Goal: Transaction & Acquisition: Book appointment/travel/reservation

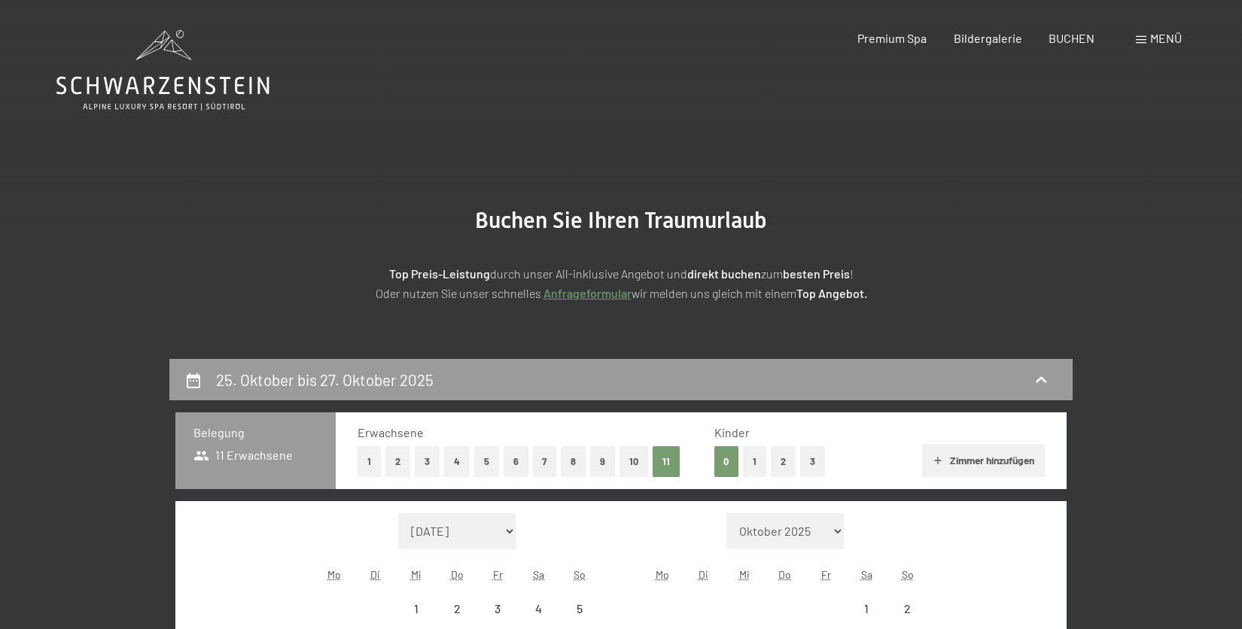
select select "[DATE]"
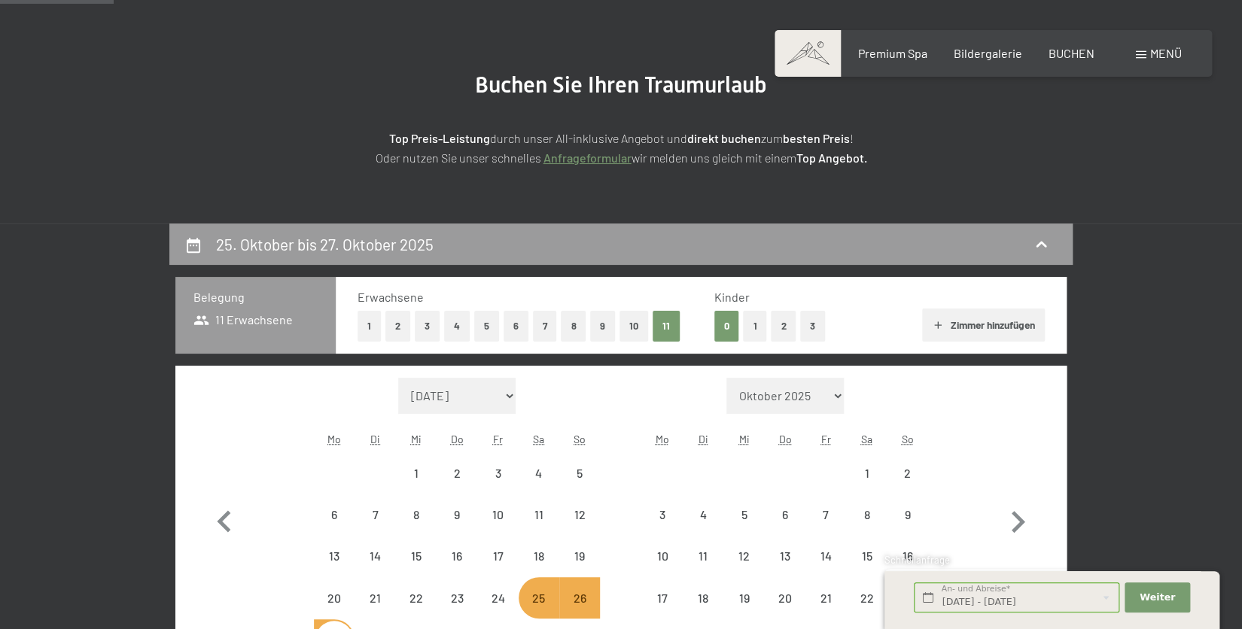
scroll to position [130, 0]
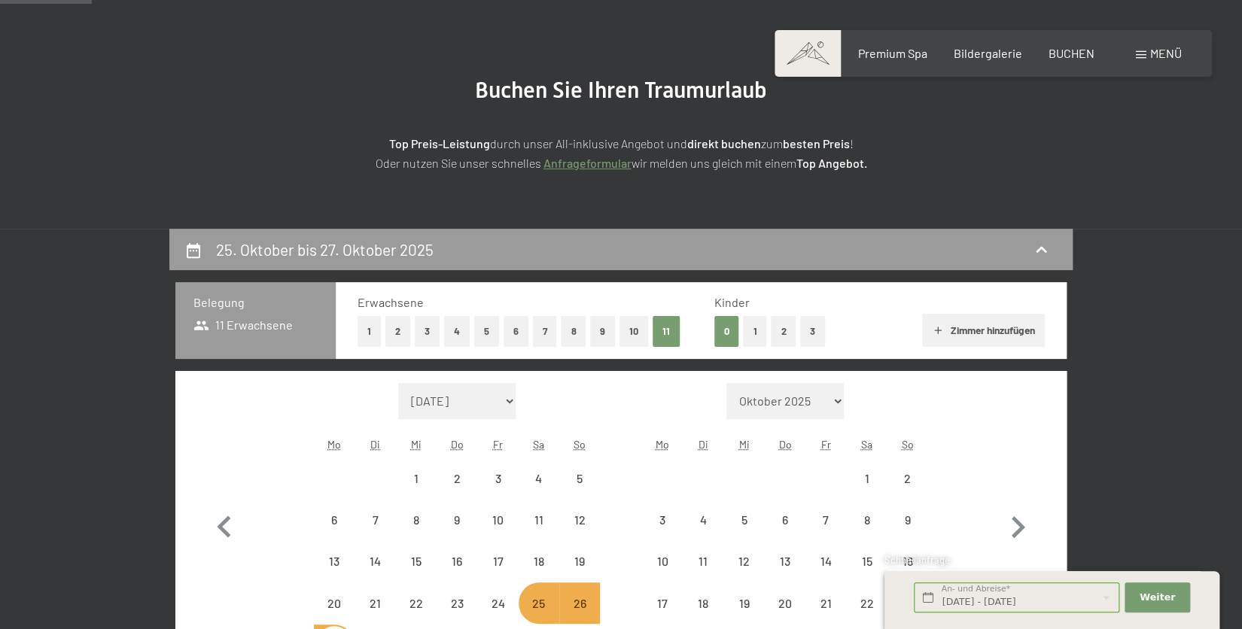
click at [517, 331] on button "6" at bounding box center [516, 331] width 25 height 31
select select "[DATE]"
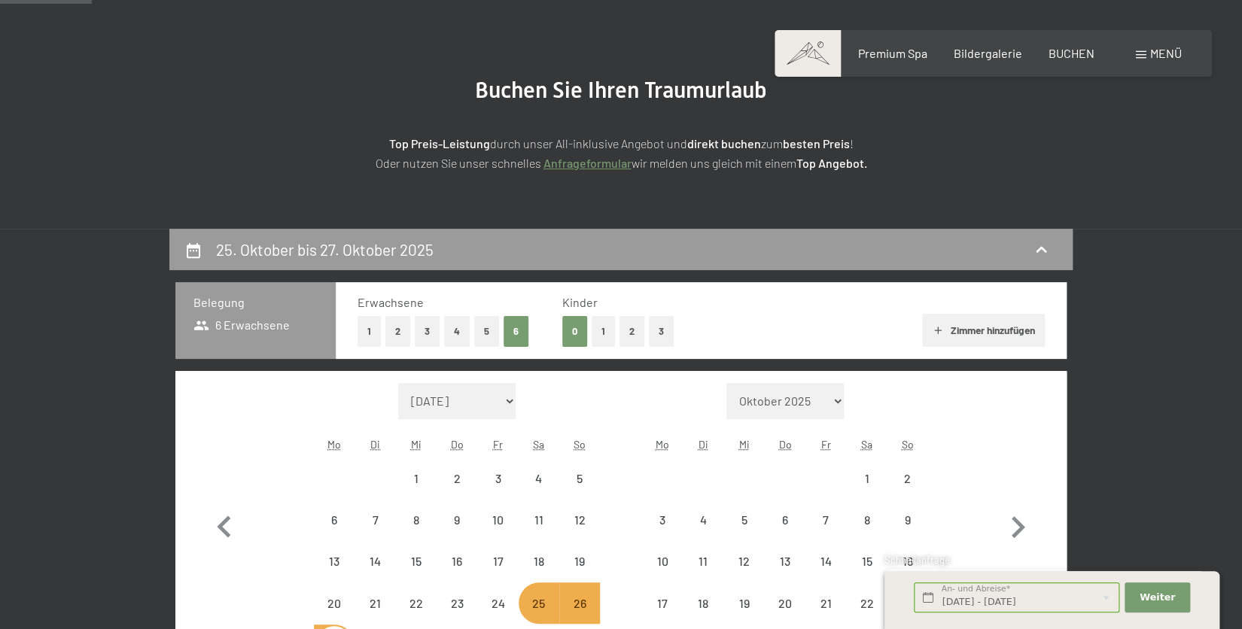
click at [401, 334] on button "2" at bounding box center [397, 331] width 25 height 31
select select "[DATE]"
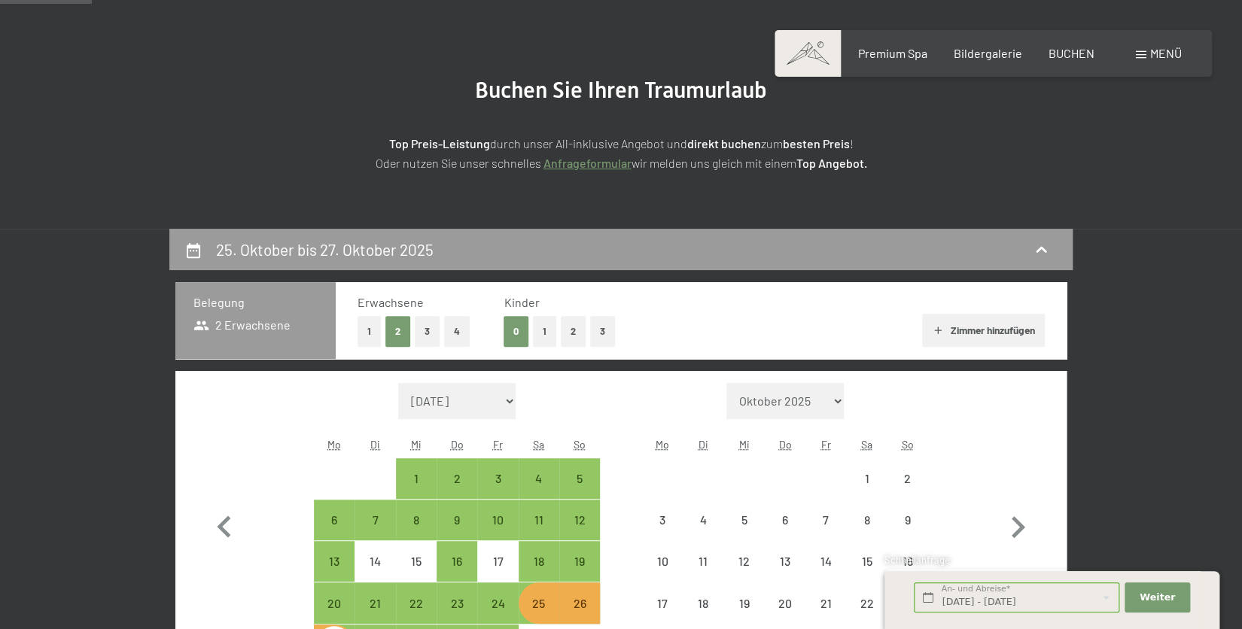
select select "[DATE]"
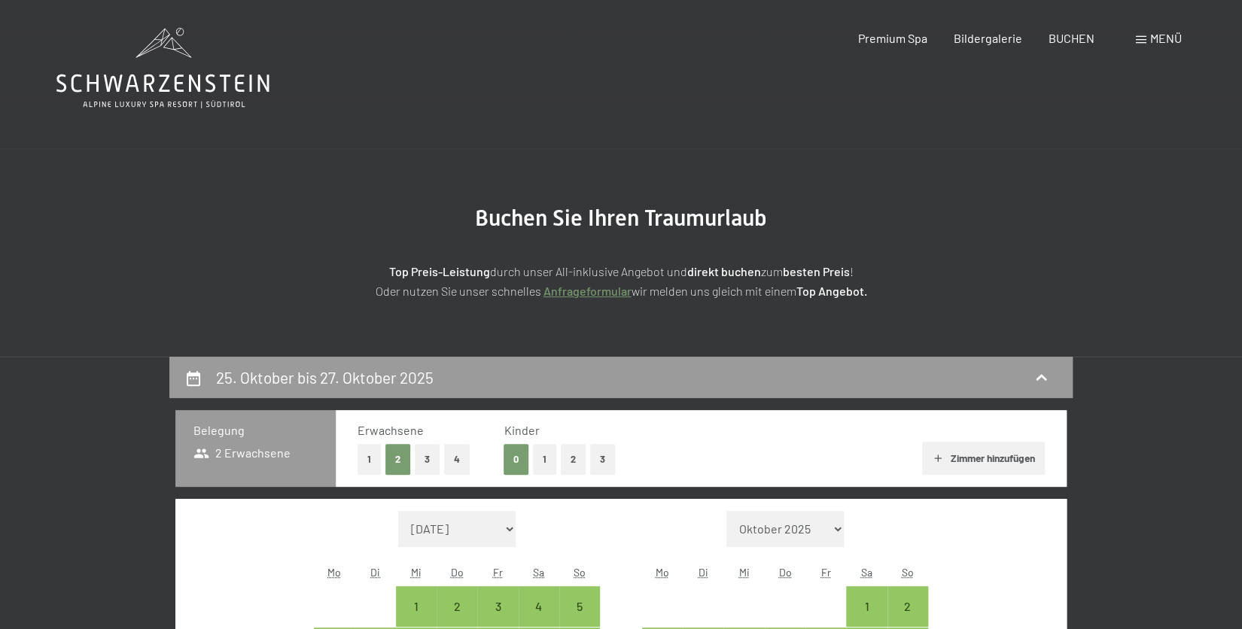
scroll to position [0, 0]
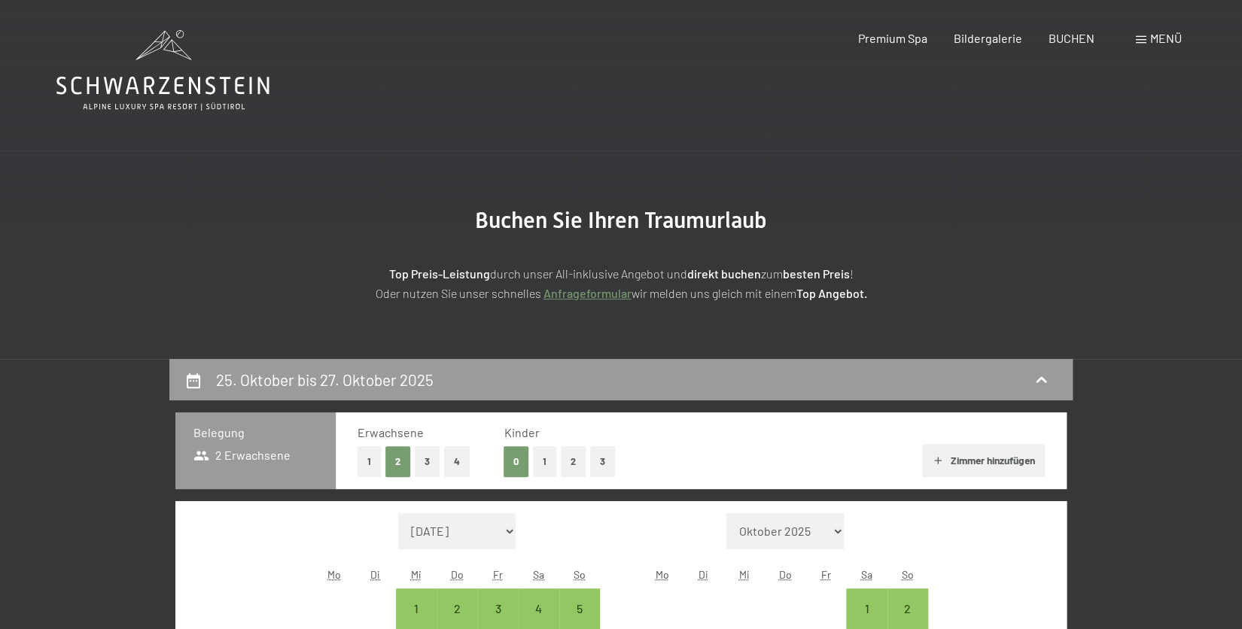
click at [936, 458] on icon "button" at bounding box center [938, 461] width 12 height 12
select select "[DATE]"
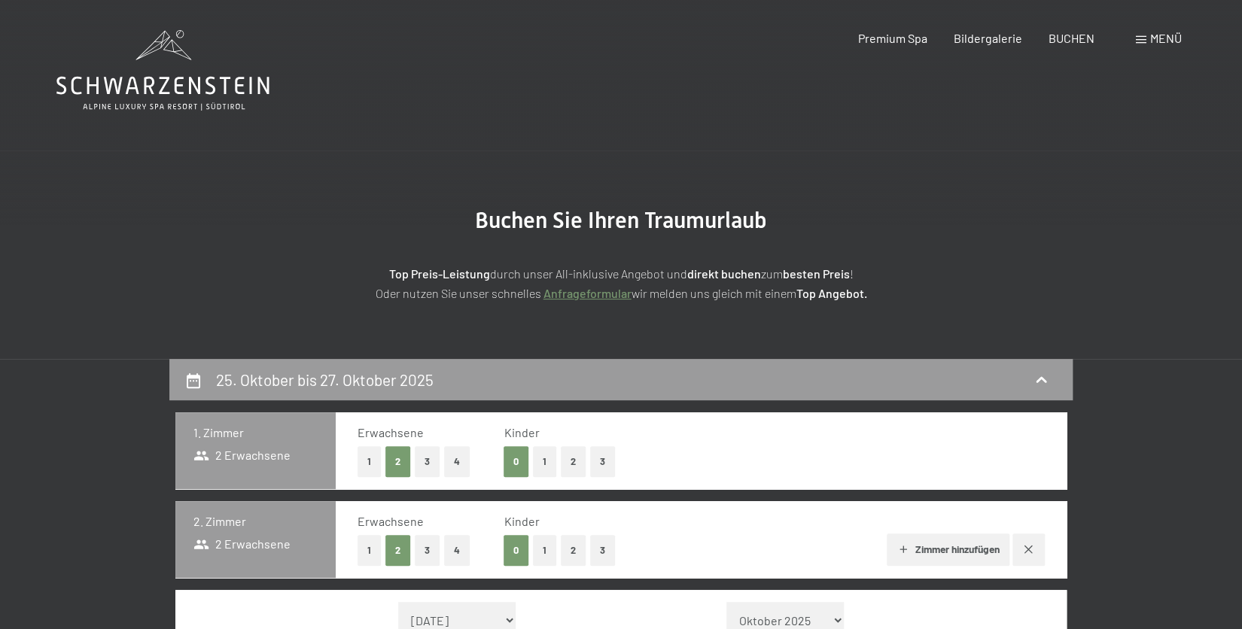
select select "[DATE]"
click at [577, 551] on button "2" at bounding box center [573, 550] width 25 height 31
select select "2025-10-01"
select select "2025-11-01"
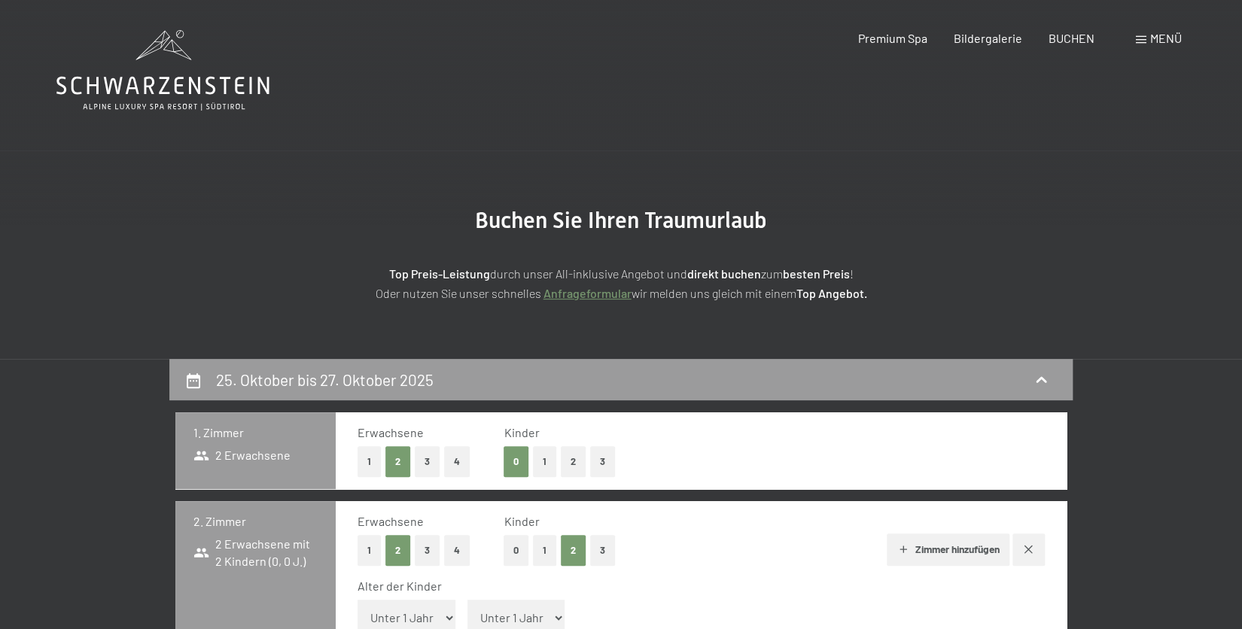
select select "2025-10-01"
select select "2025-11-01"
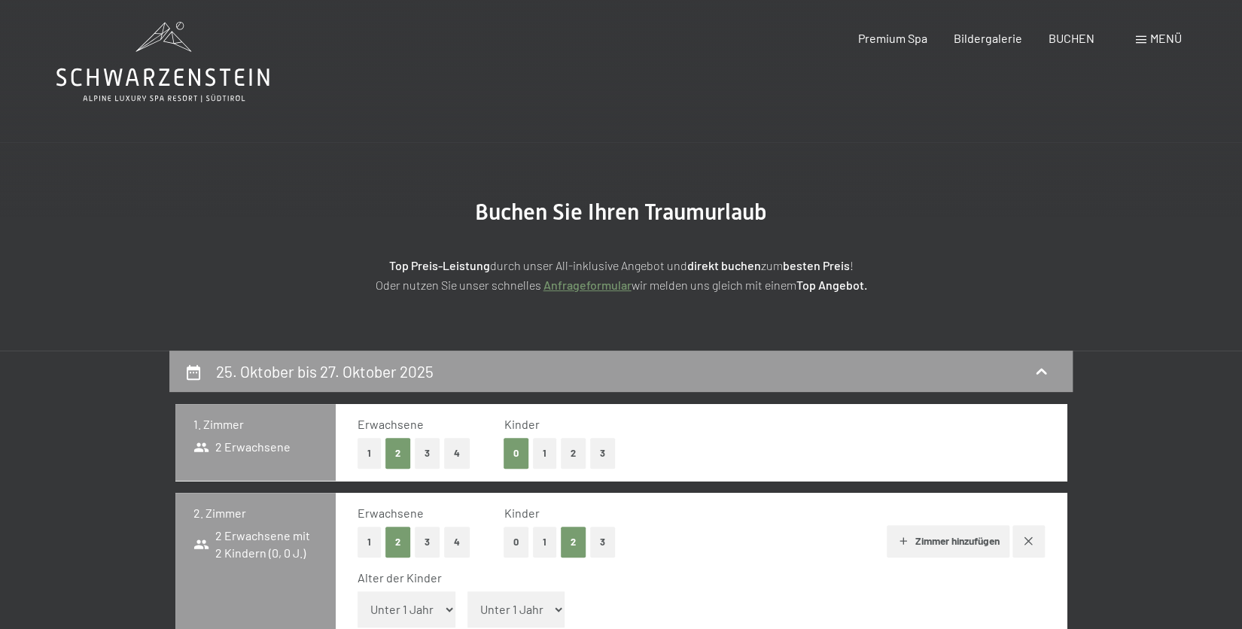
scroll to position [130, 0]
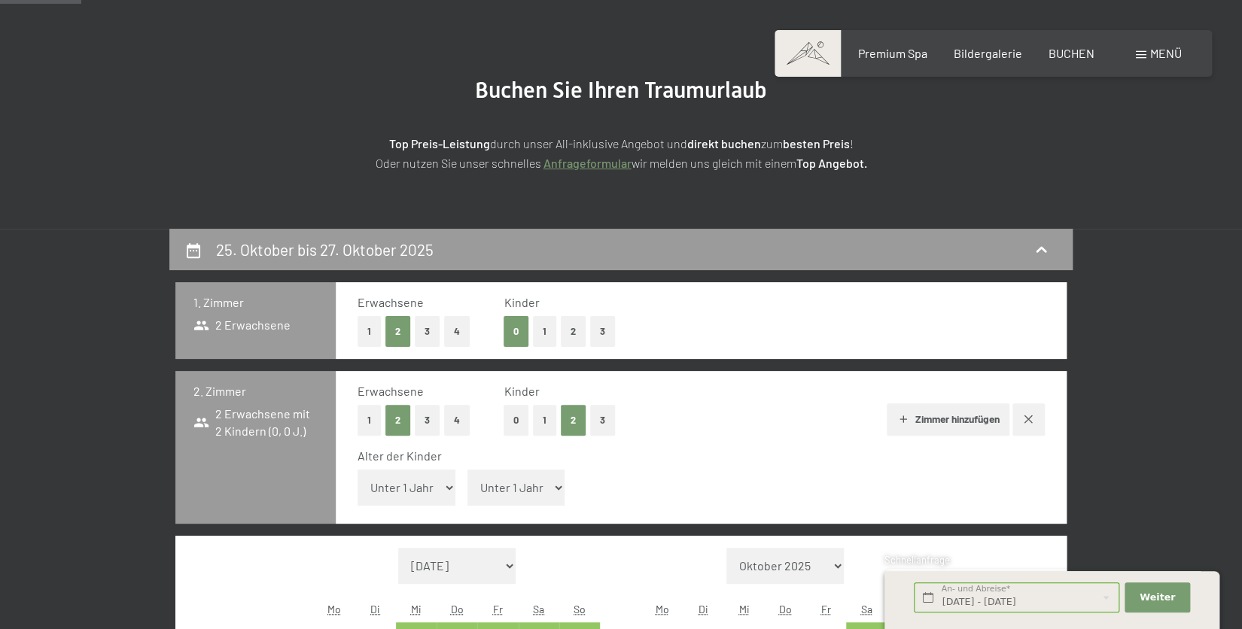
click at [918, 421] on button "Zimmer hinzufügen" at bounding box center [948, 419] width 123 height 33
select select "2025-10-01"
select select "2025-11-01"
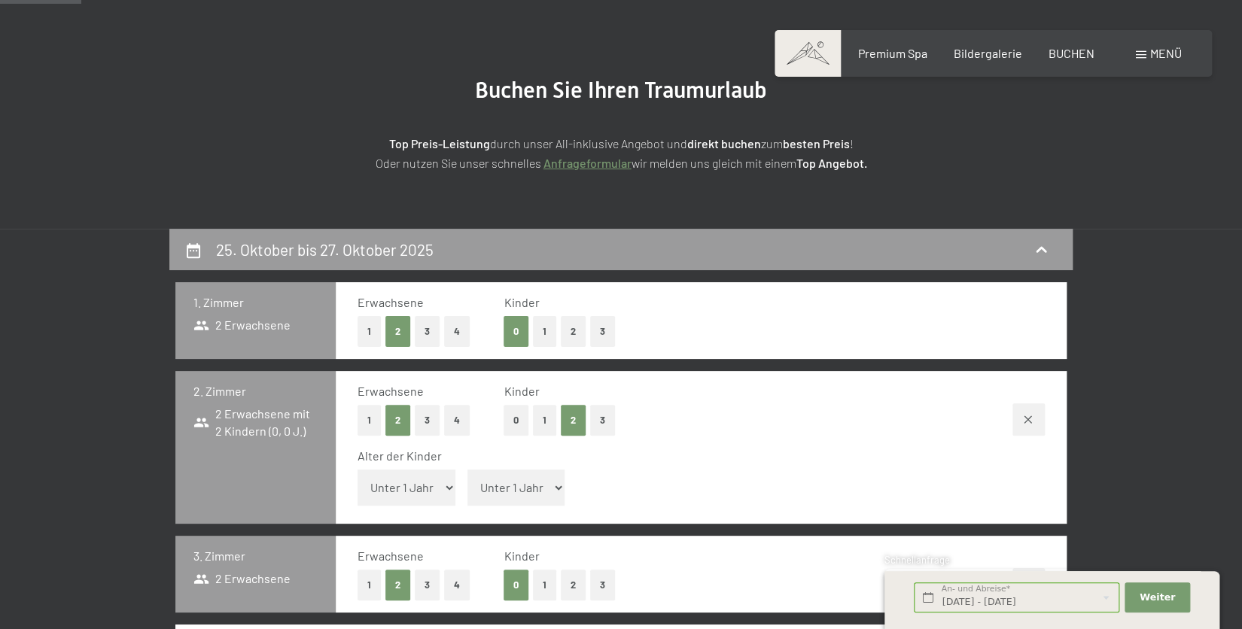
select select "2025-10-01"
select select "2025-11-01"
select select "2025-10-01"
select select "2025-11-01"
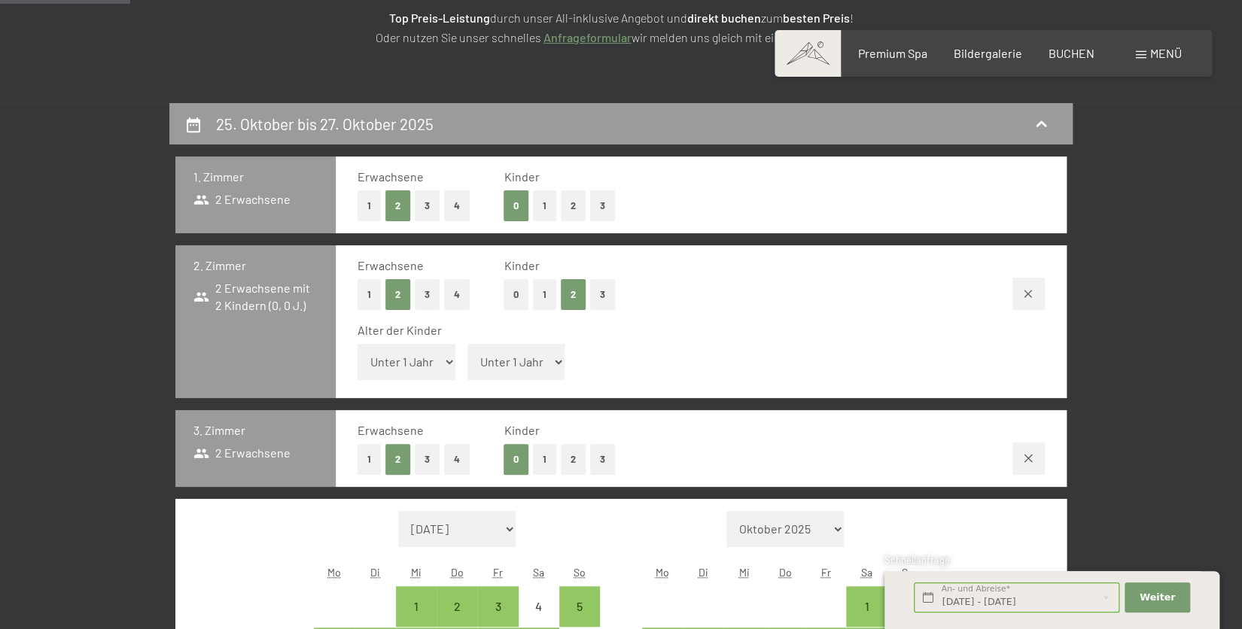
scroll to position [261, 0]
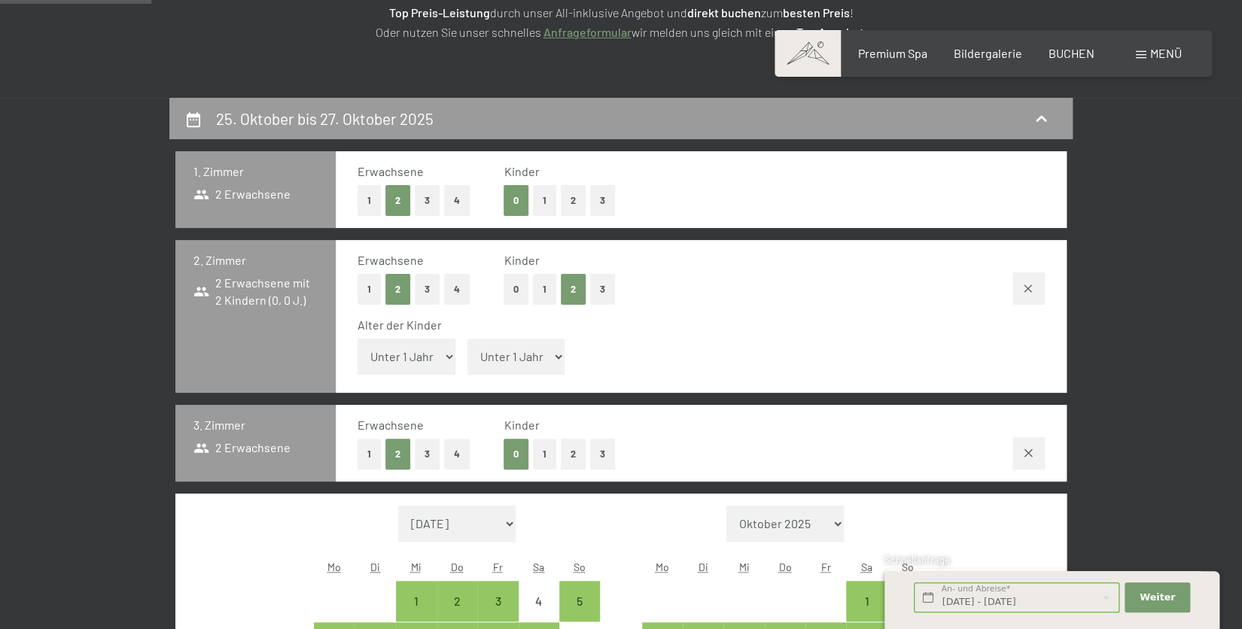
click at [604, 455] on button "3" at bounding box center [602, 454] width 25 height 31
select select "2025-10-01"
select select "2025-11-01"
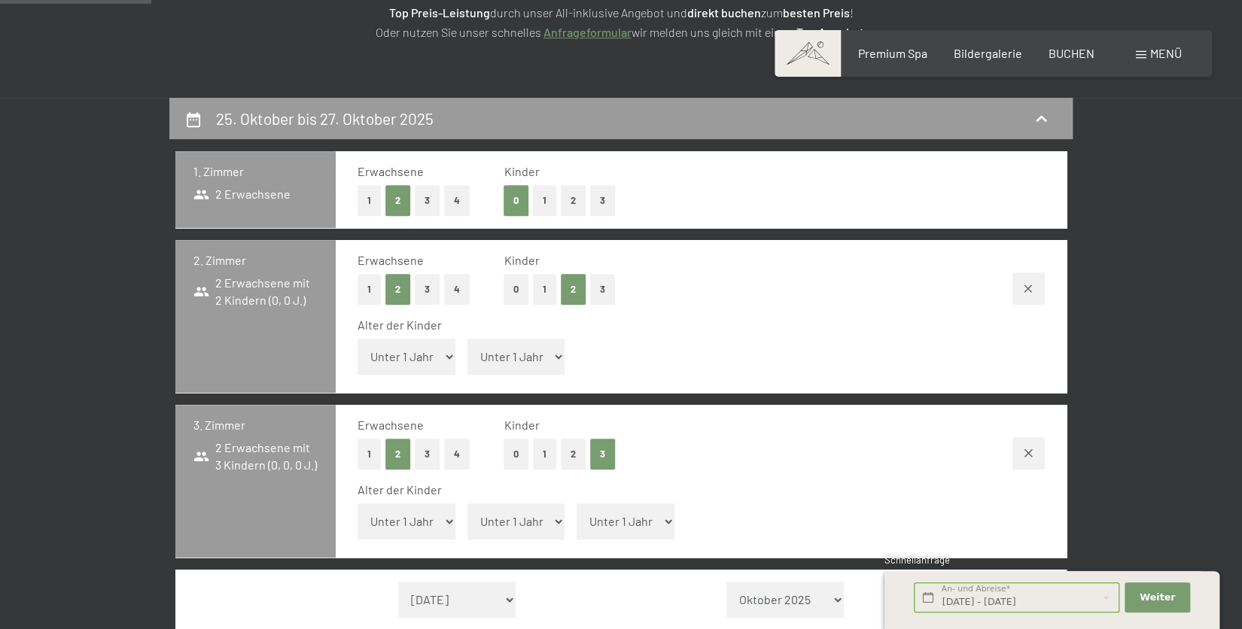
select select "2025-10-01"
select select "2025-11-01"
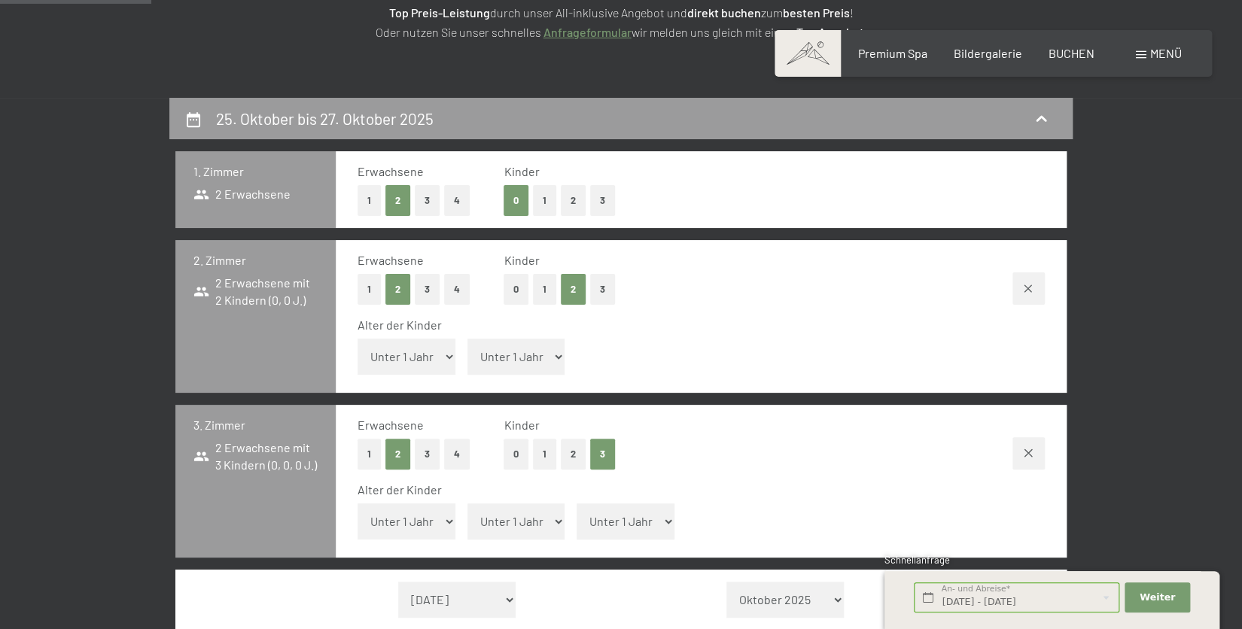
click at [446, 355] on select "Unter 1 Jahr 1 Jahr 2 Jahre 3 Jahre 4 Jahre 5 Jahre 6 Jahre 7 Jahre 8 Jahre 9 J…" at bounding box center [407, 357] width 98 height 36
select select "2"
click at [358, 339] on select "Unter 1 Jahr 1 Jahr 2 Jahre 3 Jahre 4 Jahre 5 Jahre 6 Jahre 7 Jahre 8 Jahre 9 J…" at bounding box center [407, 357] width 98 height 36
select select "2025-10-01"
select select "2025-11-01"
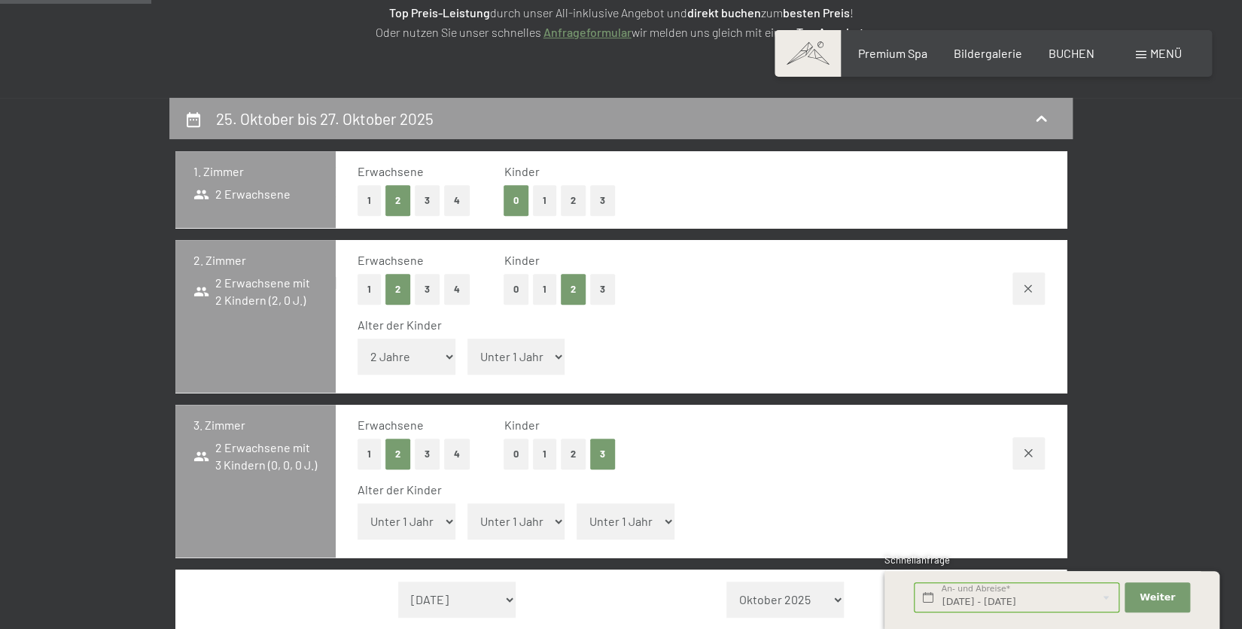
select select "2025-10-01"
select select "2025-11-01"
click at [526, 353] on span "Einwilligung Marketing*" at bounding box center [538, 358] width 124 height 15
click at [469, 353] on input "Einwilligung Marketing*" at bounding box center [461, 358] width 15 height 15
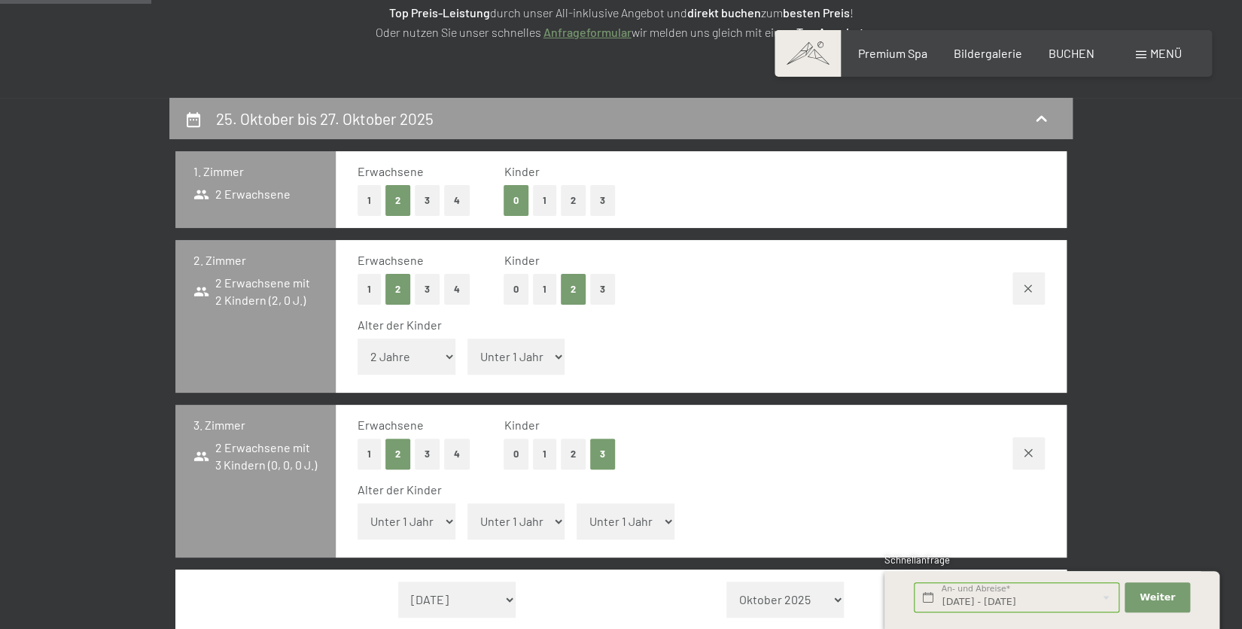
click at [527, 362] on span "Einwilligung Marketing*" at bounding box center [538, 358] width 124 height 15
click at [469, 362] on input "Einwilligung Marketing*" at bounding box center [461, 358] width 15 height 15
click at [522, 351] on span "Einwilligung Marketing*" at bounding box center [538, 358] width 124 height 15
click at [469, 351] on input "Einwilligung Marketing*" at bounding box center [461, 358] width 15 height 15
click at [555, 354] on span "Einwilligung Marketing*" at bounding box center [538, 358] width 124 height 15
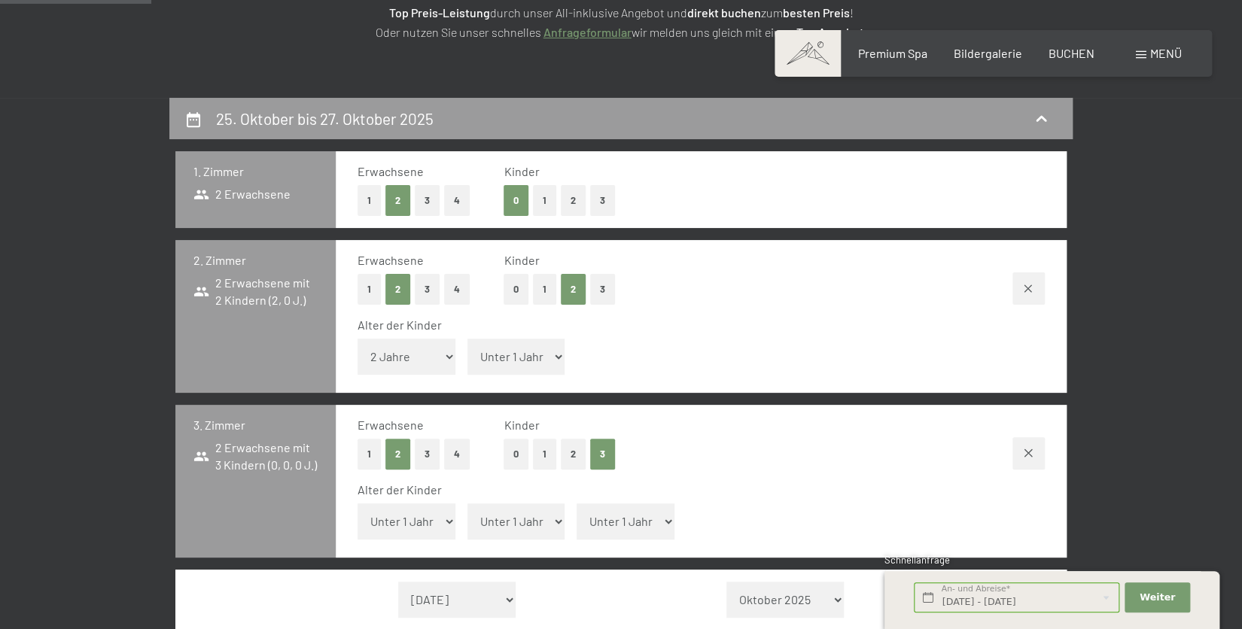
click at [469, 354] on input "Einwilligung Marketing*" at bounding box center [461, 358] width 15 height 15
click at [533, 358] on span "Einwilligung Marketing*" at bounding box center [538, 358] width 124 height 15
click at [469, 358] on input "Einwilligung Marketing*" at bounding box center [461, 358] width 15 height 15
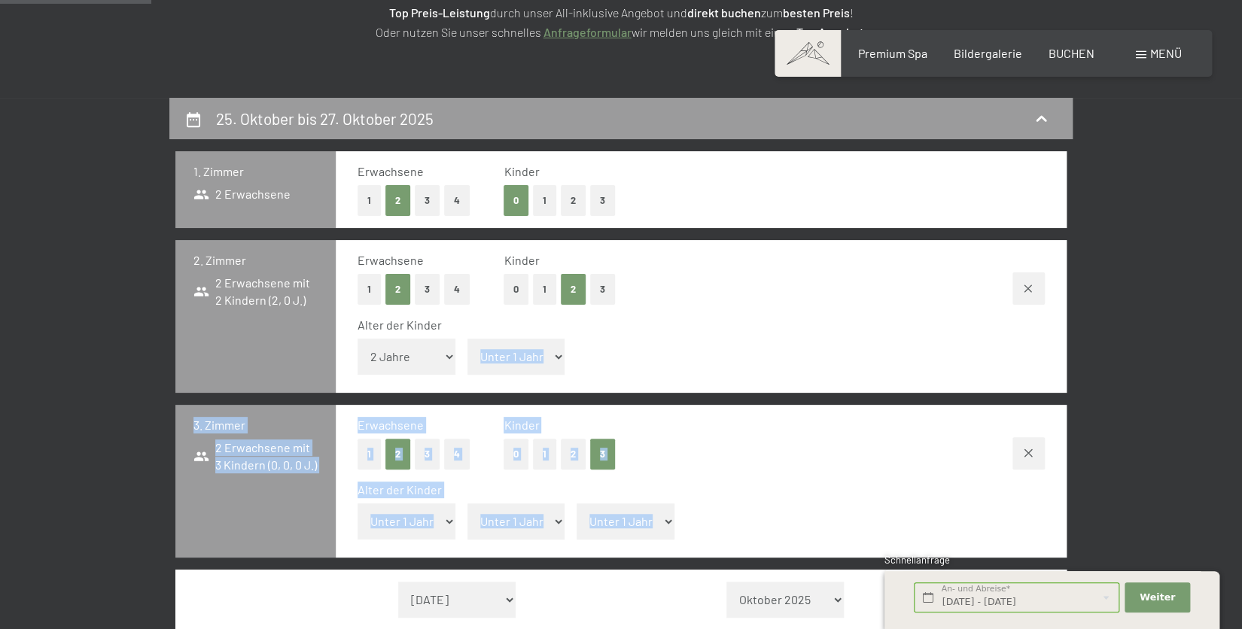
drag, startPoint x: 507, startPoint y: 350, endPoint x: 689, endPoint y: 358, distance: 182.3
click at [689, 358] on div "Alter der Kinder Unter 1 Jahr 1 Jahr 2 Jahre 3 Jahre 4 Jahre 5 Jahre 6 Jahre 7 …" at bounding box center [701, 349] width 687 height 64
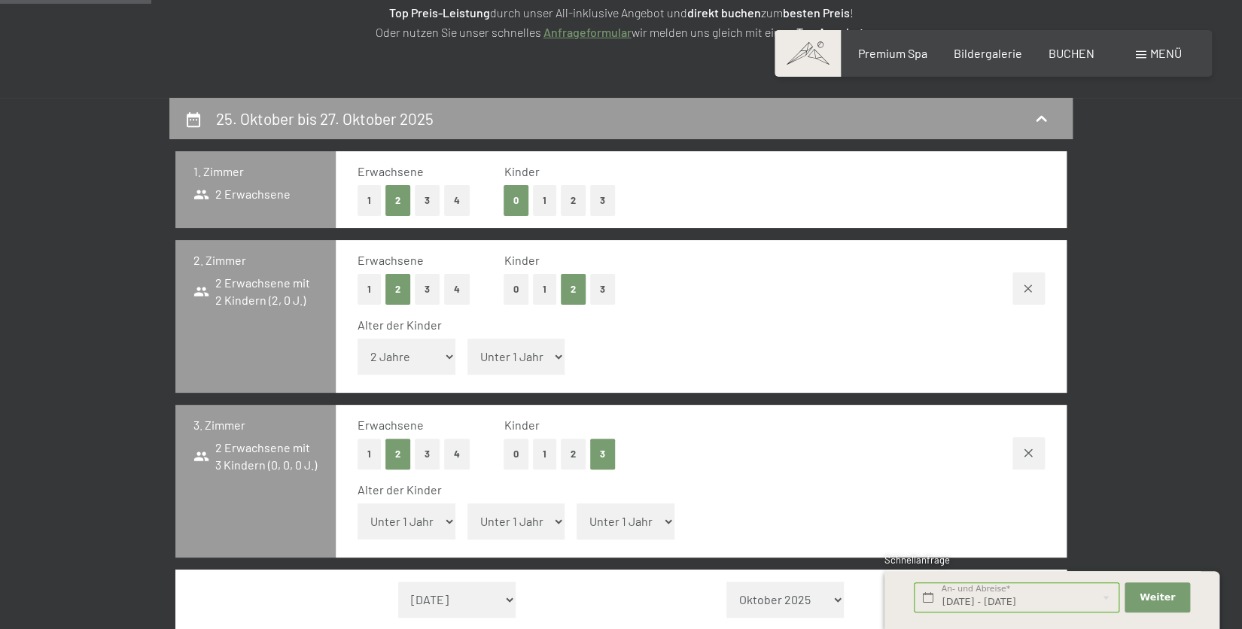
click at [531, 358] on span "Einwilligung Marketing*" at bounding box center [538, 358] width 124 height 15
click at [469, 358] on input "Einwilligung Marketing*" at bounding box center [461, 358] width 15 height 15
click at [556, 356] on span "Einwilligung Marketing*" at bounding box center [538, 358] width 124 height 15
click at [556, 355] on span "Einwilligung Marketing*" at bounding box center [538, 358] width 124 height 15
click at [469, 355] on input "Einwilligung Marketing*" at bounding box center [461, 358] width 15 height 15
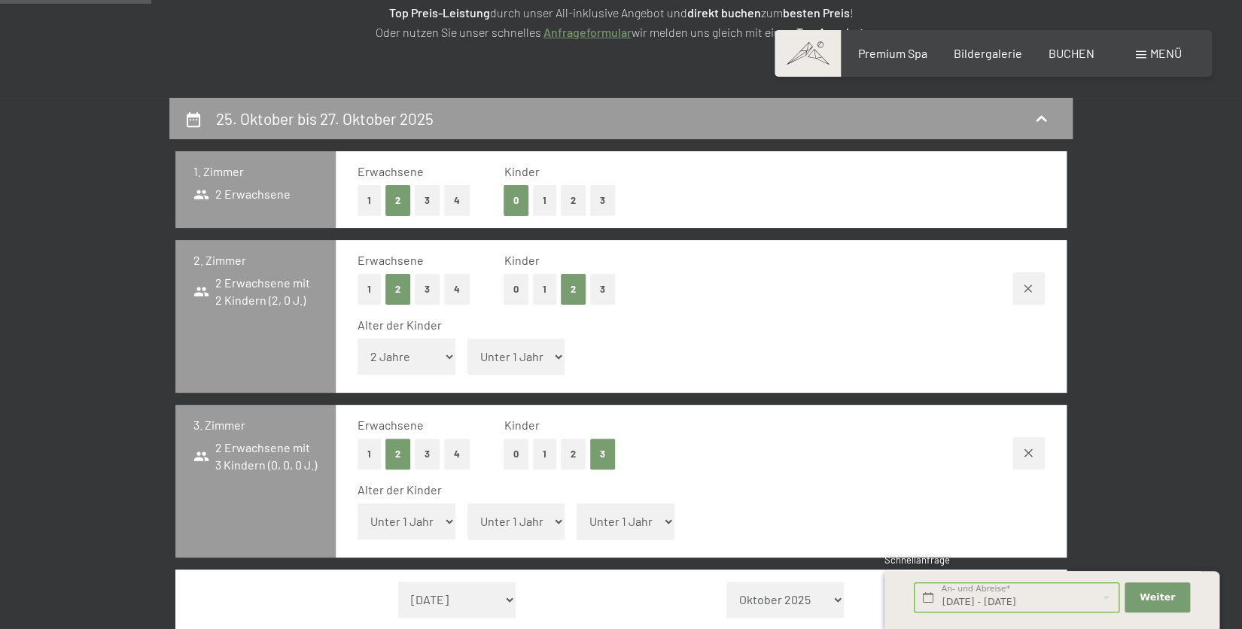
checkbox input "true"
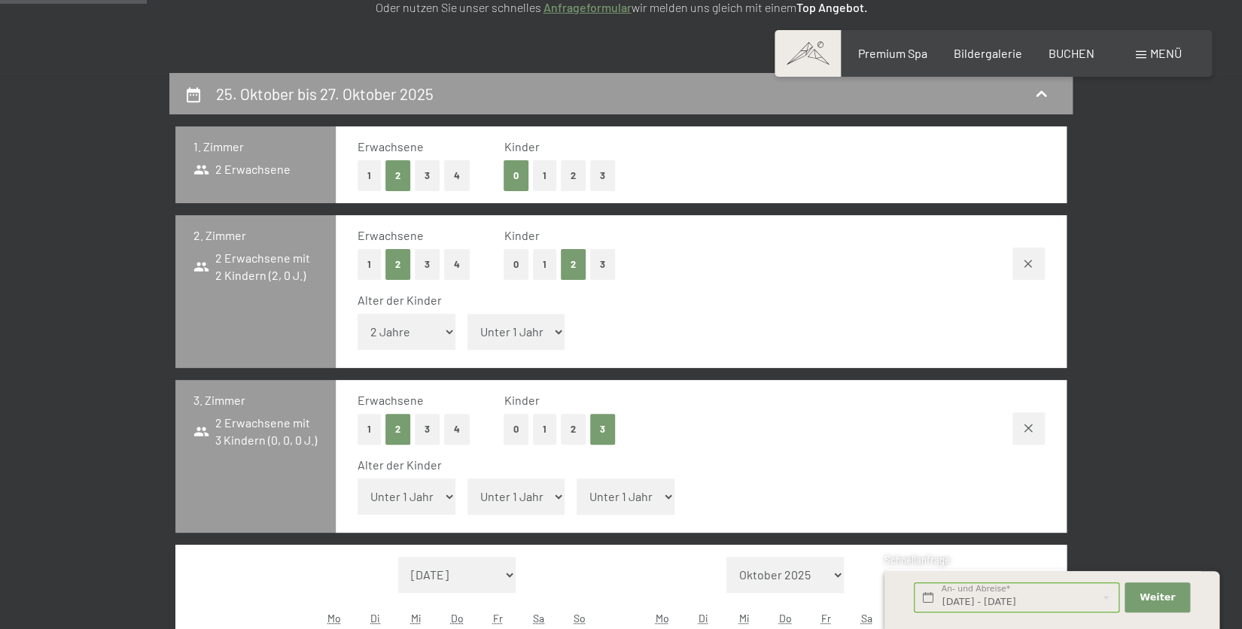
scroll to position [327, 0]
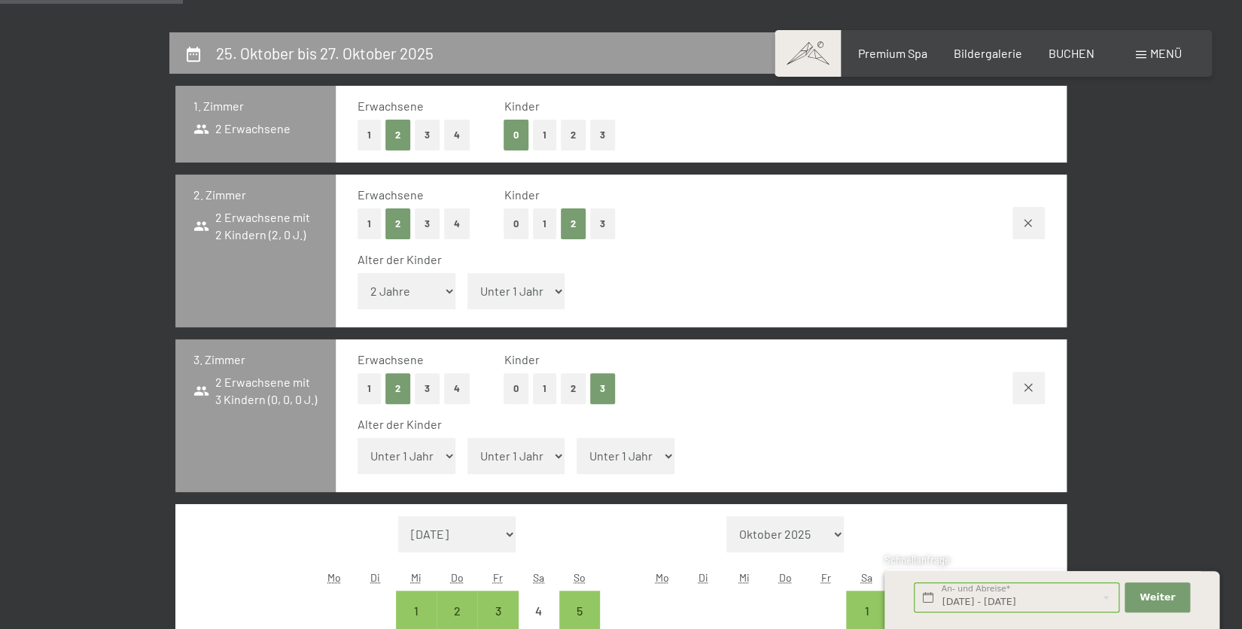
click at [430, 459] on select "Unter 1 Jahr 1 Jahr 2 Jahre 3 Jahre 4 Jahre 5 Jahre 6 Jahre 7 Jahre 8 Jahre 9 J…" at bounding box center [407, 456] width 98 height 36
select select "10"
click at [358, 438] on select "Unter 1 Jahr 1 Jahr 2 Jahre 3 Jahre 4 Jahre 5 Jahre 6 Jahre 7 Jahre 8 Jahre 9 J…" at bounding box center [407, 456] width 98 height 36
select select "2025-10-01"
select select "2025-11-01"
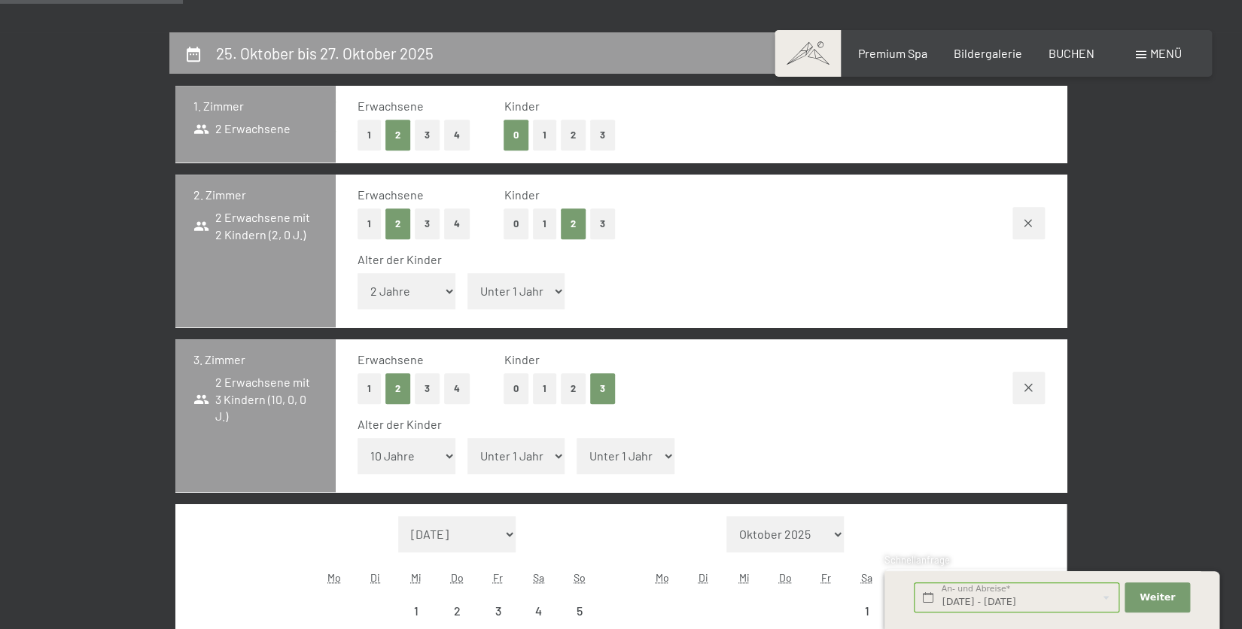
select select "2025-10-01"
select select "2025-11-01"
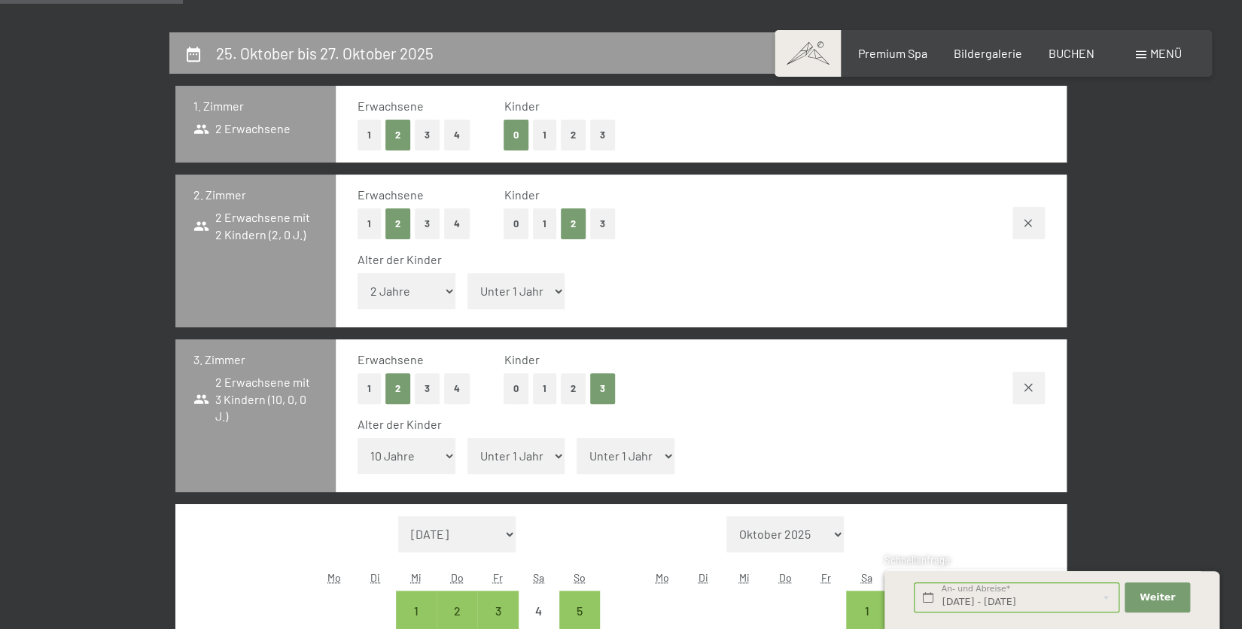
click at [525, 460] on select "Unter 1 Jahr 1 Jahr 2 Jahre 3 Jahre 4 Jahre 5 Jahre 6 Jahre 7 Jahre 8 Jahre 9 J…" at bounding box center [516, 456] width 98 height 36
select select "7"
click at [467, 438] on select "Unter 1 Jahr 1 Jahr 2 Jahre 3 Jahre 4 Jahre 5 Jahre 6 Jahre 7 Jahre 8 Jahre 9 J…" at bounding box center [516, 456] width 98 height 36
select select "2025-10-01"
select select "2025-11-01"
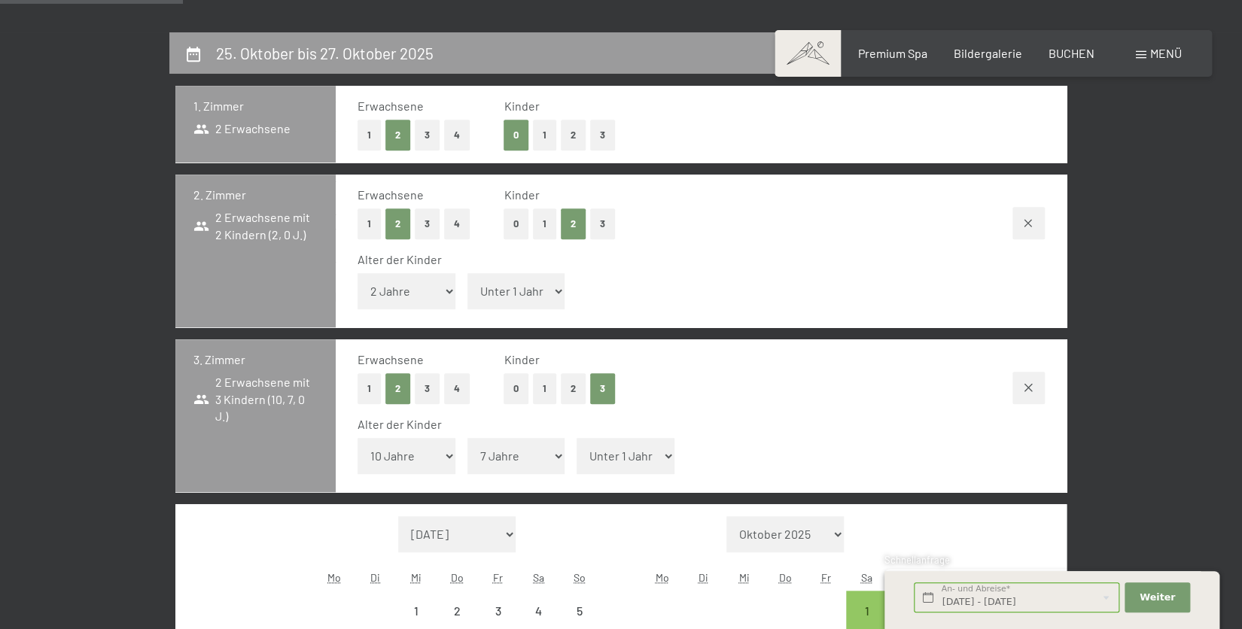
select select "2025-10-01"
select select "2025-11-01"
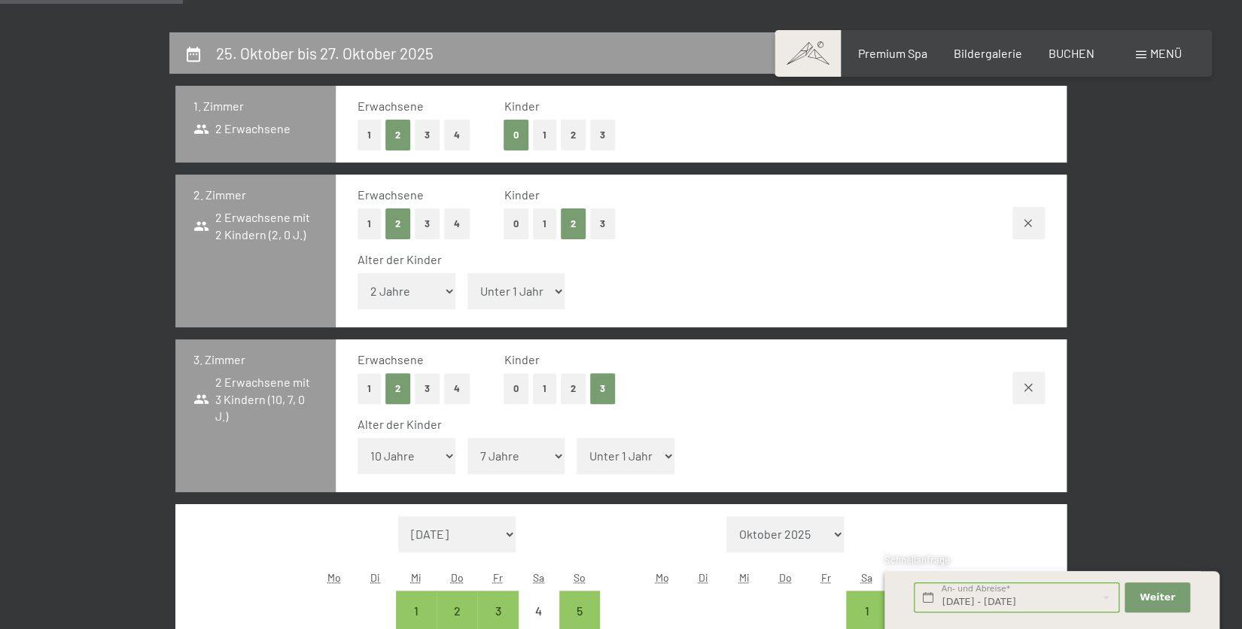
click at [609, 462] on select "Unter 1 Jahr 1 Jahr 2 Jahre 3 Jahre 4 Jahre 5 Jahre 6 Jahre 7 Jahre 8 Jahre 9 J…" at bounding box center [626, 456] width 98 height 36
select select "6"
click at [577, 438] on select "Unter 1 Jahr 1 Jahr 2 Jahre 3 Jahre 4 Jahre 5 Jahre 6 Jahre 7 Jahre 8 Jahre 9 J…" at bounding box center [626, 456] width 98 height 36
select select "2025-10-01"
select select "2025-11-01"
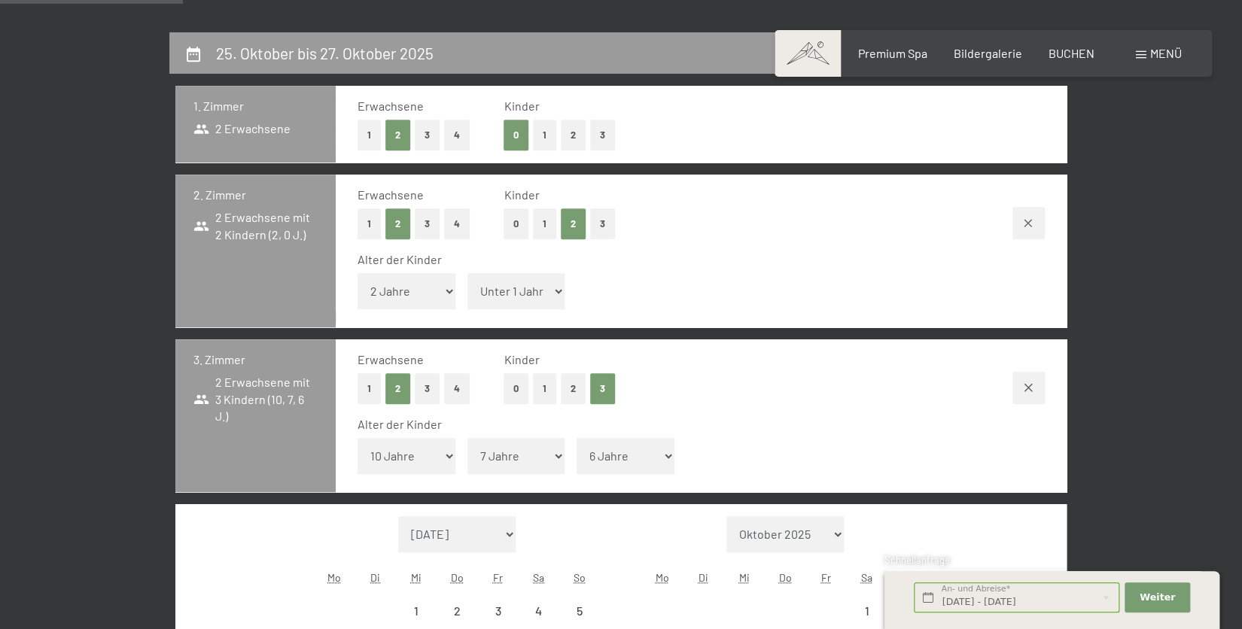
select select "2025-10-01"
select select "2025-11-01"
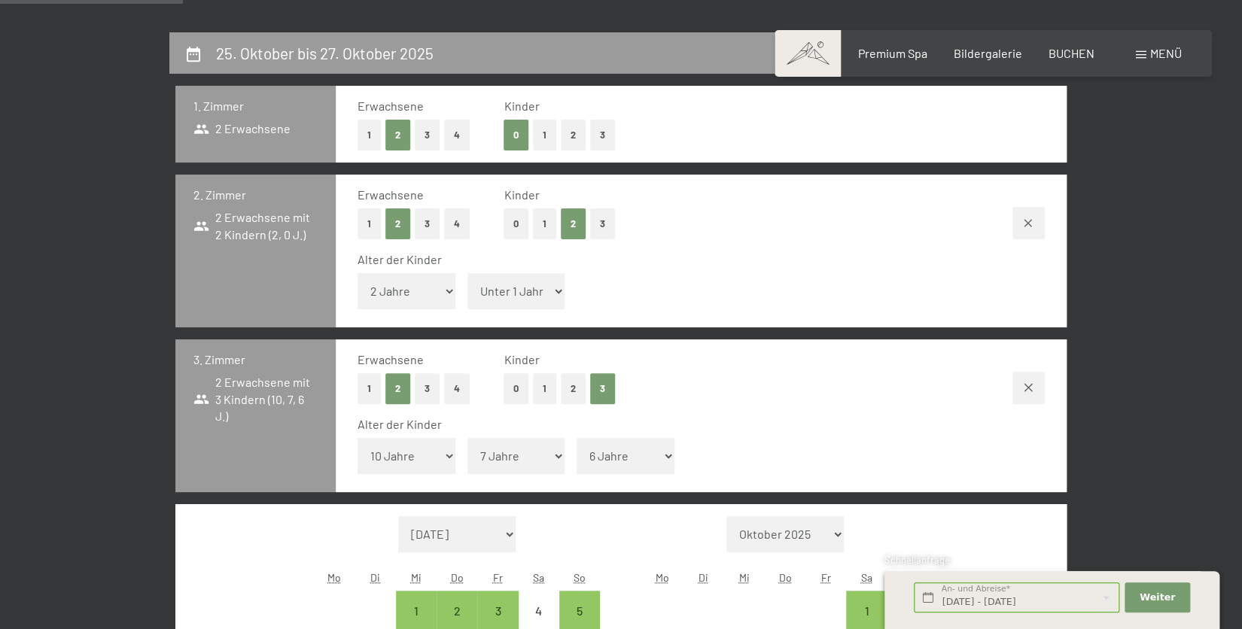
click at [554, 288] on select "Unter 1 Jahr 1 Jahr 2 Jahre 3 Jahre 4 Jahre 5 Jahre 6 Jahre 7 Jahre 8 Jahre 9 J…" at bounding box center [516, 291] width 98 height 36
select select "2"
click at [467, 273] on select "Unter 1 Jahr 1 Jahr 2 Jahre 3 Jahre 4 Jahre 5 Jahre 6 Jahre 7 Jahre 8 Jahre 9 J…" at bounding box center [516, 291] width 98 height 36
select select "2025-10-01"
select select "2025-11-01"
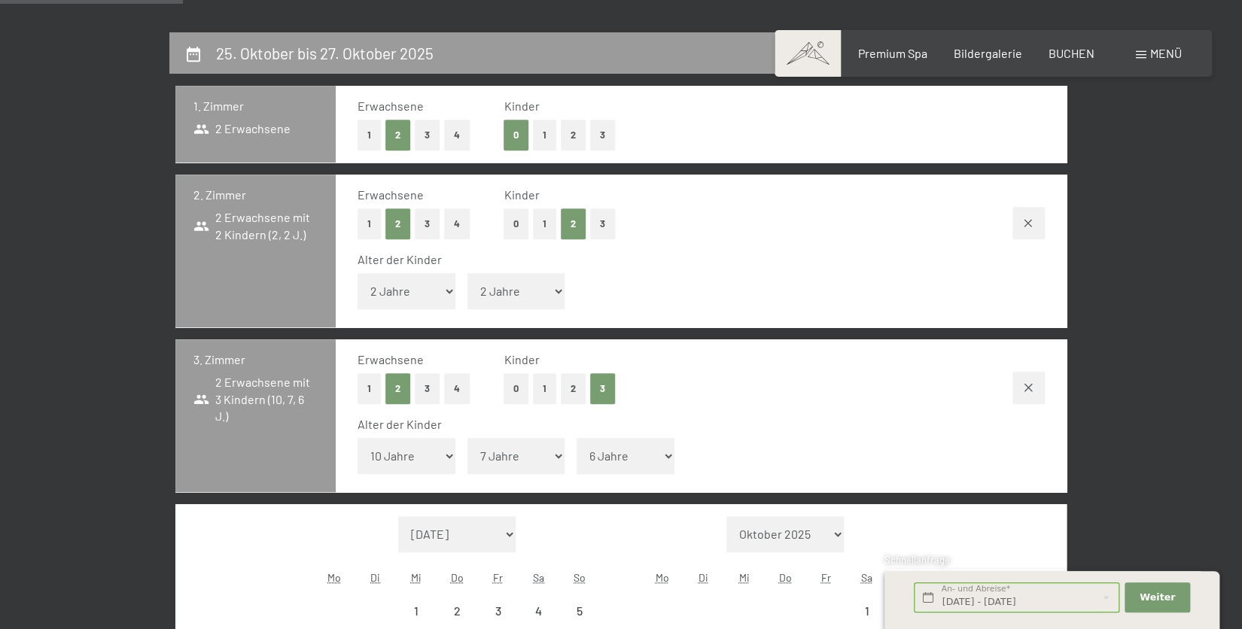
select select "2025-10-01"
select select "2025-11-01"
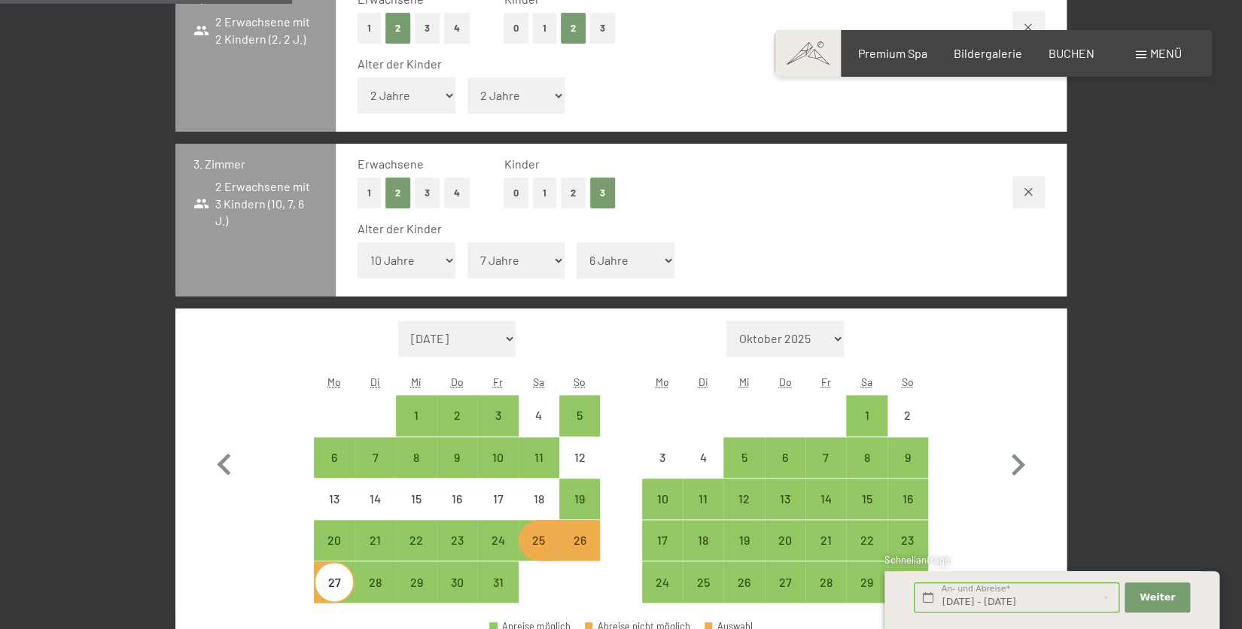
scroll to position [523, 0]
click at [540, 546] on div "25" at bounding box center [539, 553] width 38 height 38
select select "2025-10-01"
select select "2025-11-01"
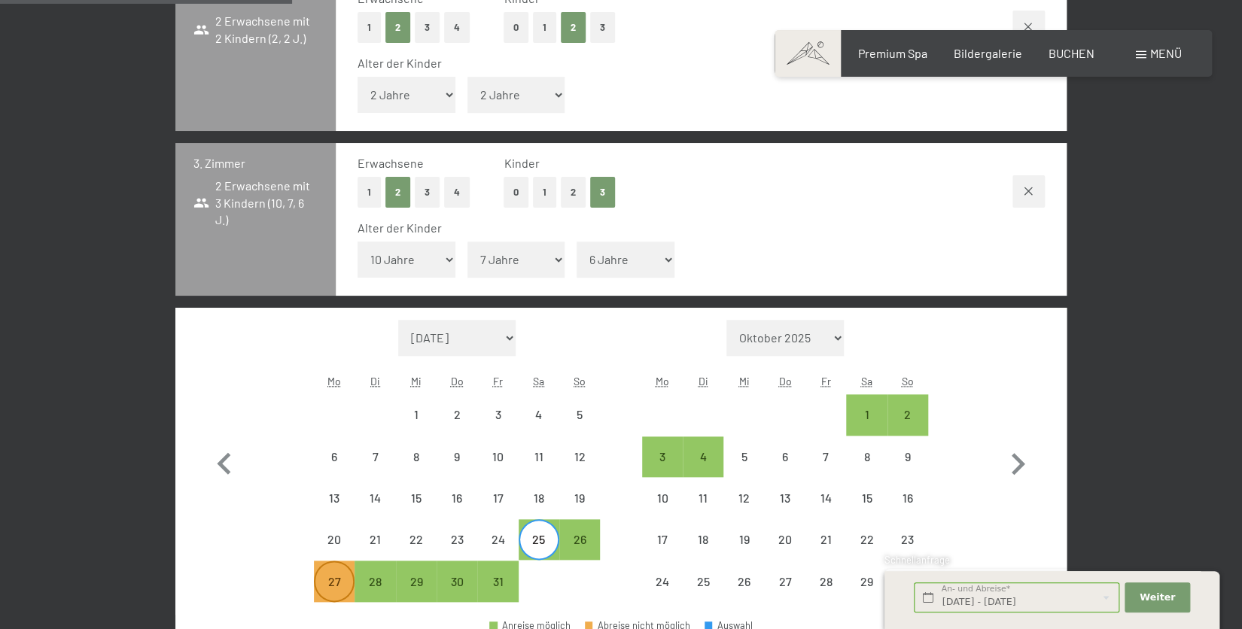
click at [340, 582] on div "27" at bounding box center [334, 595] width 38 height 38
select select "2025-10-01"
select select "2025-11-01"
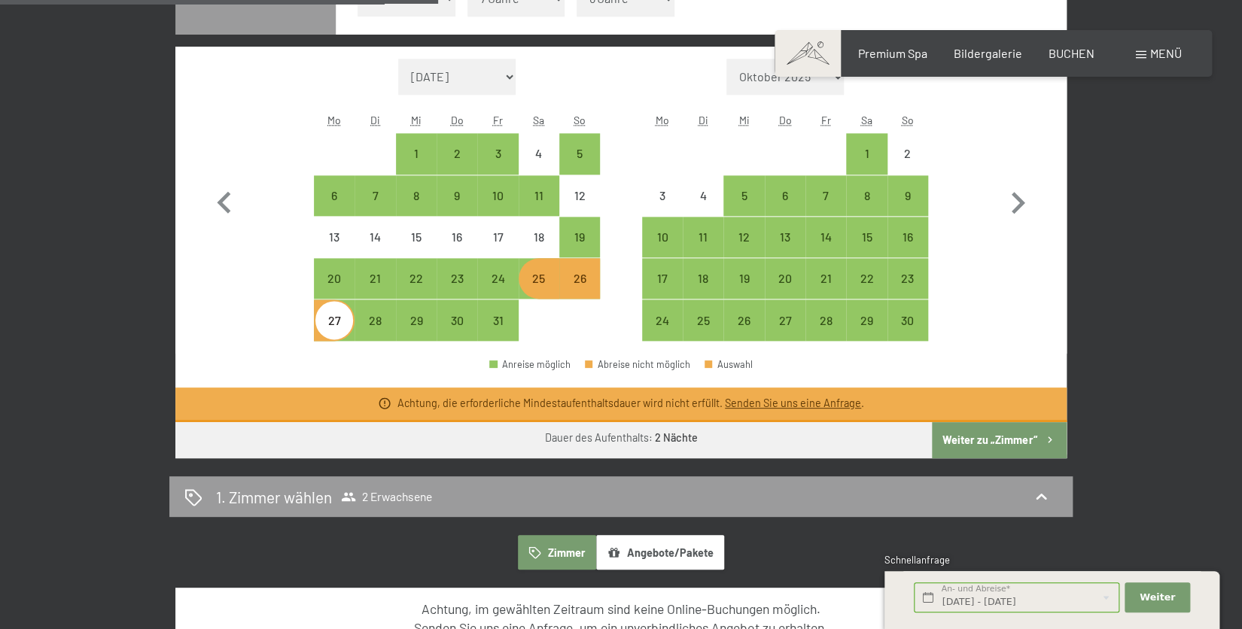
scroll to position [785, 0]
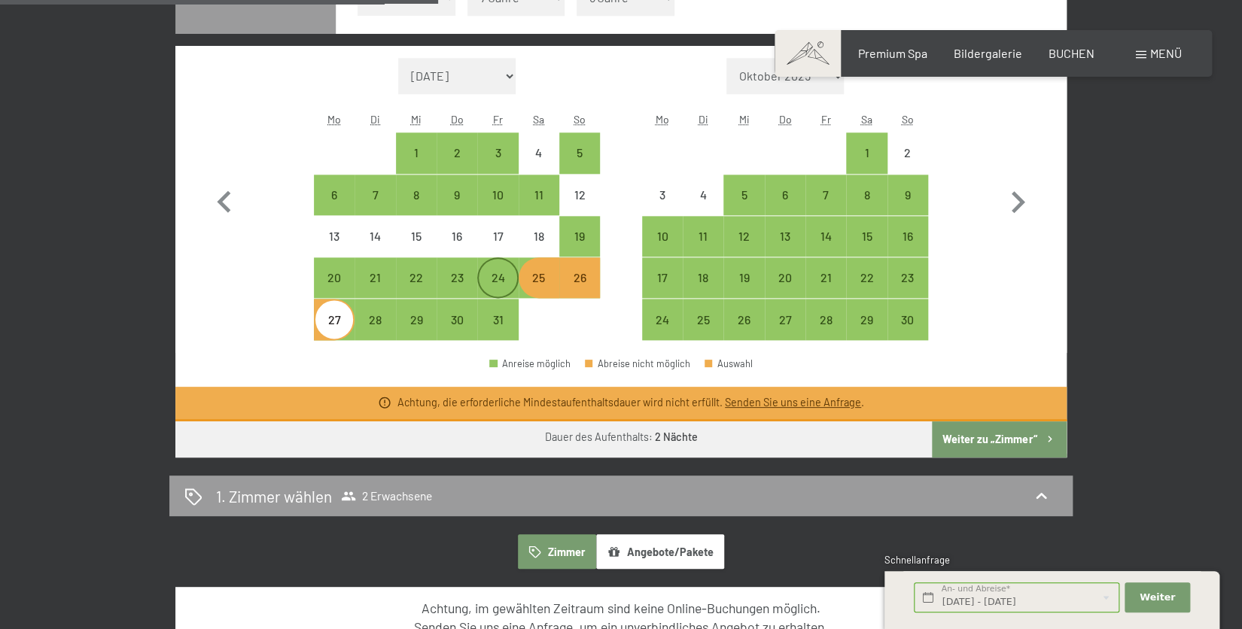
click at [500, 275] on div "24" at bounding box center [498, 291] width 38 height 38
select select "2025-10-01"
select select "2025-11-01"
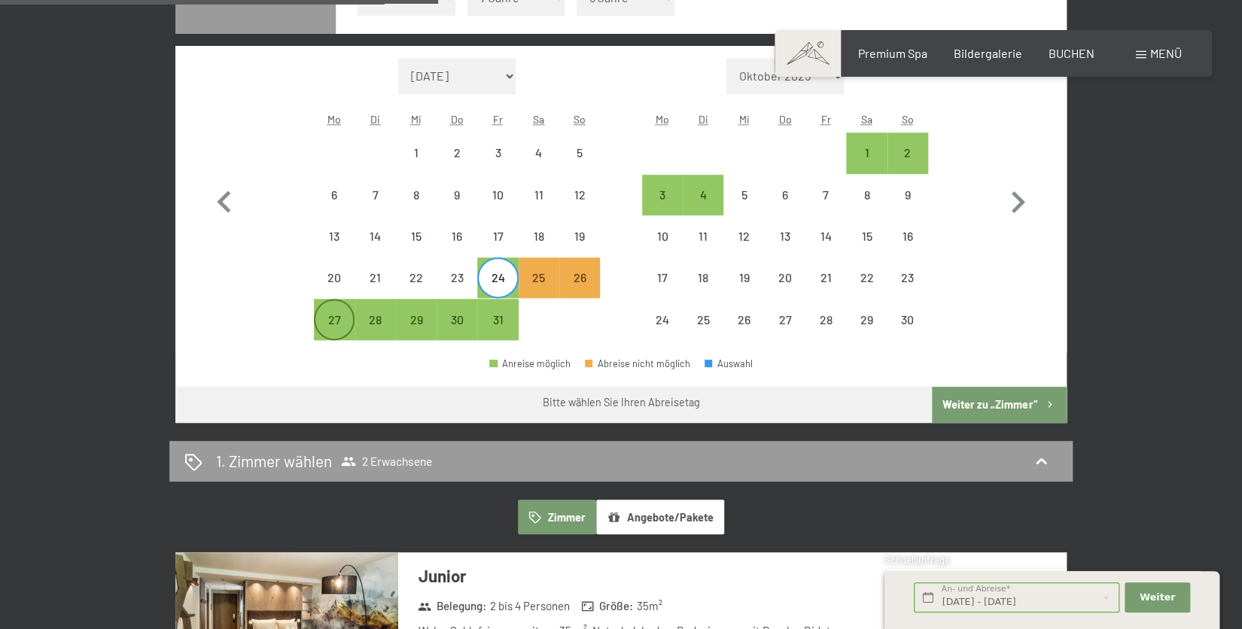
click at [327, 320] on div "27" at bounding box center [334, 333] width 38 height 38
select select "2025-10-01"
select select "2025-11-01"
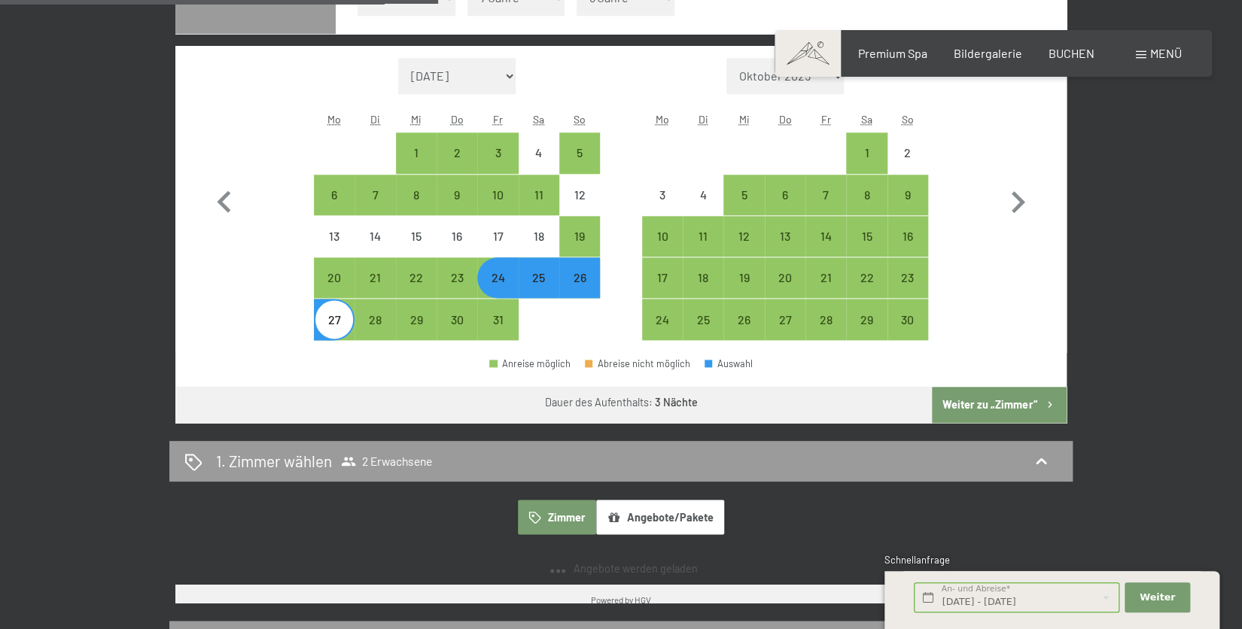
select select "2025-10-01"
select select "2025-11-01"
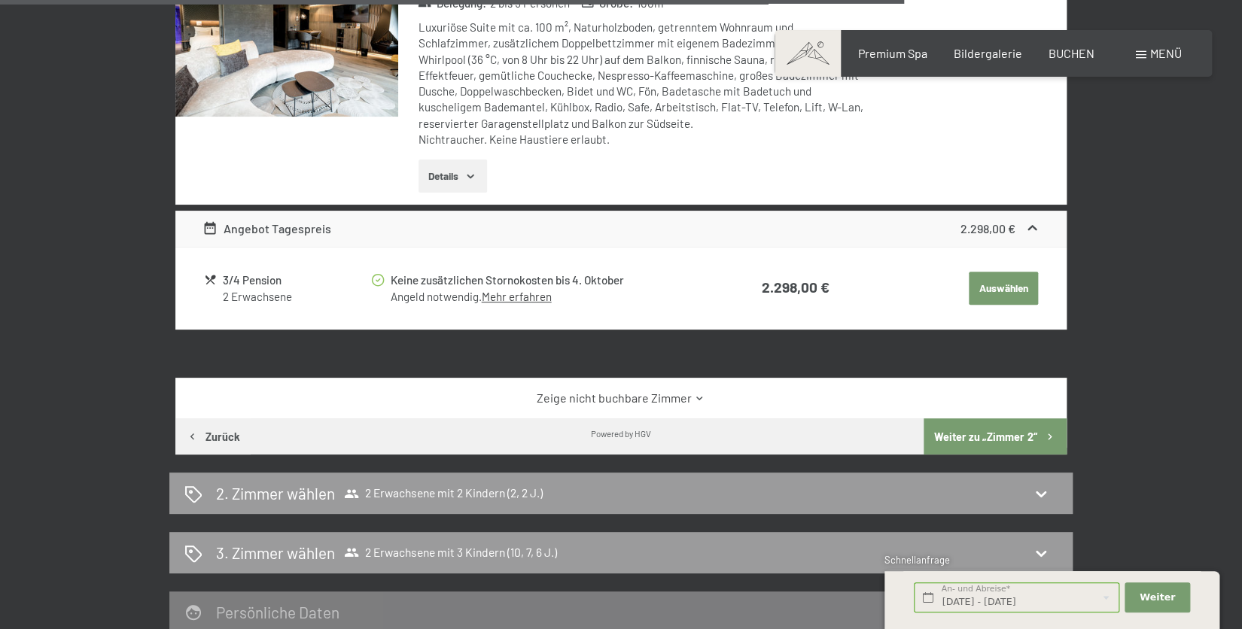
scroll to position [3075, 0]
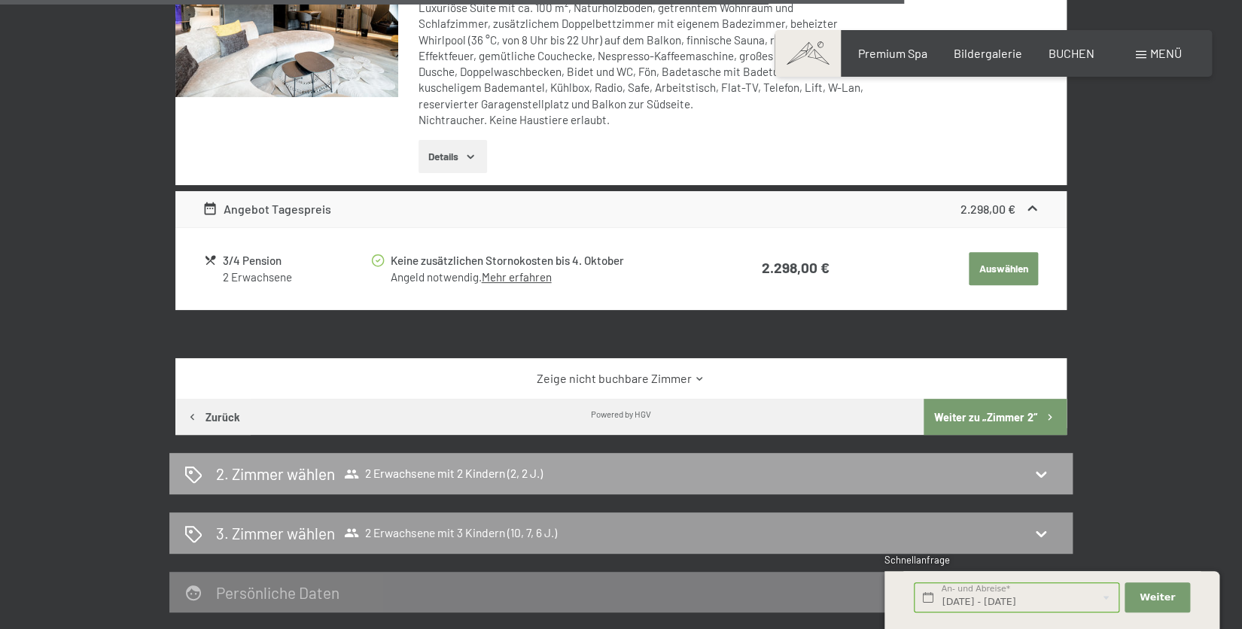
click at [1042, 473] on icon at bounding box center [1041, 475] width 11 height 6
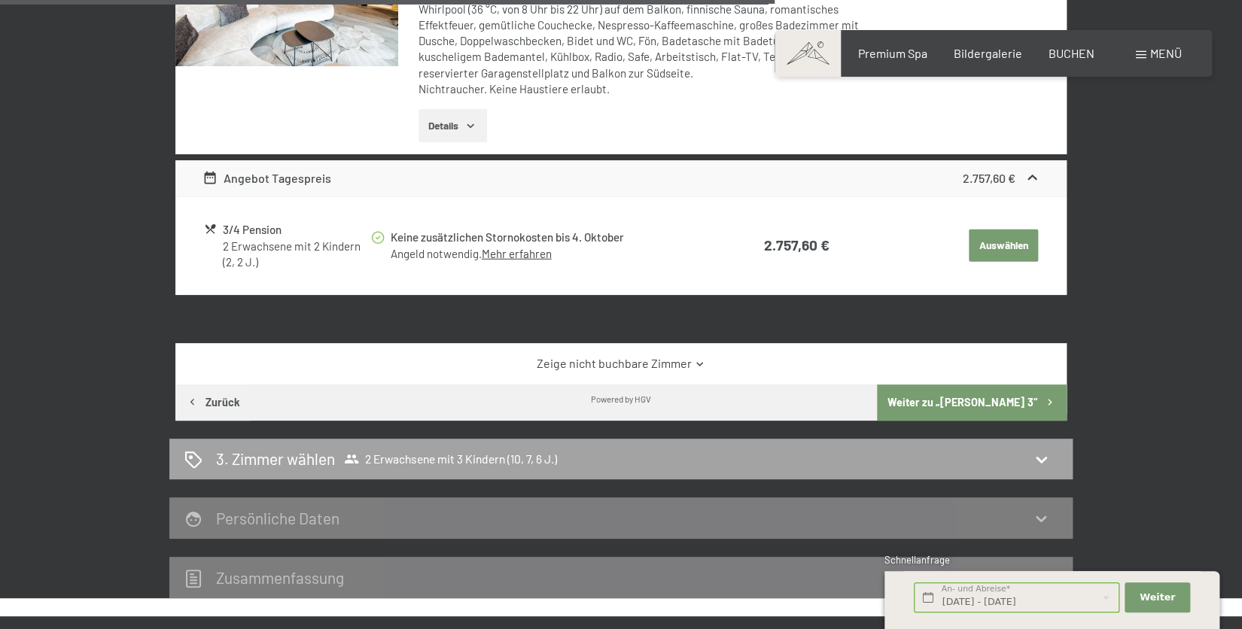
scroll to position [1995, 0]
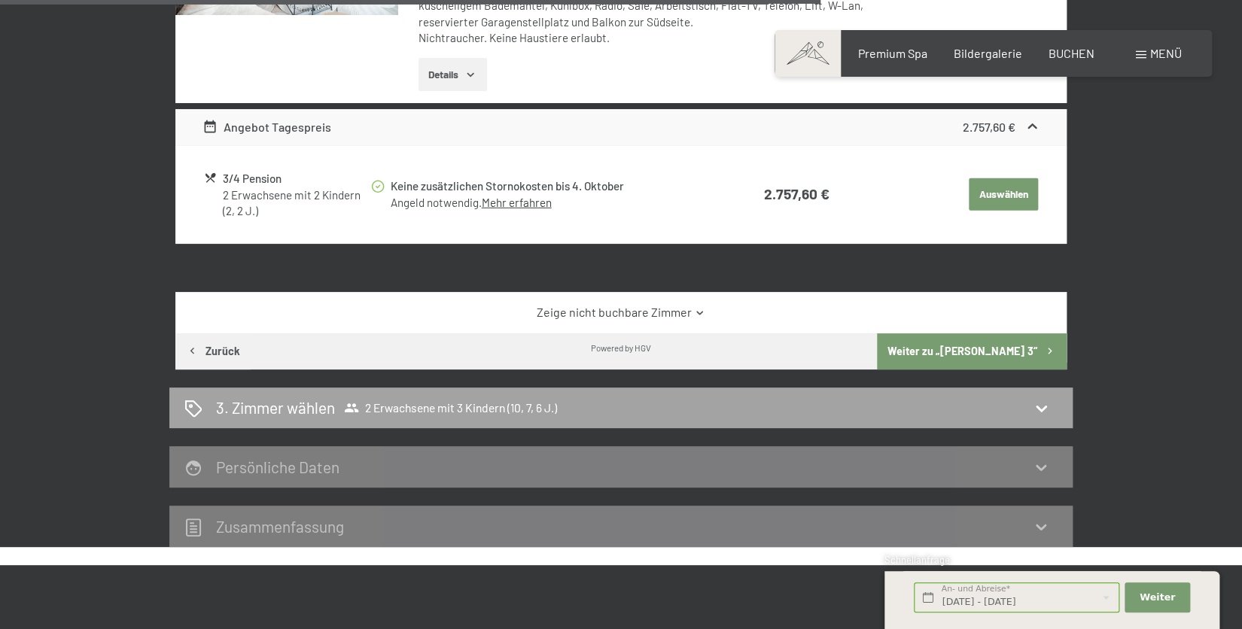
click at [1039, 404] on icon at bounding box center [1041, 408] width 18 height 18
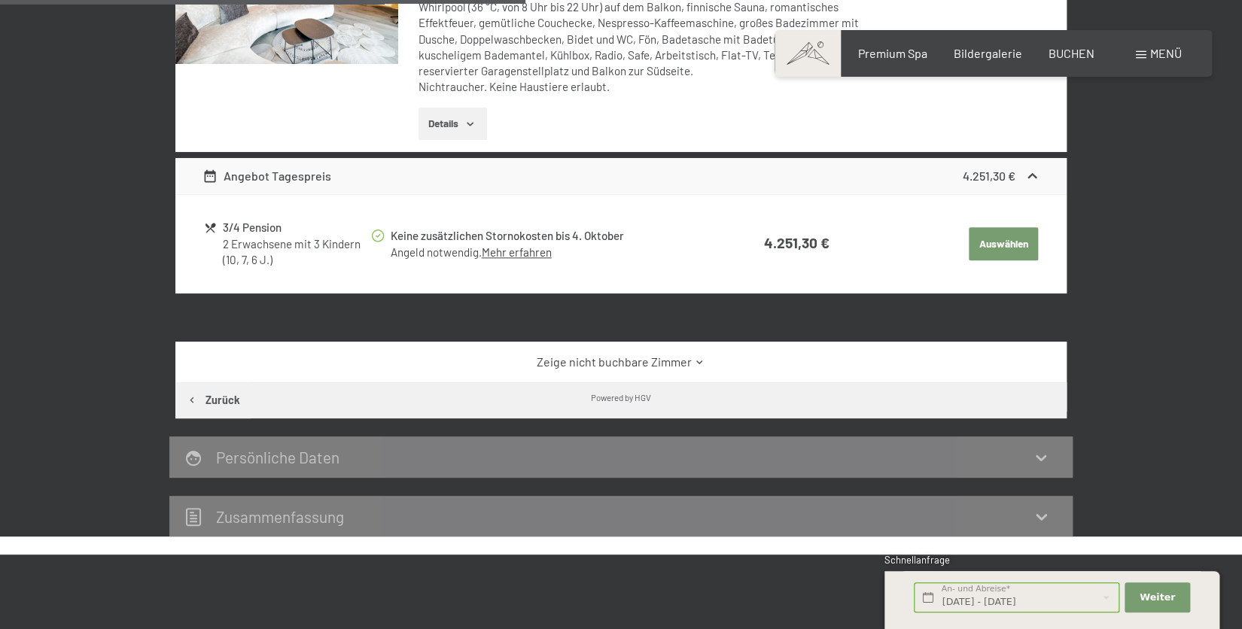
scroll to position [0, 0]
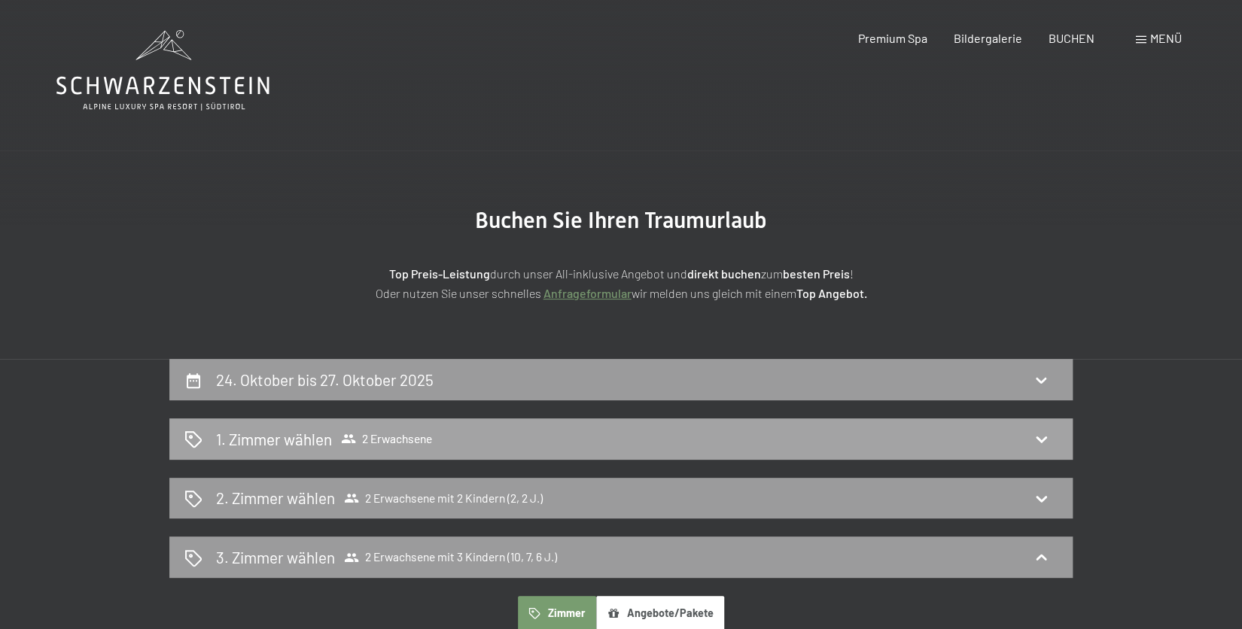
click at [393, 437] on span "2 Erwachsene" at bounding box center [386, 438] width 91 height 15
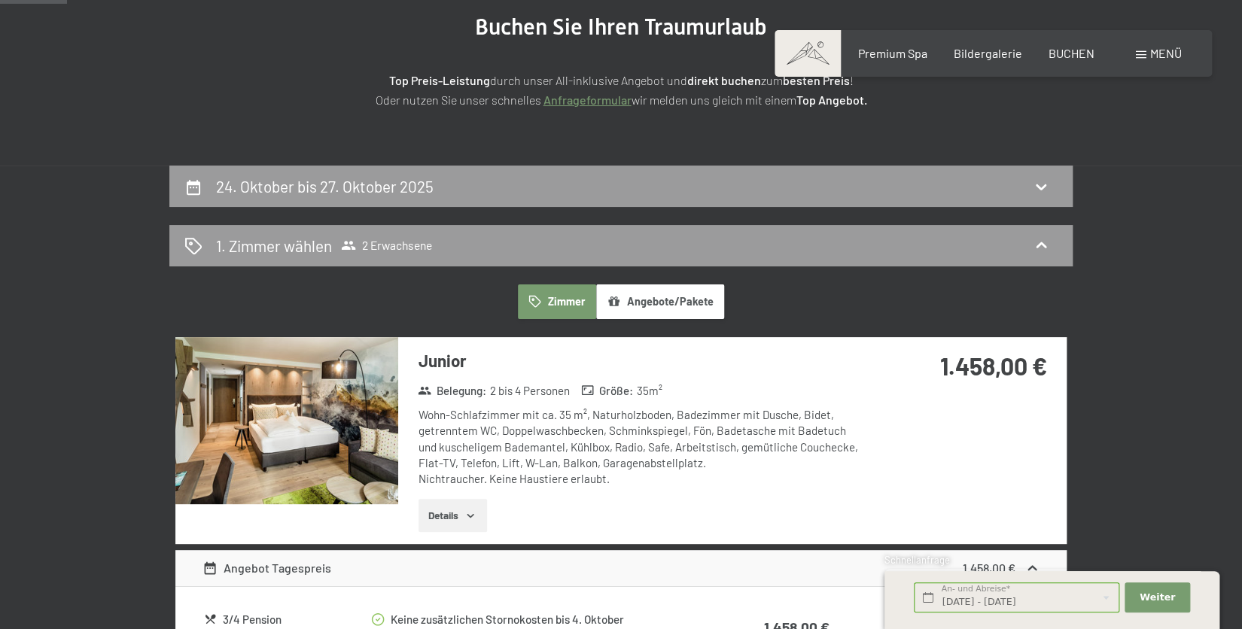
scroll to position [163, 0]
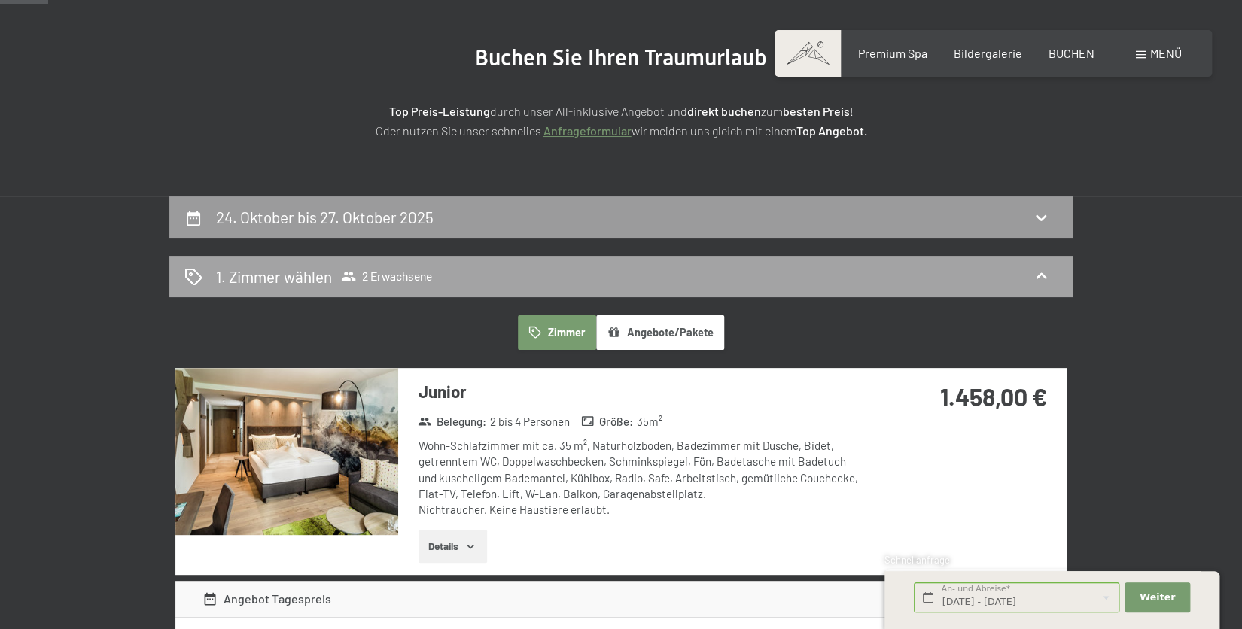
click at [356, 273] on icon at bounding box center [348, 276] width 15 height 15
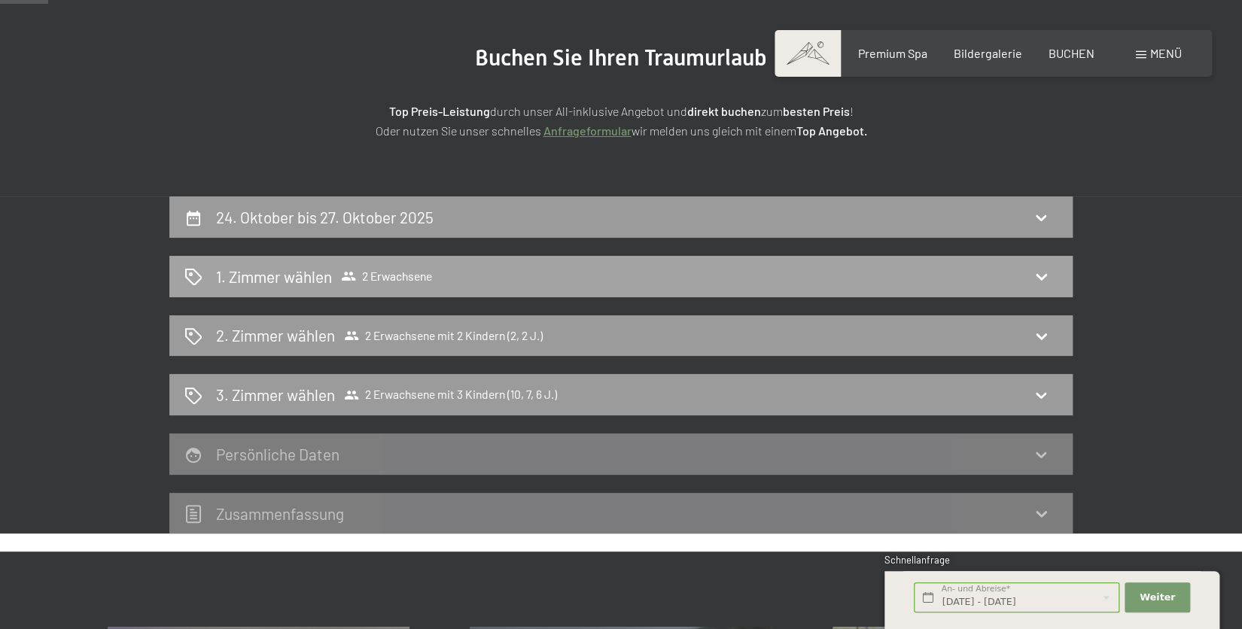
drag, startPoint x: 346, startPoint y: 271, endPoint x: 190, endPoint y: 272, distance: 156.6
click at [190, 272] on icon at bounding box center [193, 277] width 18 height 18
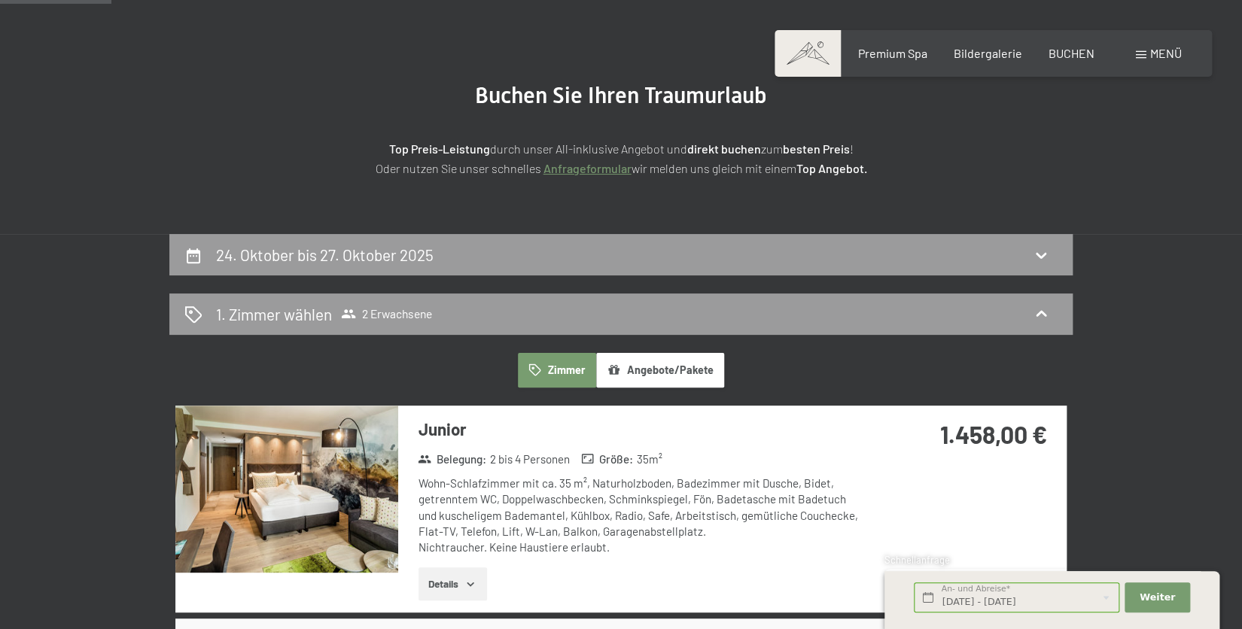
scroll to position [0, 0]
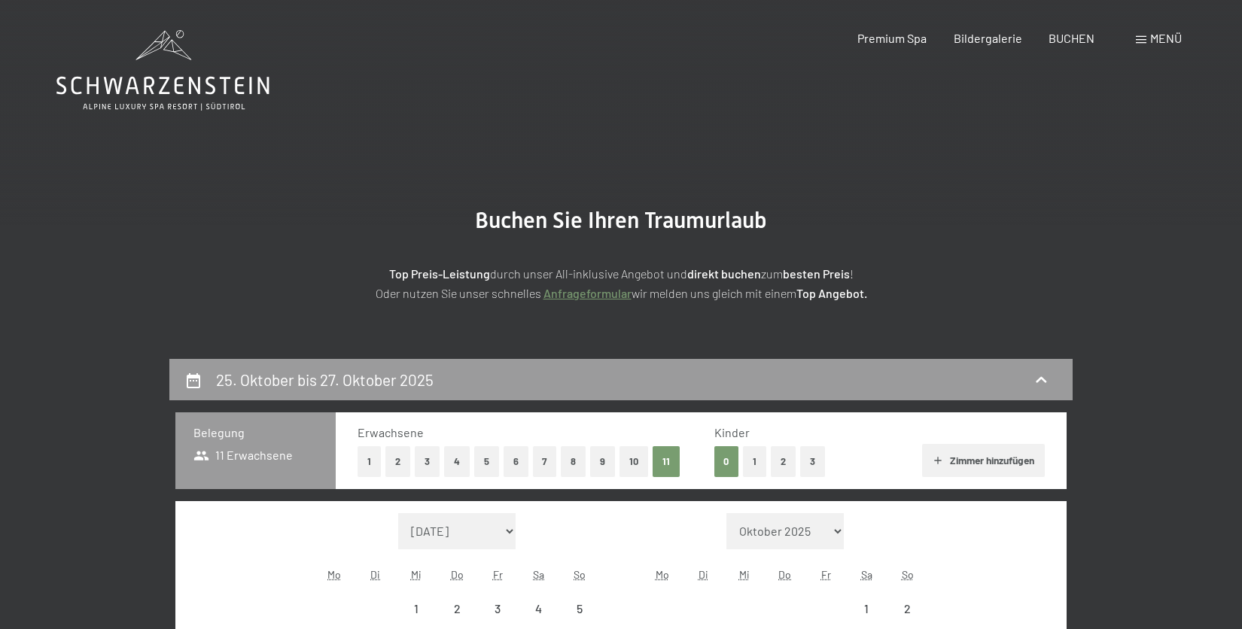
select select "[DATE]"
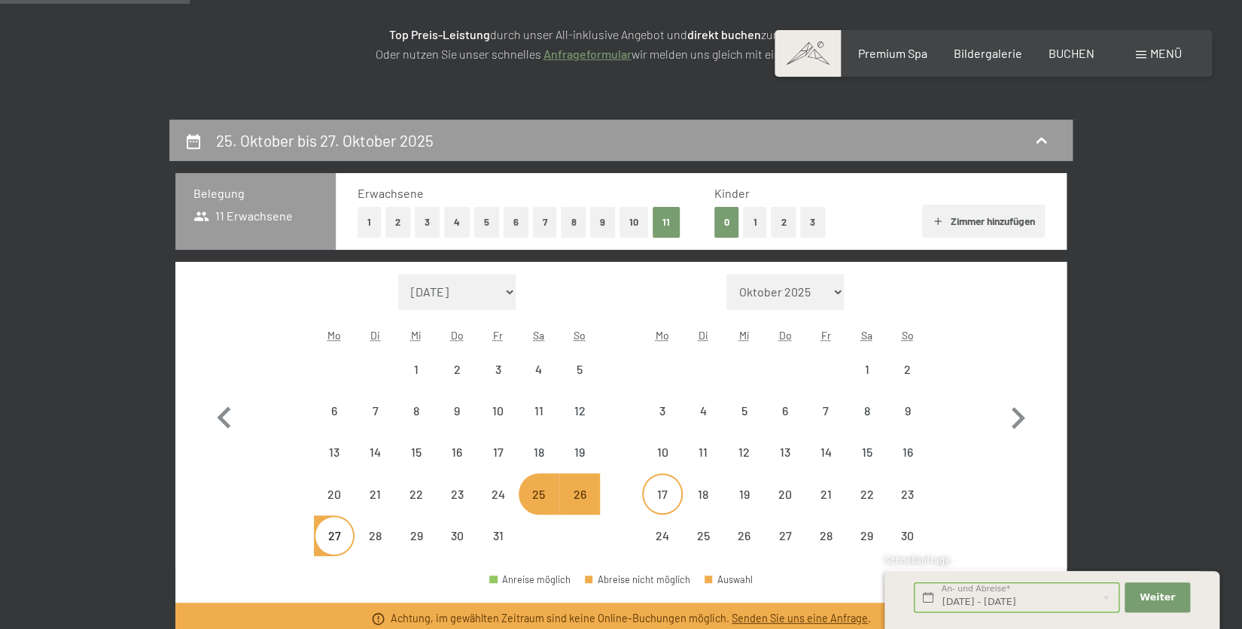
scroll to position [261, 0]
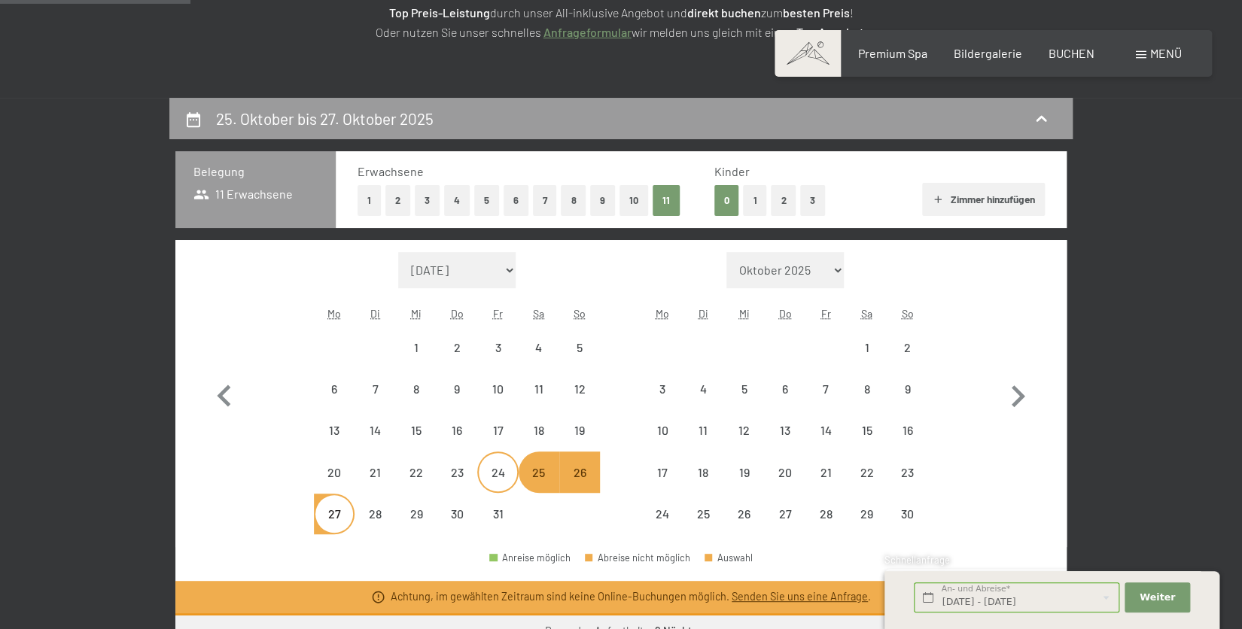
click at [495, 474] on div "24" at bounding box center [498, 486] width 38 height 38
select select "[DATE]"
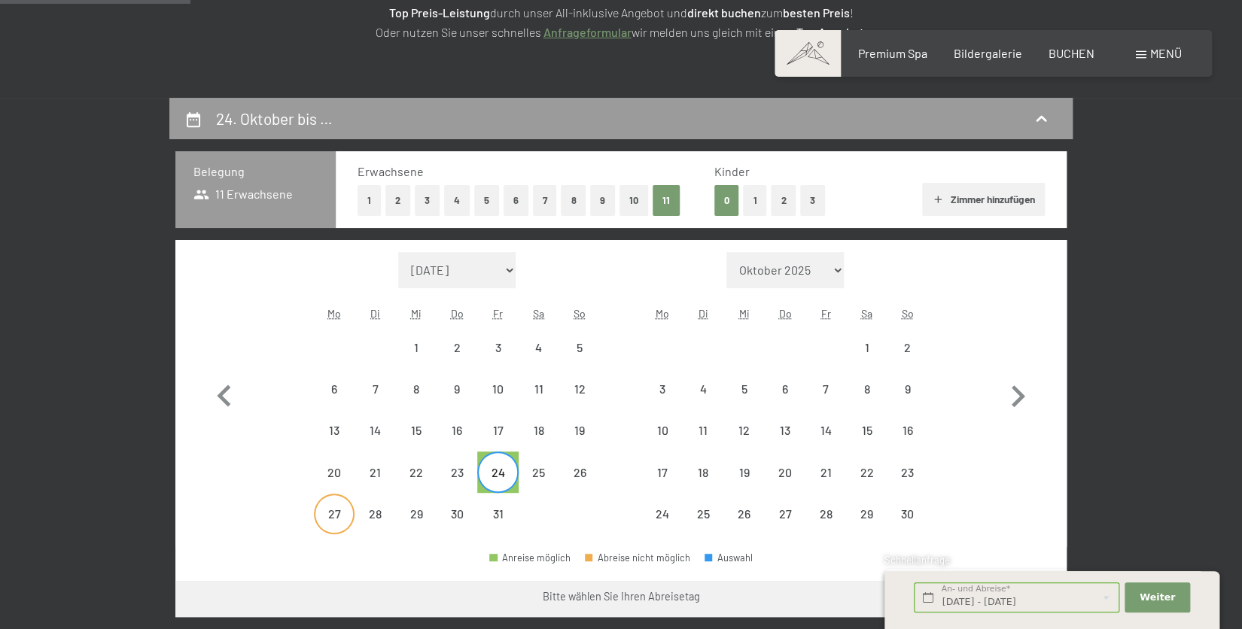
click at [335, 510] on div "27" at bounding box center [334, 527] width 38 height 38
select select "[DATE]"
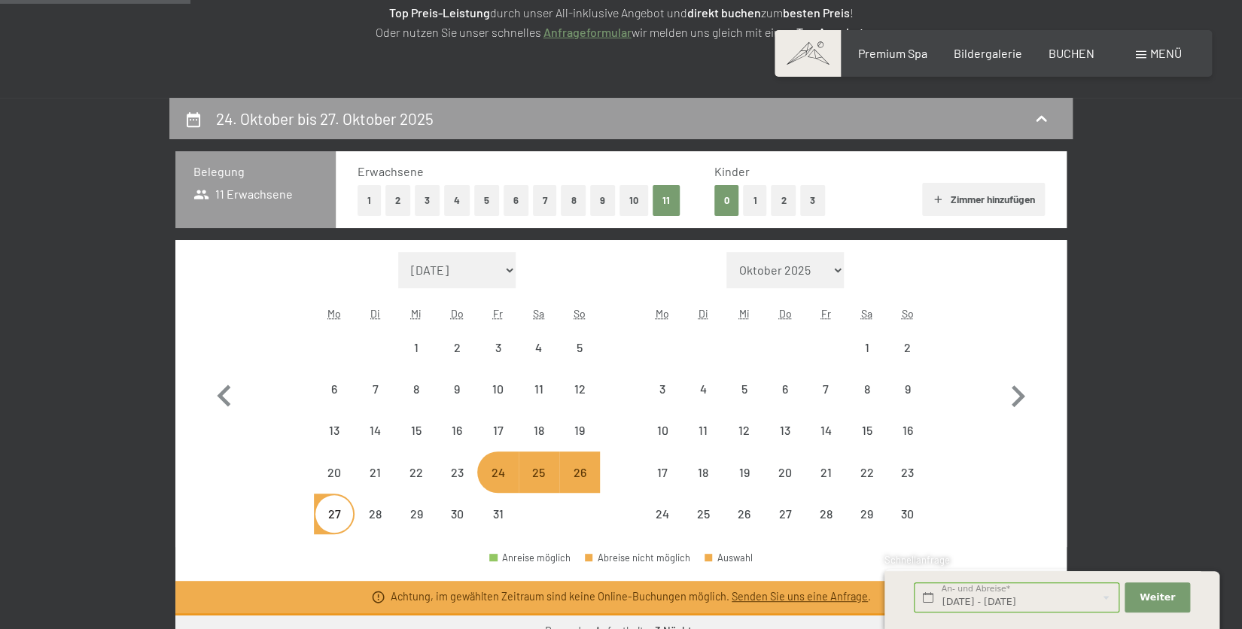
click at [391, 196] on button "2" at bounding box center [397, 200] width 25 height 31
select select "[DATE]"
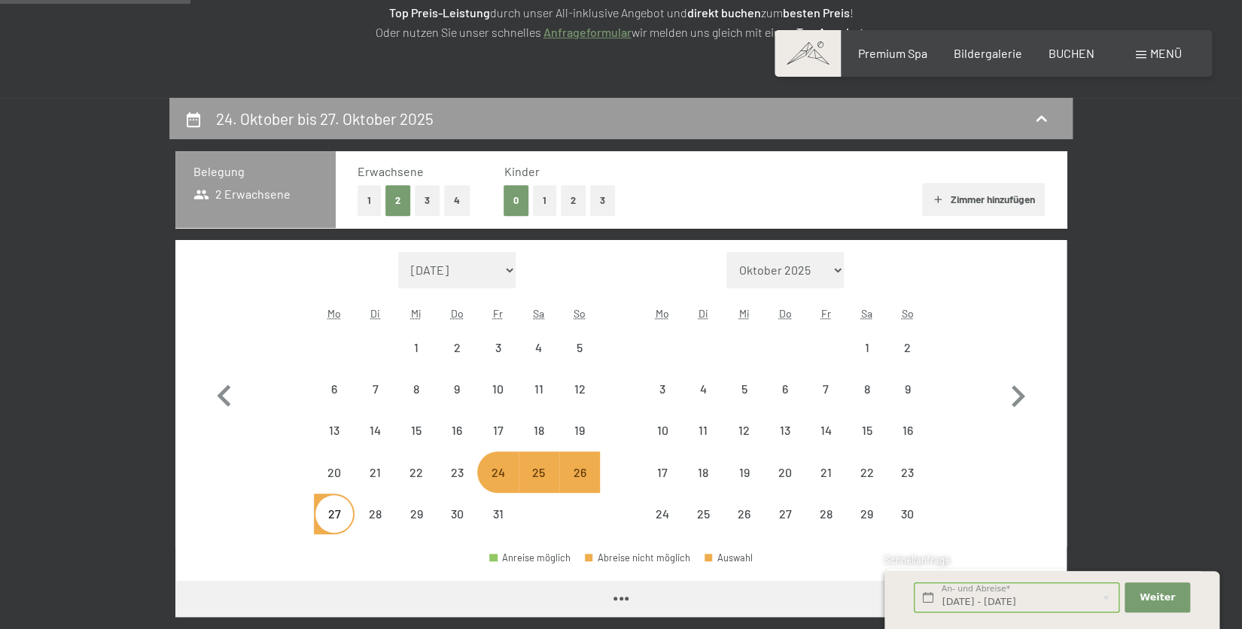
select select "[DATE]"
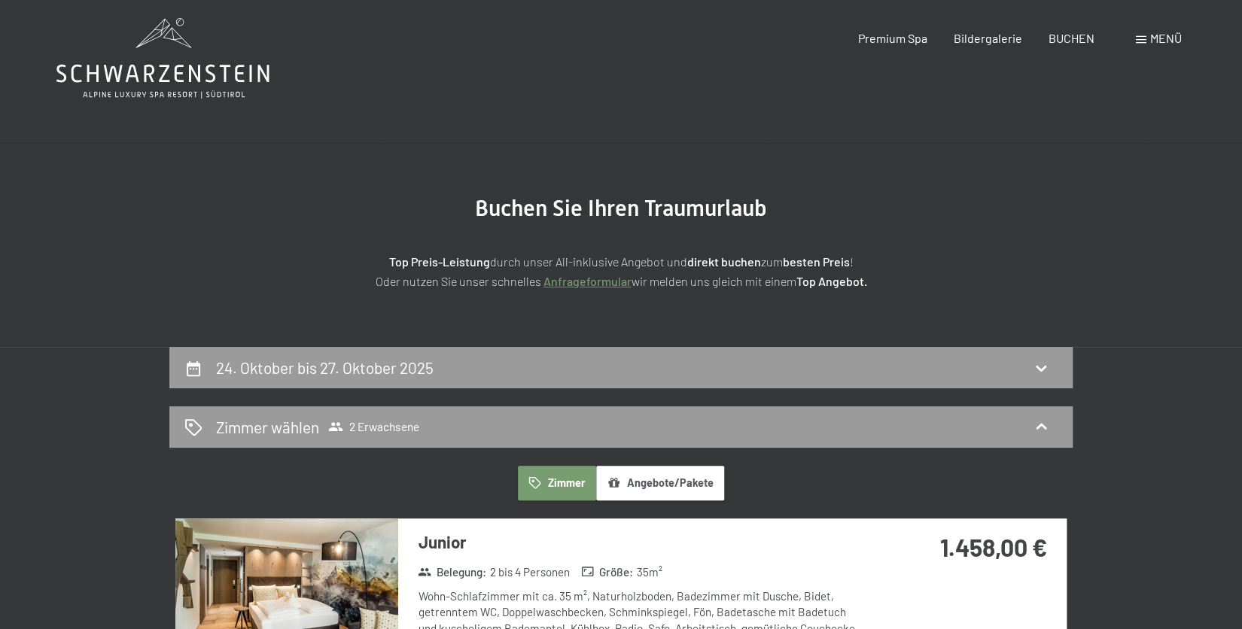
scroll to position [0, 0]
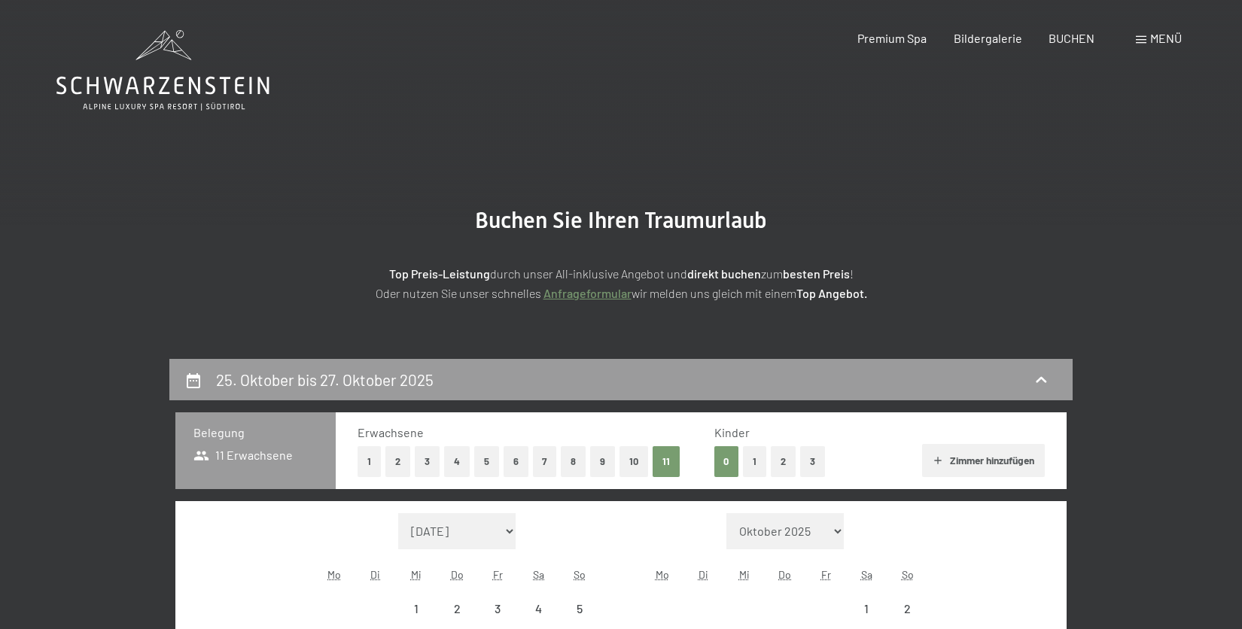
select select "[DATE]"
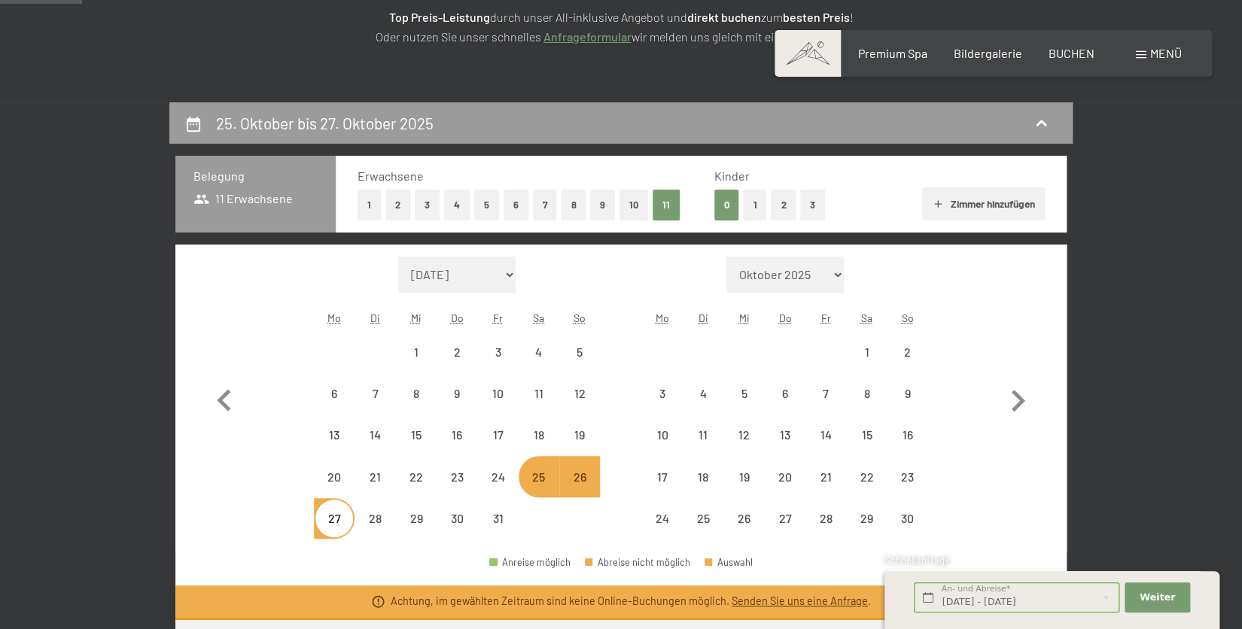
scroll to position [261, 0]
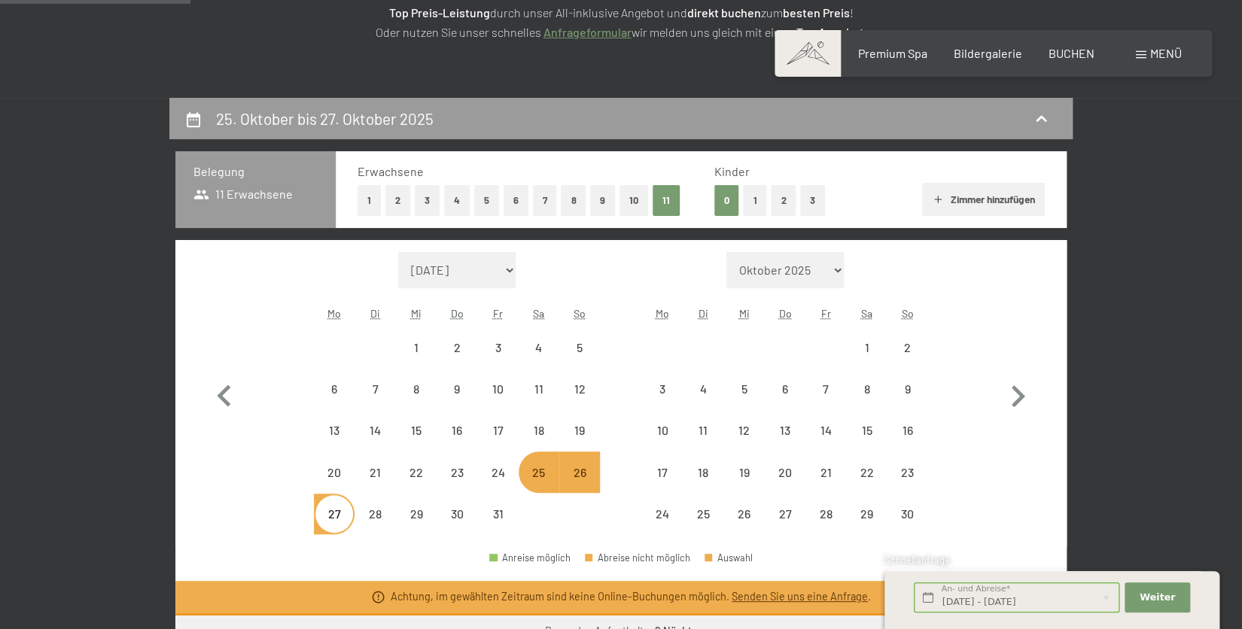
click at [398, 193] on button "2" at bounding box center [397, 200] width 25 height 31
select select "[DATE]"
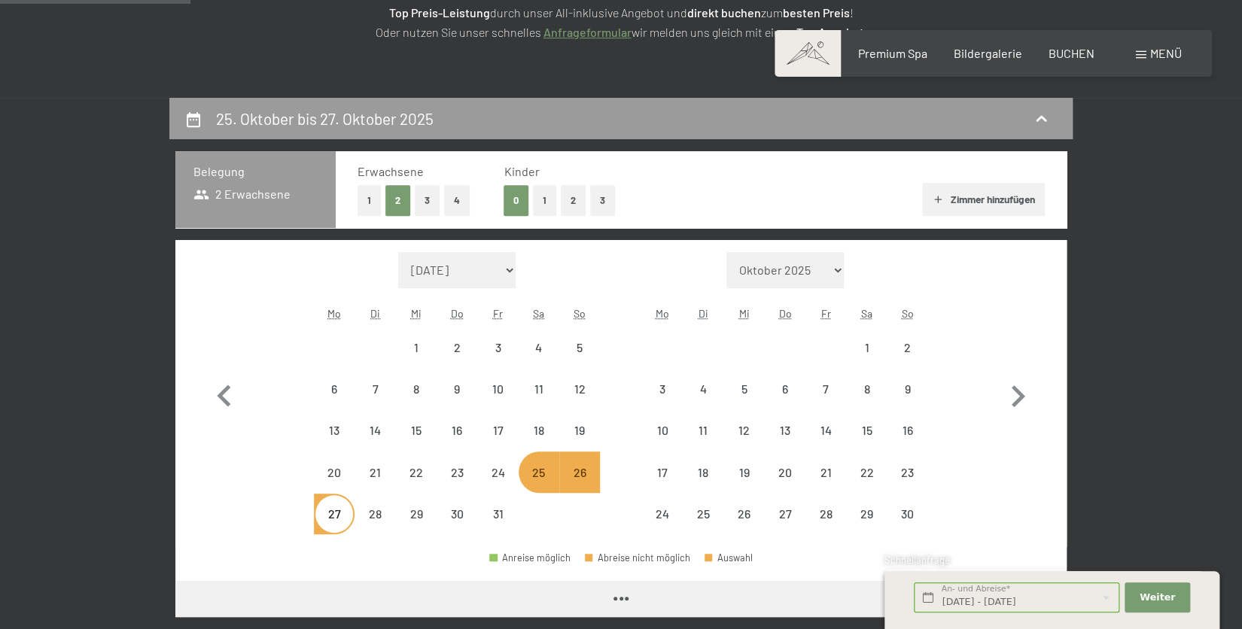
select select "[DATE]"
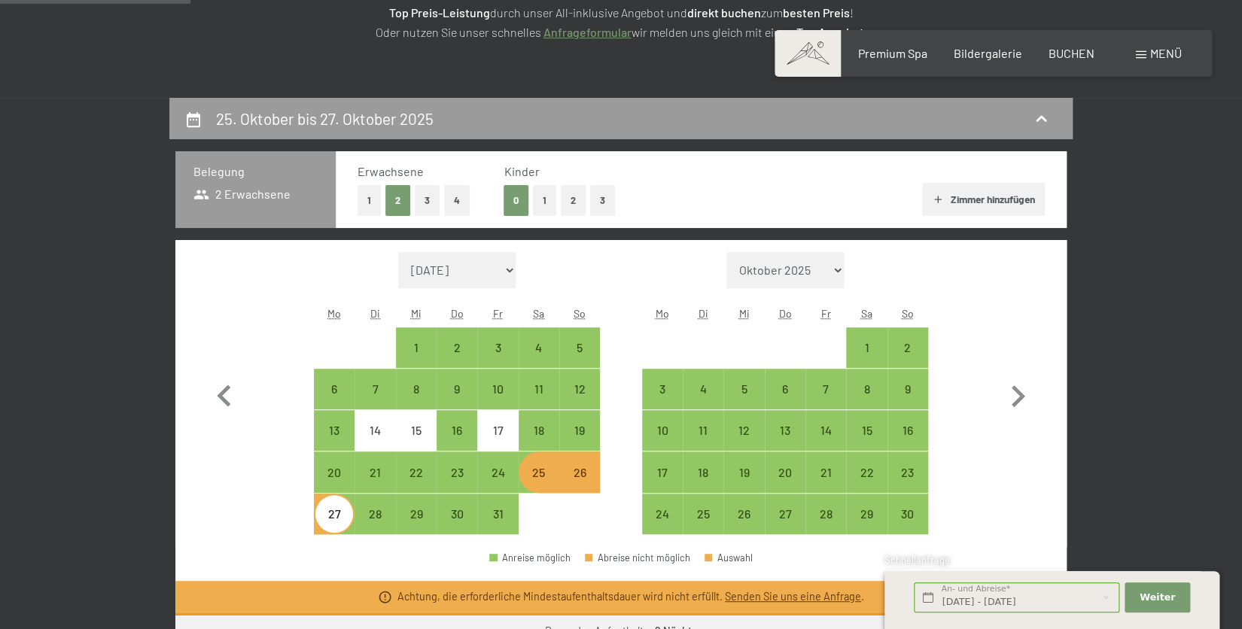
click at [546, 197] on button "1" at bounding box center [544, 200] width 23 height 31
select select "[DATE]"
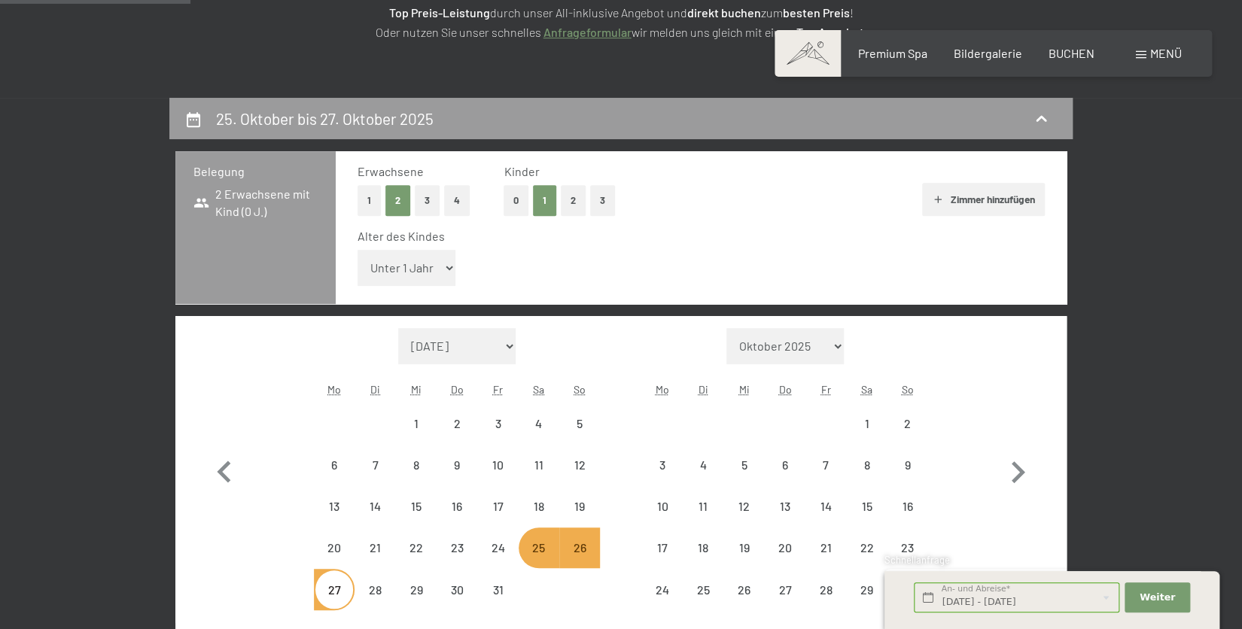
select select "[DATE]"
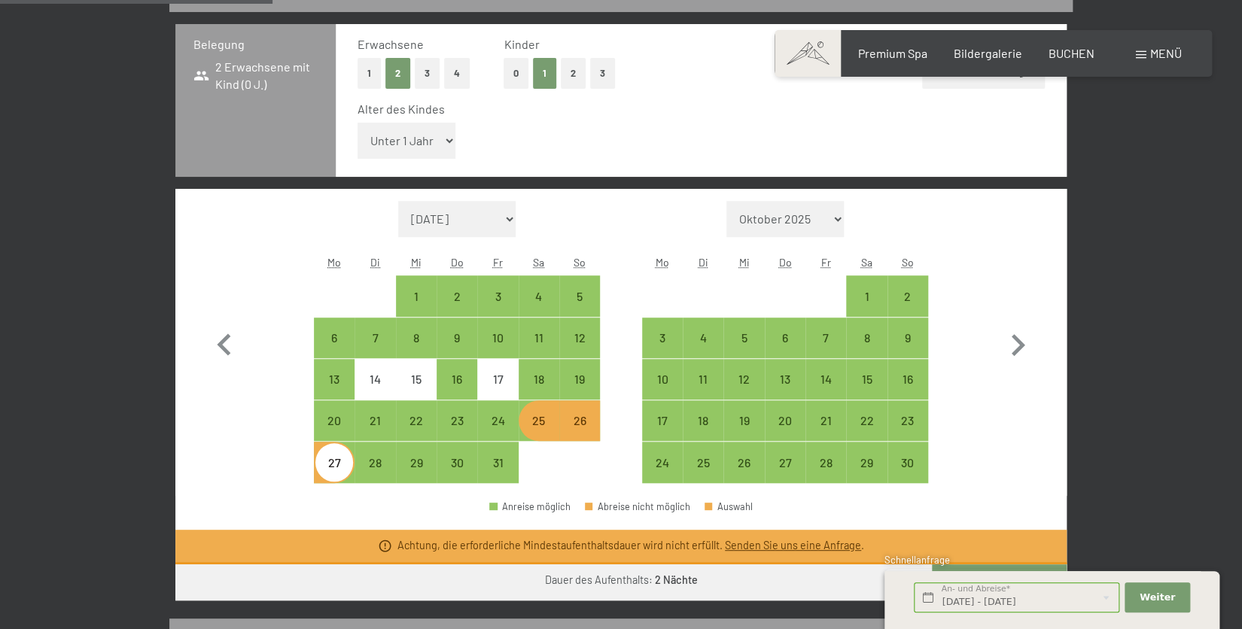
scroll to position [392, 0]
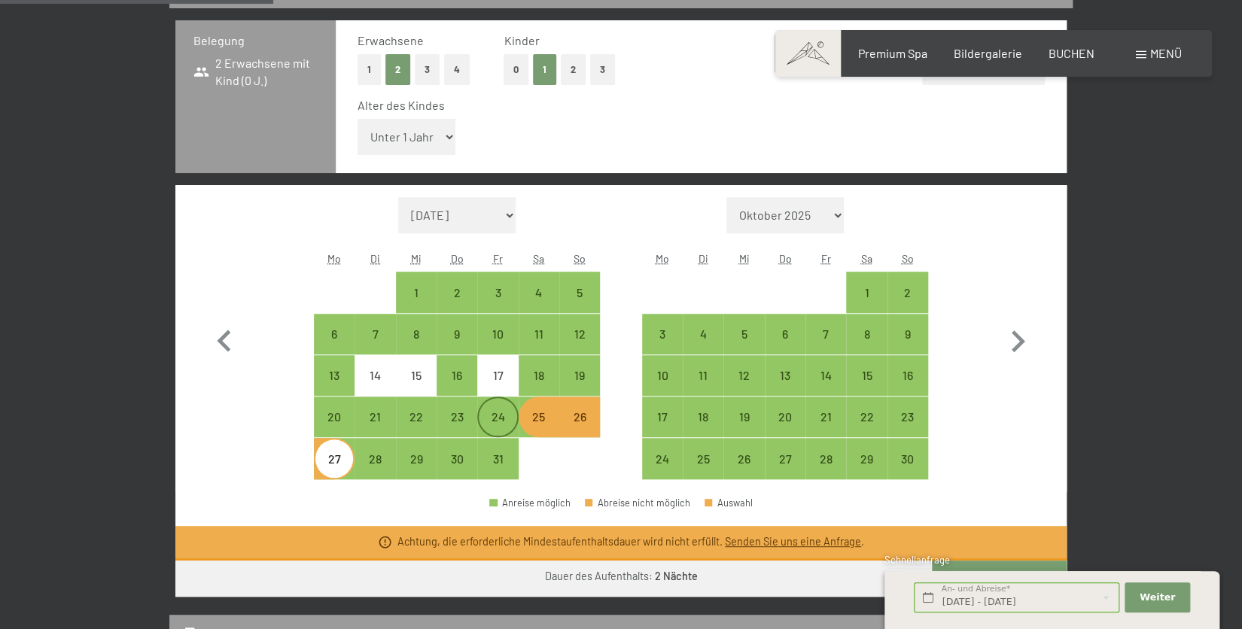
click at [502, 426] on div "24" at bounding box center [498, 430] width 38 height 38
select select "[DATE]"
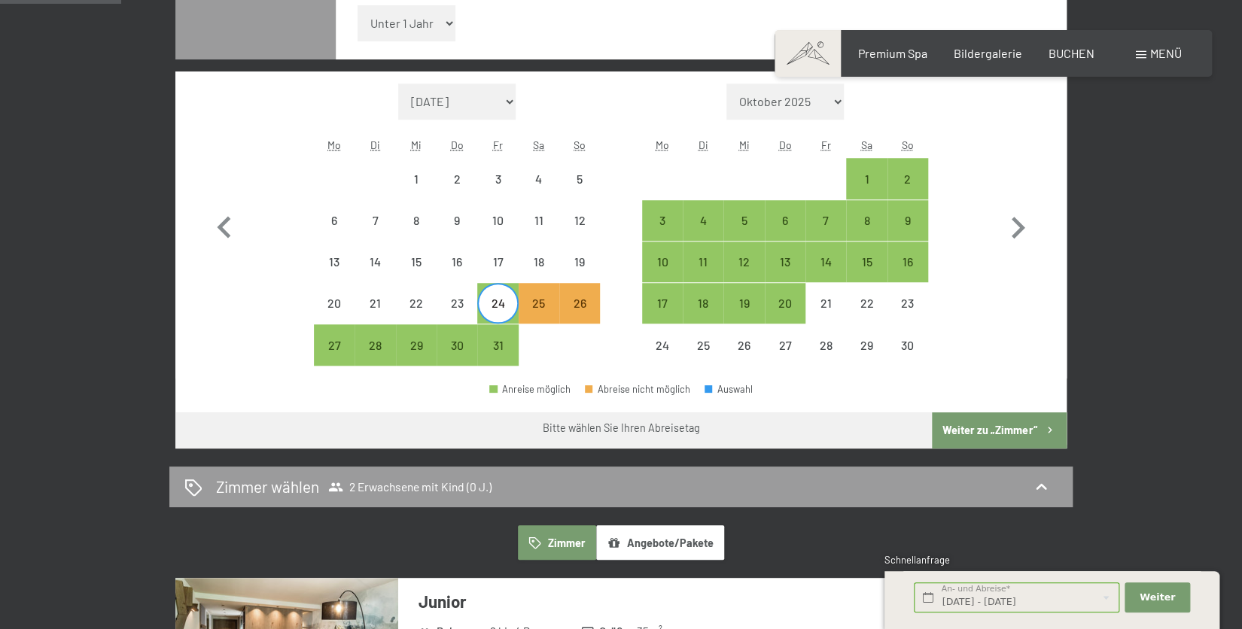
scroll to position [523, 0]
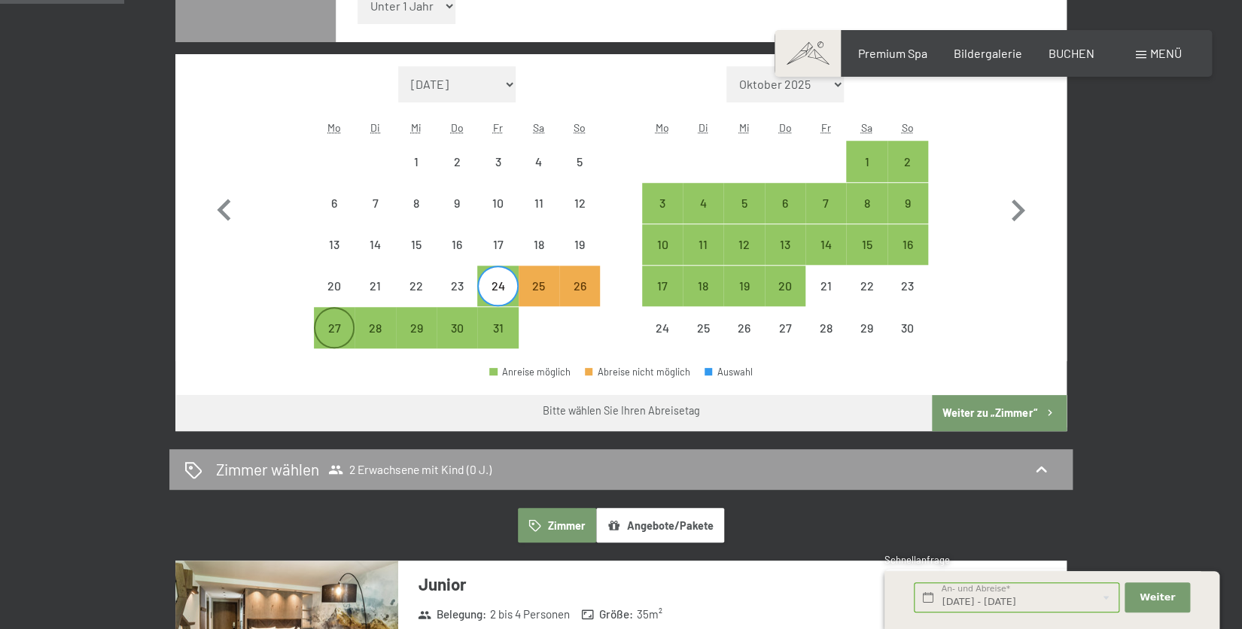
click at [333, 336] on div "27" at bounding box center [334, 341] width 38 height 38
select select "[DATE]"
select select "2025-11-01"
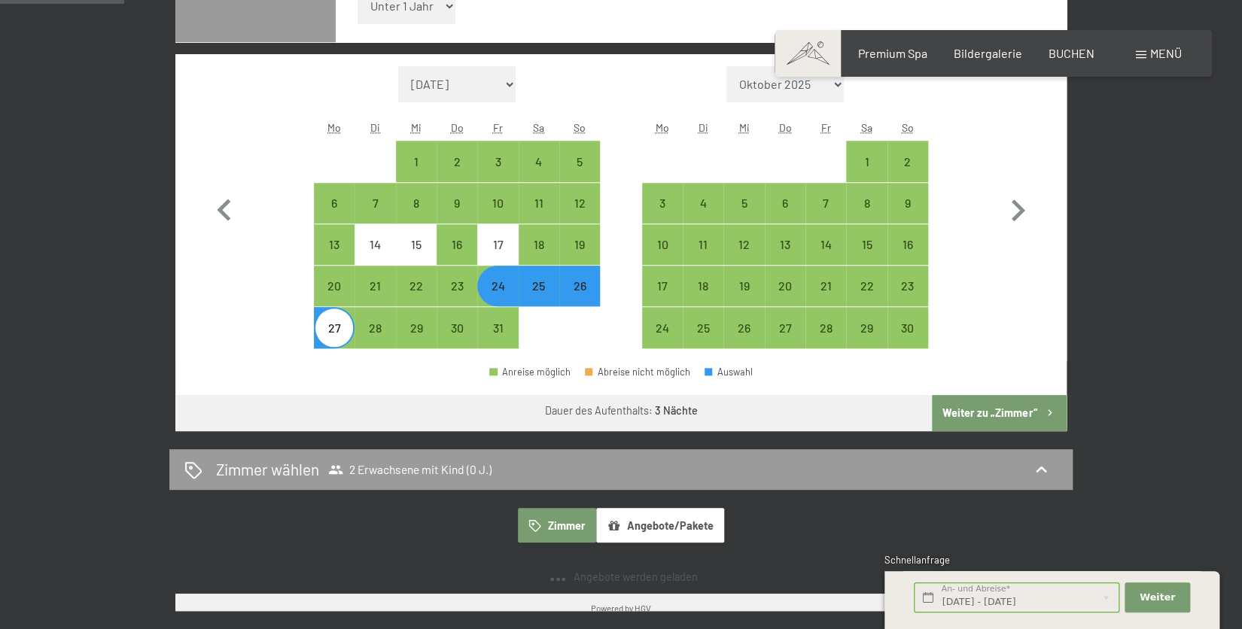
select select "2025-10-01"
select select "2025-11-01"
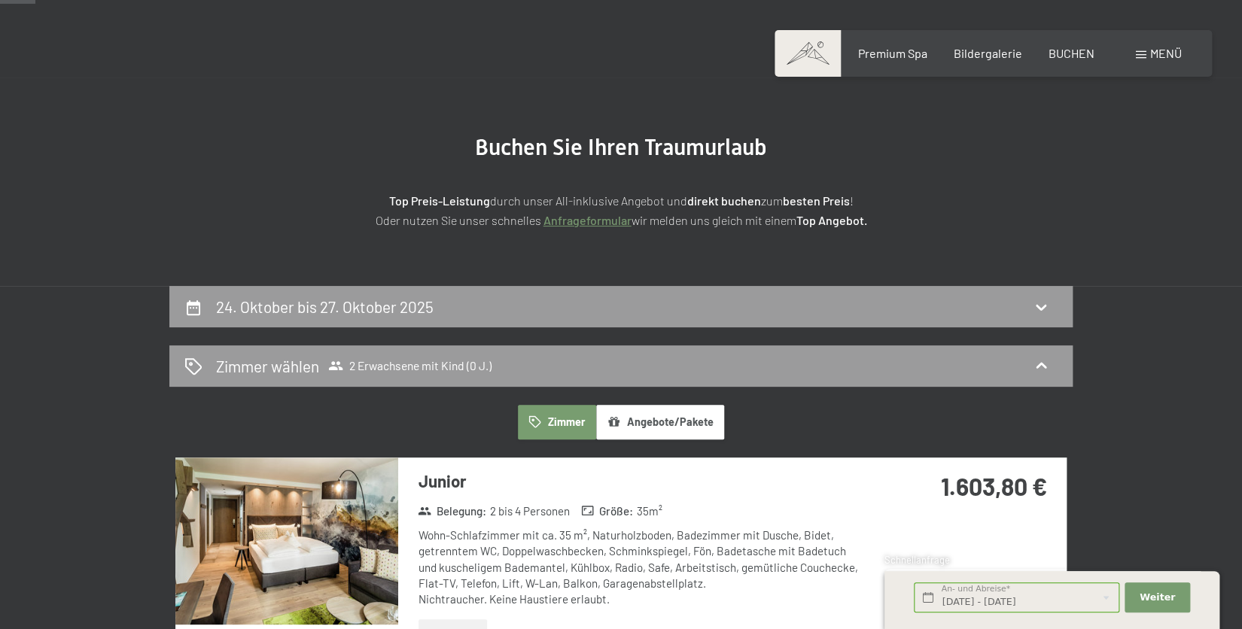
scroll to position [65, 0]
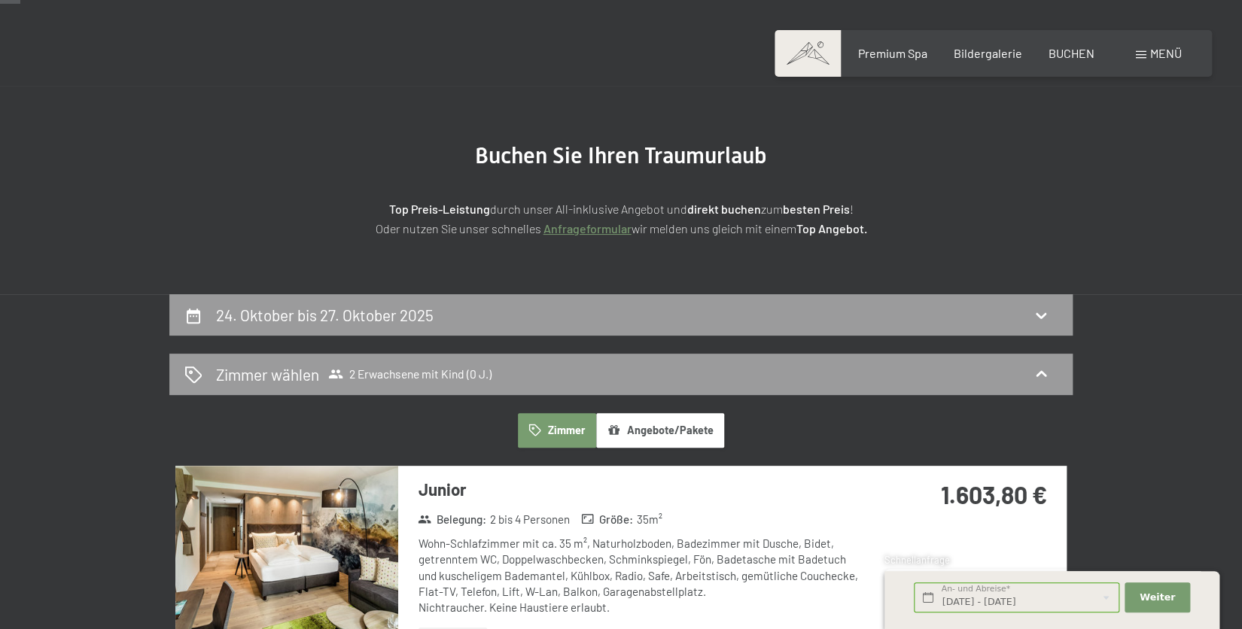
click at [525, 376] on div "Zimmer wählen 2 Erwachsene mit Kind (0 J.)" at bounding box center [620, 375] width 873 height 22
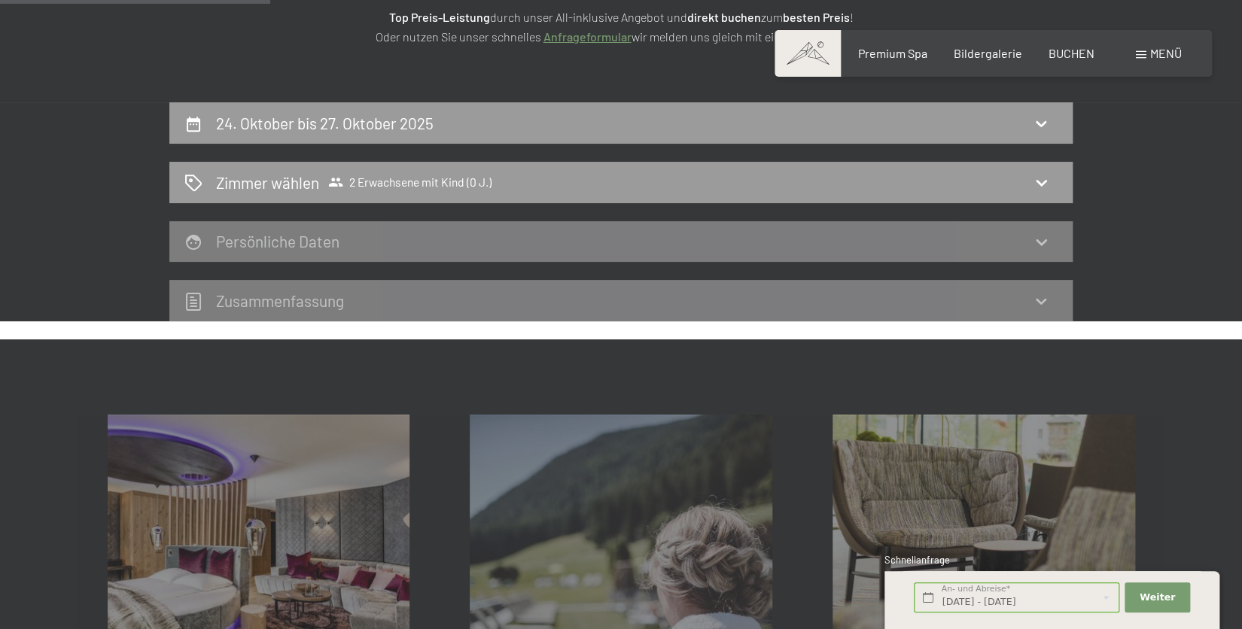
scroll to position [228, 0]
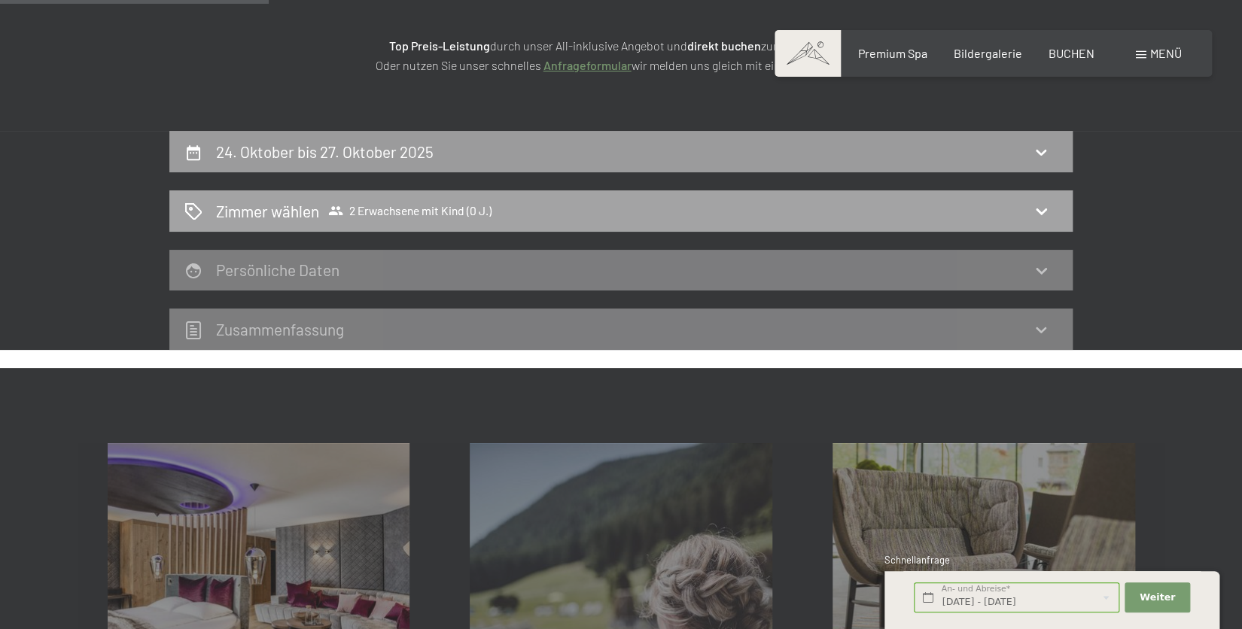
click at [470, 211] on span "2 Erwachsene mit Kind (0 J.)" at bounding box center [409, 210] width 163 height 15
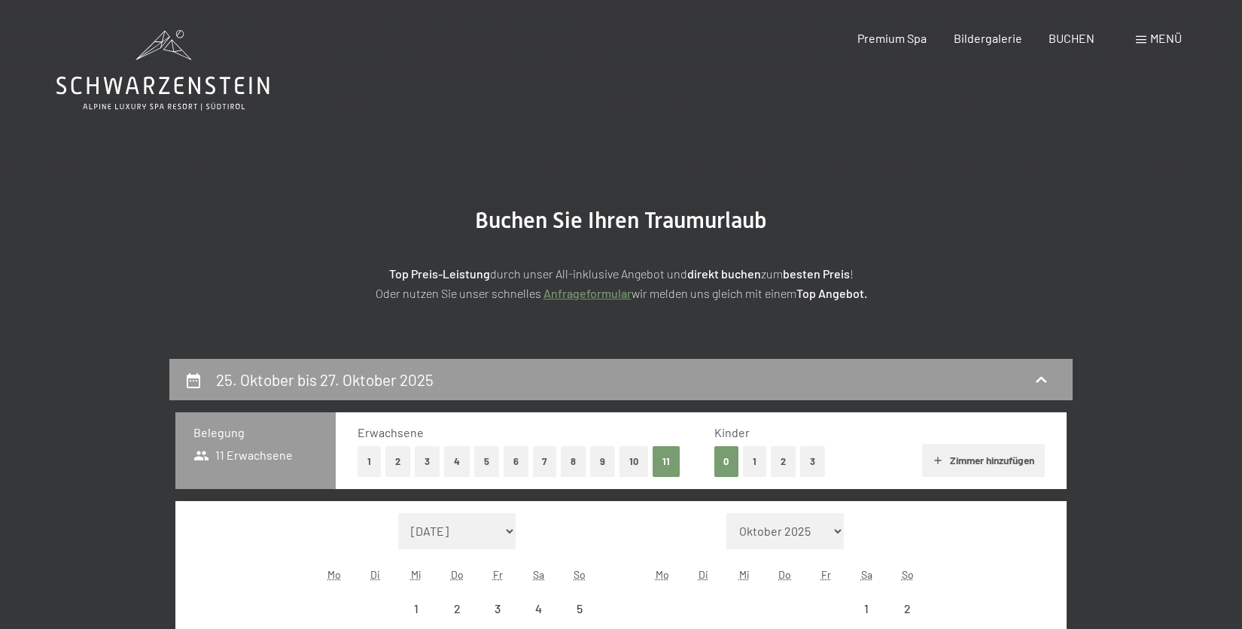
select select "[DATE]"
click at [401, 464] on button "2" at bounding box center [397, 461] width 25 height 31
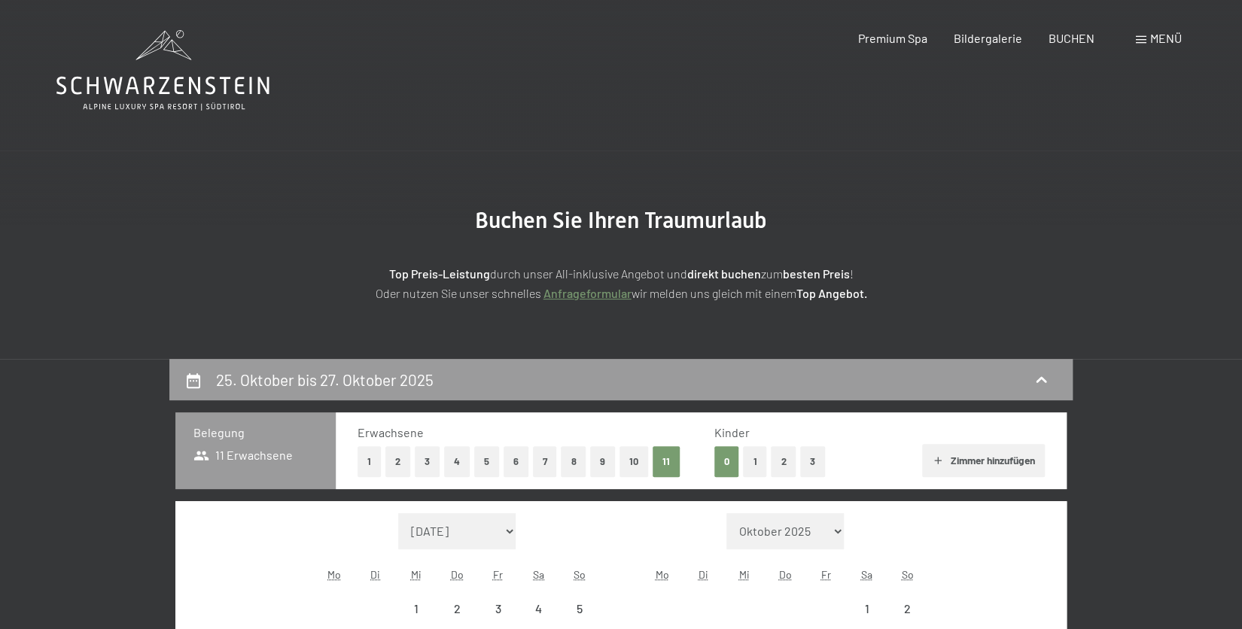
select select "[DATE]"
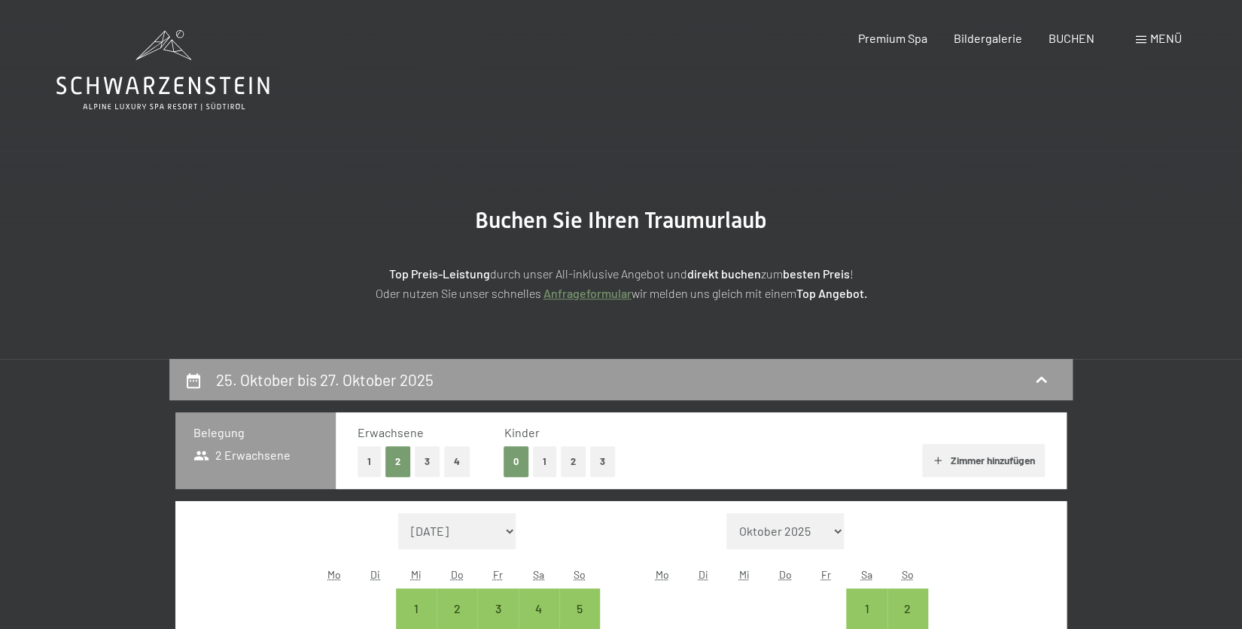
click at [544, 458] on button "1" at bounding box center [544, 461] width 23 height 31
select select "[DATE]"
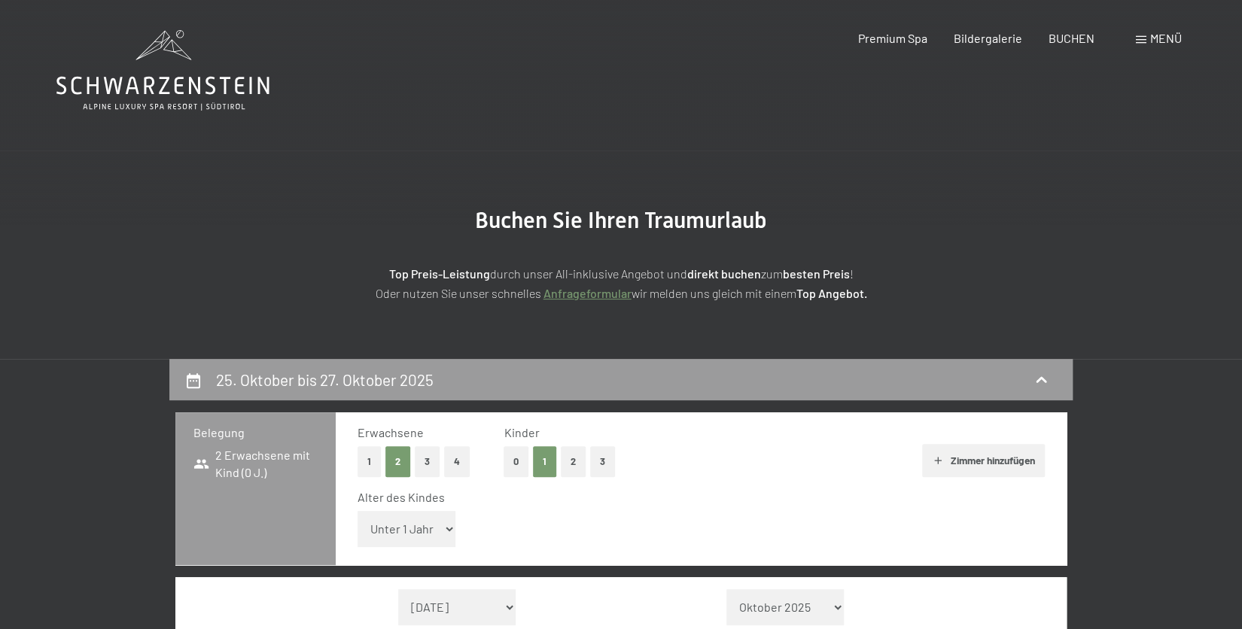
select select "[DATE]"
click at [431, 527] on select "Unter 1 Jahr 1 Jahr 2 Jahre 3 Jahre 4 Jahre 5 Jahre 6 Jahre 7 Jahre 8 Jahre 9 J…" at bounding box center [407, 529] width 98 height 36
select select "10"
click at [358, 511] on select "Unter 1 Jahr 1 Jahr 2 Jahre 3 Jahre 4 Jahre 5 Jahre 6 Jahre 7 Jahre 8 Jahre 9 J…" at bounding box center [407, 529] width 98 height 36
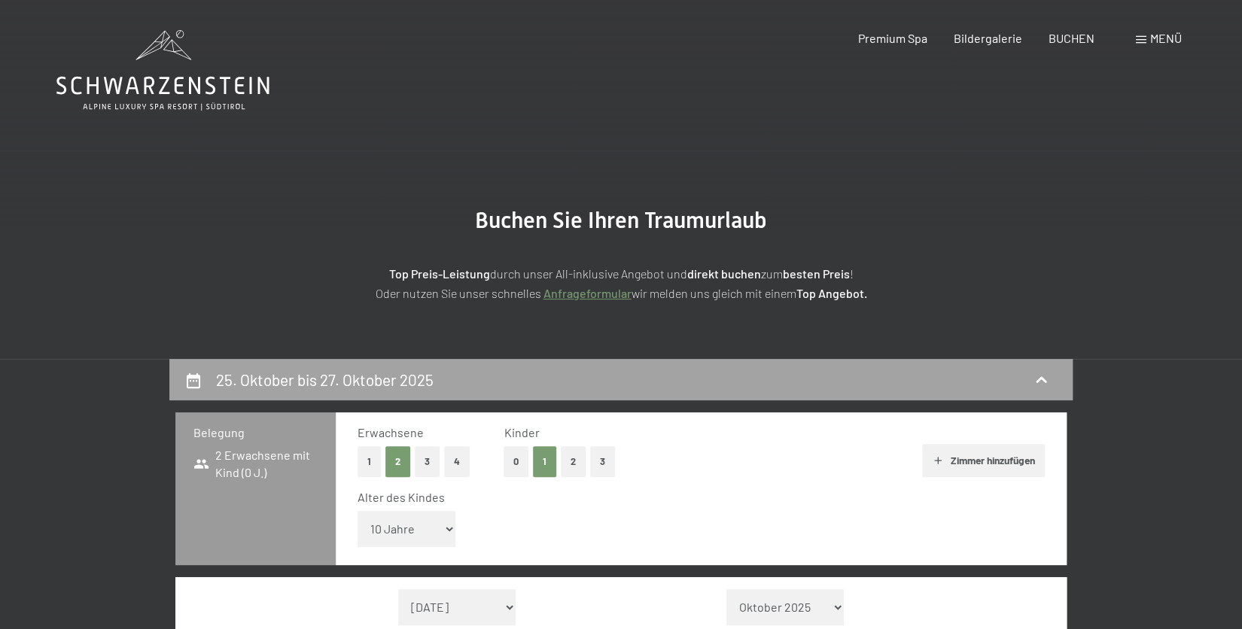
select select "[DATE]"
select select "2025-11-01"
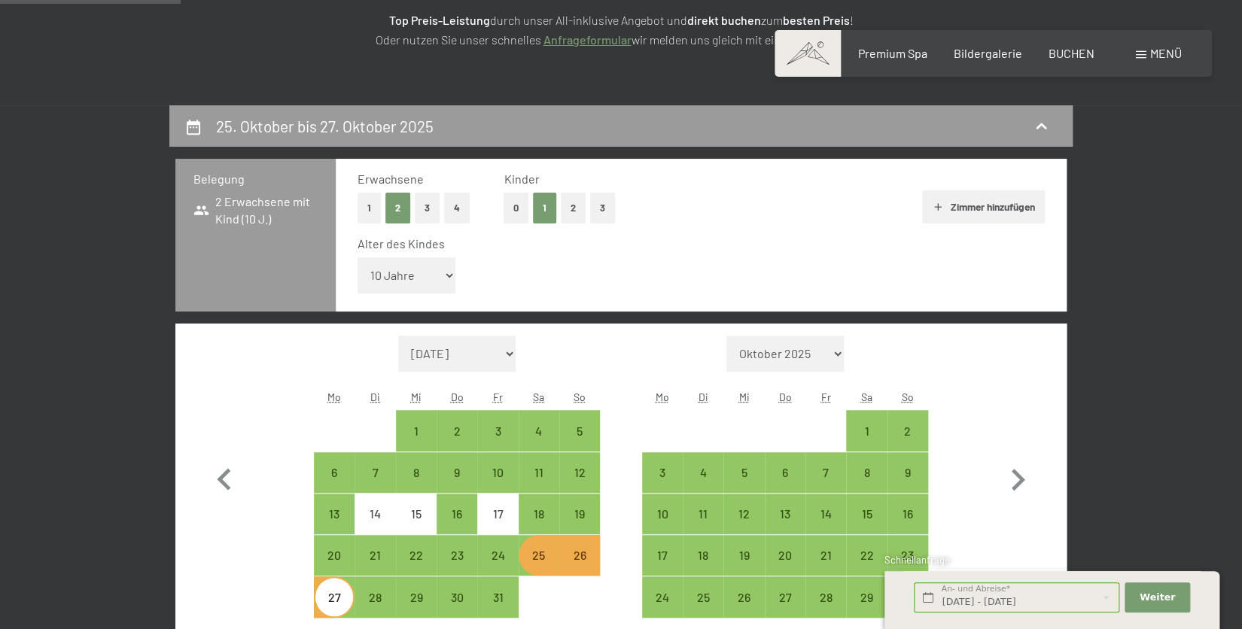
scroll to position [261, 0]
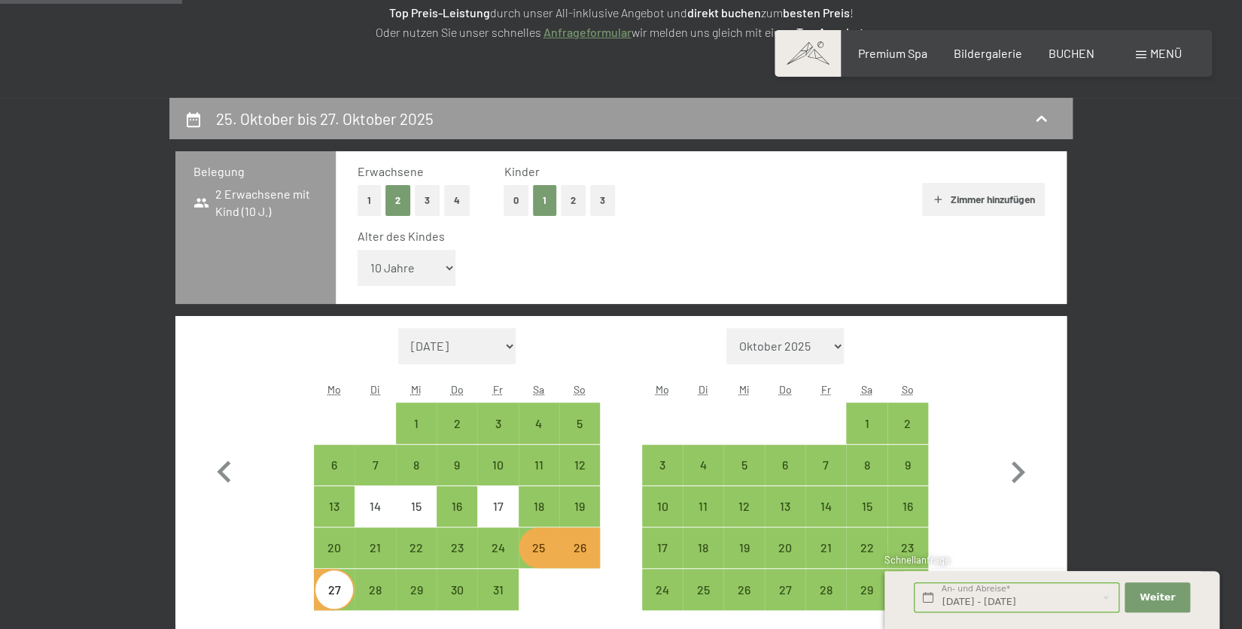
click at [935, 198] on icon "button" at bounding box center [938, 199] width 12 height 12
select select "2025-10-01"
select select "2025-11-01"
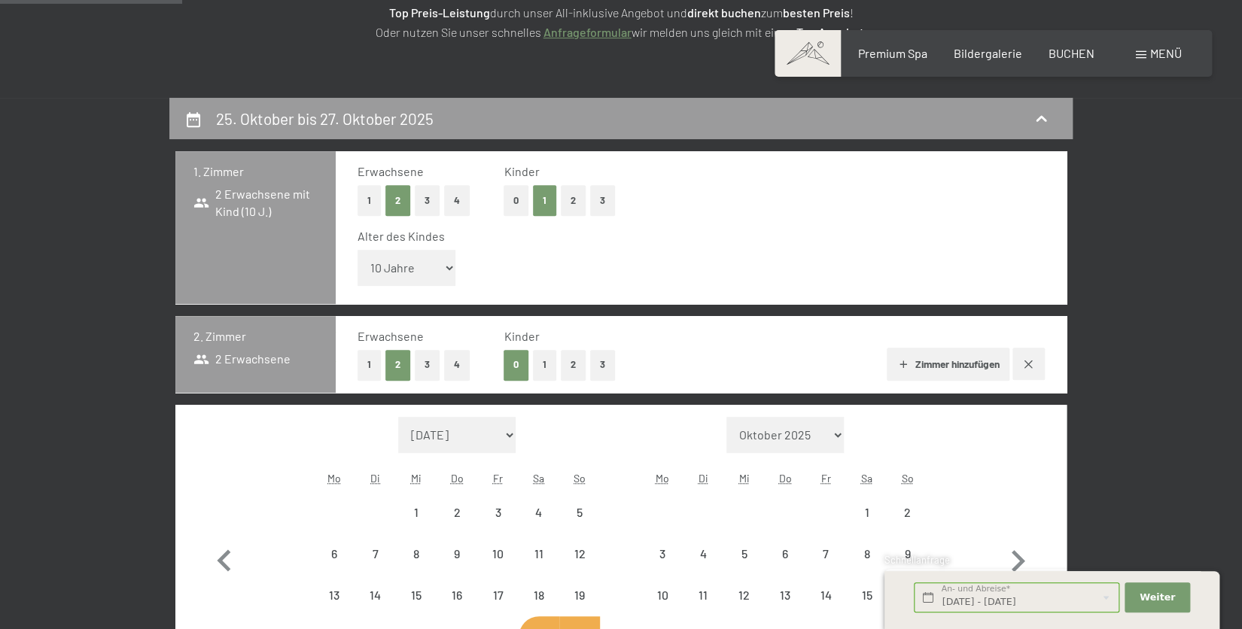
select select "2025-10-01"
select select "2025-11-01"
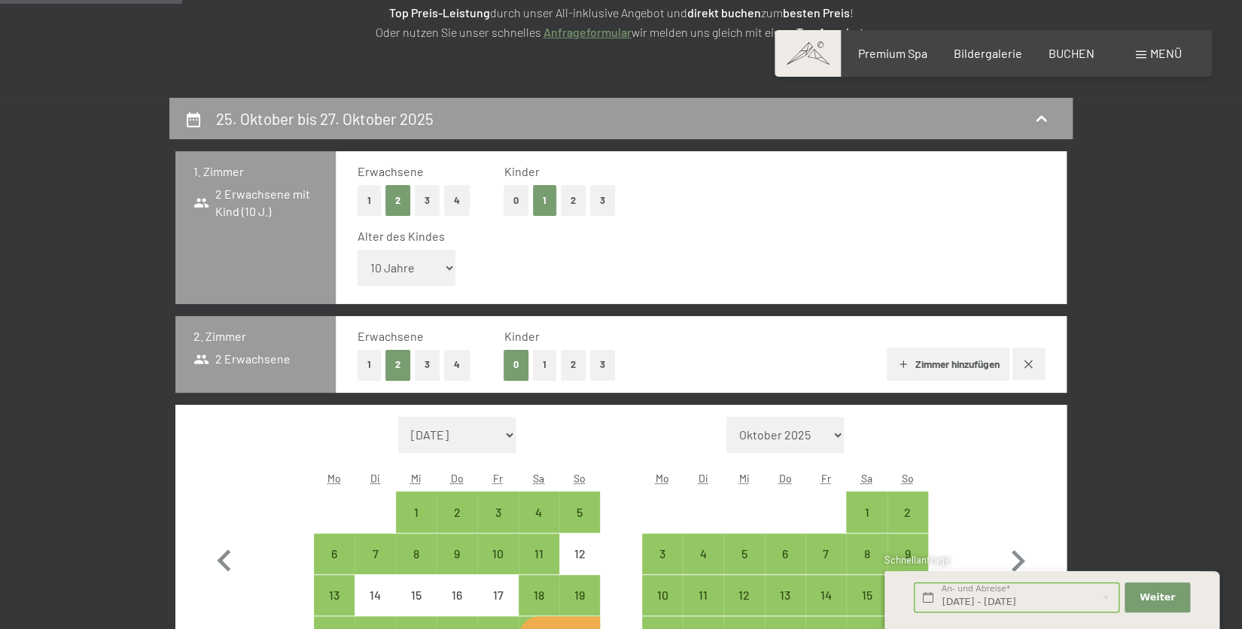
click at [573, 365] on span "Einwilligung Marketing*" at bounding box center [538, 358] width 124 height 15
click at [469, 365] on input "Einwilligung Marketing*" at bounding box center [461, 358] width 15 height 15
click at [574, 365] on span "Einwilligung Marketing*" at bounding box center [538, 358] width 124 height 15
click at [573, 364] on span "Einwilligung Marketing*" at bounding box center [538, 358] width 124 height 15
click at [469, 364] on input "Einwilligung Marketing*" at bounding box center [461, 358] width 15 height 15
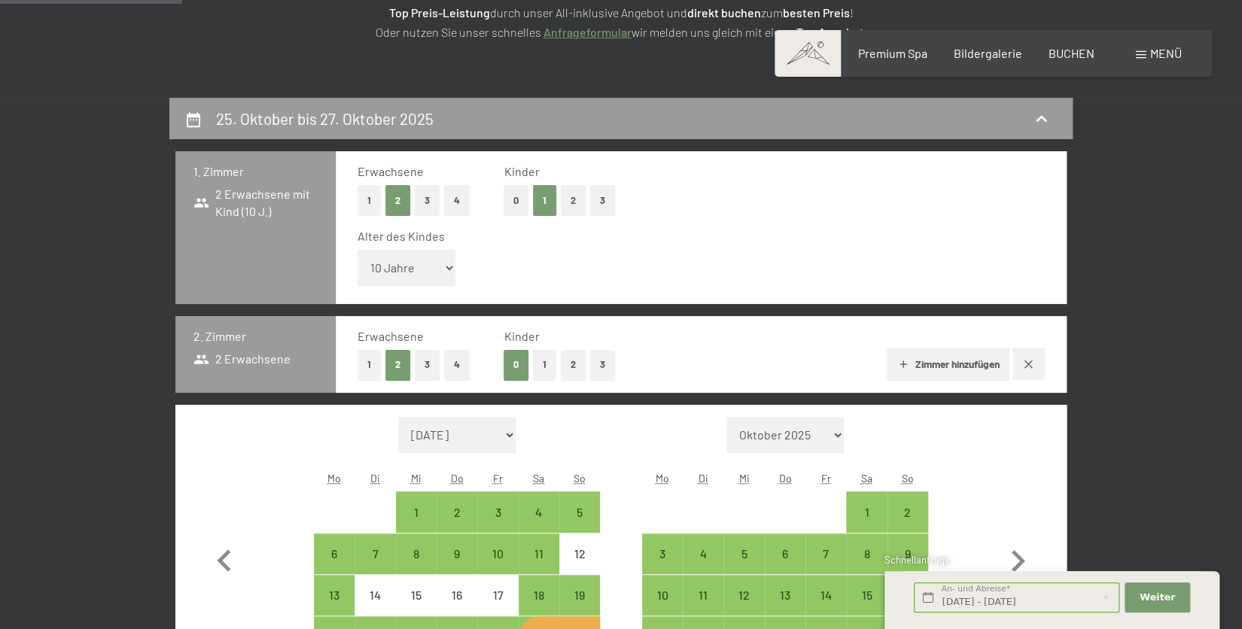
click at [586, 358] on span "Einwilligung Marketing*" at bounding box center [538, 358] width 124 height 15
drag, startPoint x: 586, startPoint y: 358, endPoint x: 574, endPoint y: 364, distance: 14.1
click at [574, 364] on span "Einwilligung Marketing*" at bounding box center [538, 358] width 124 height 15
click at [577, 365] on span "Einwilligung Marketing*" at bounding box center [538, 358] width 124 height 15
click at [469, 365] on input "Einwilligung Marketing*" at bounding box center [461, 358] width 15 height 15
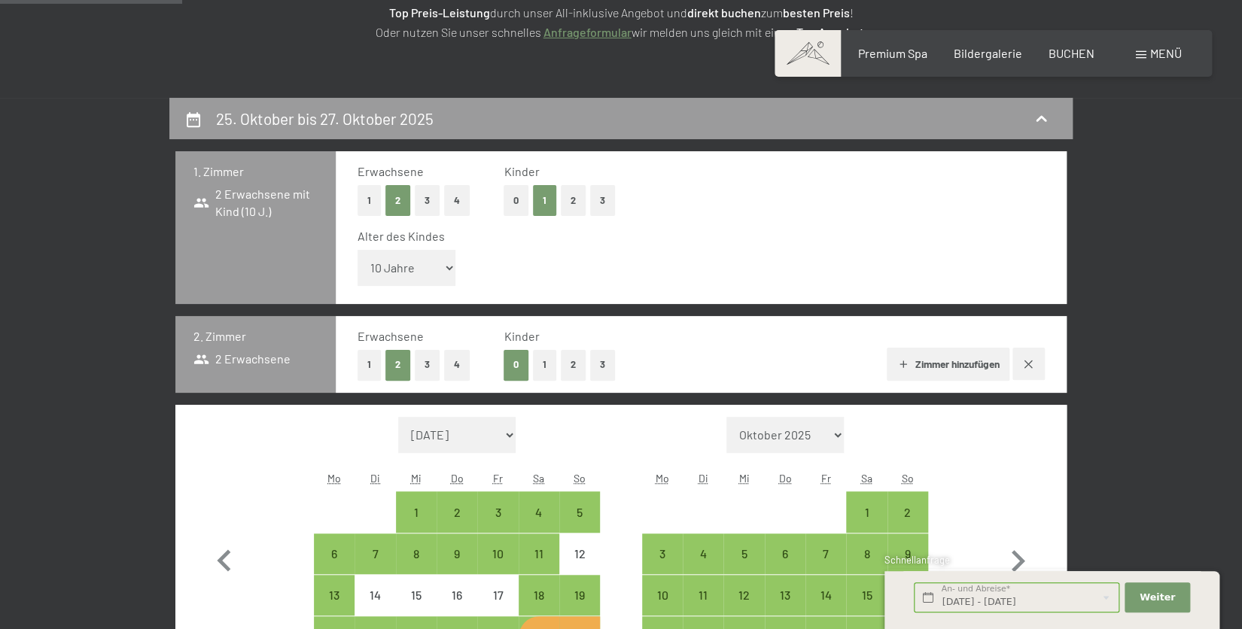
click at [543, 362] on span "Einwilligung Marketing*" at bounding box center [538, 358] width 124 height 15
click at [469, 362] on input "Einwilligung Marketing*" at bounding box center [461, 358] width 15 height 15
click at [578, 366] on span "Einwilligung Marketing*" at bounding box center [538, 358] width 124 height 15
click at [469, 366] on input "Einwilligung Marketing*" at bounding box center [461, 358] width 15 height 15
checkbox input "true"
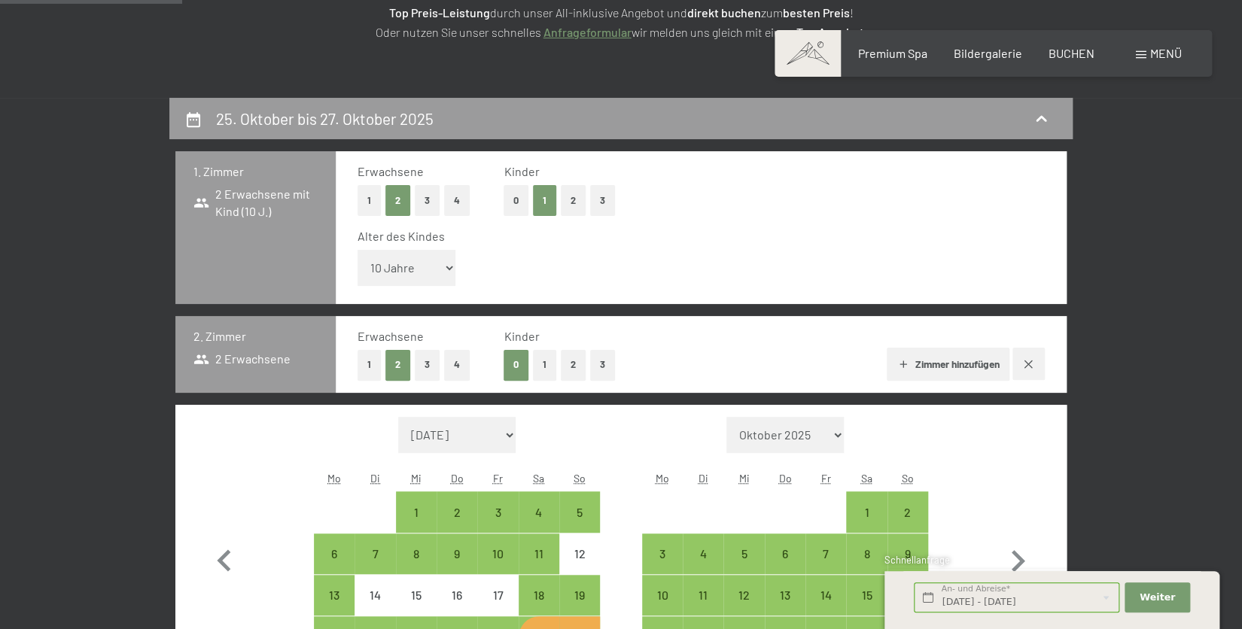
click at [649, 363] on div "Zimmer hinzufügen" at bounding box center [846, 364] width 395 height 33
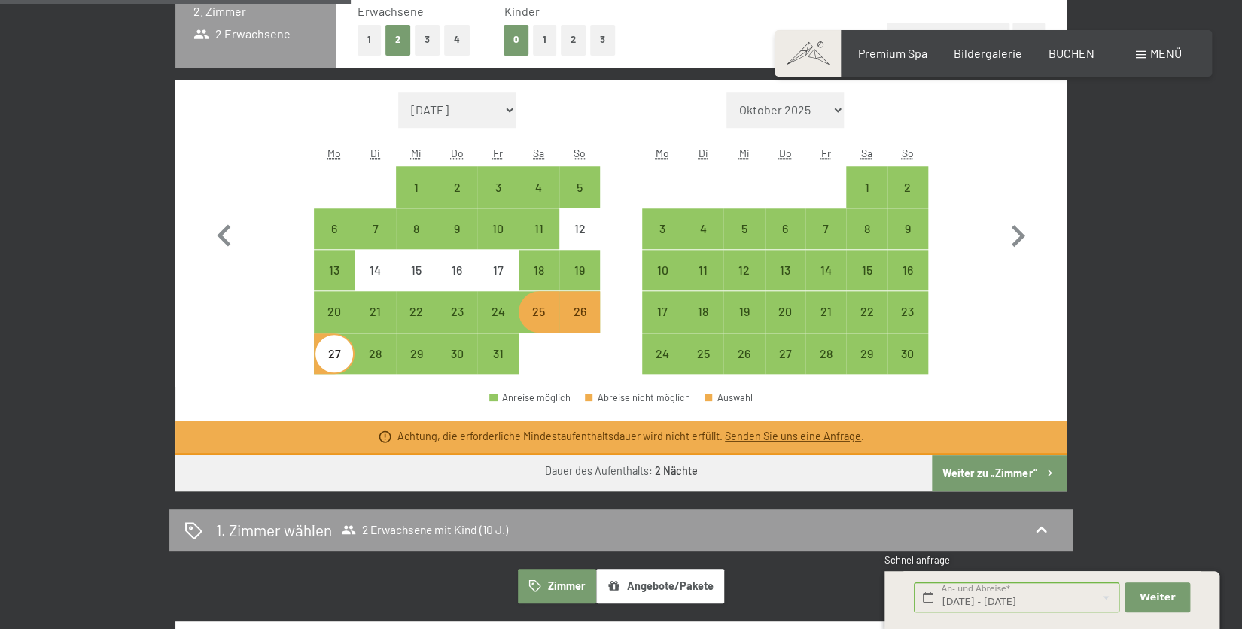
scroll to position [589, 0]
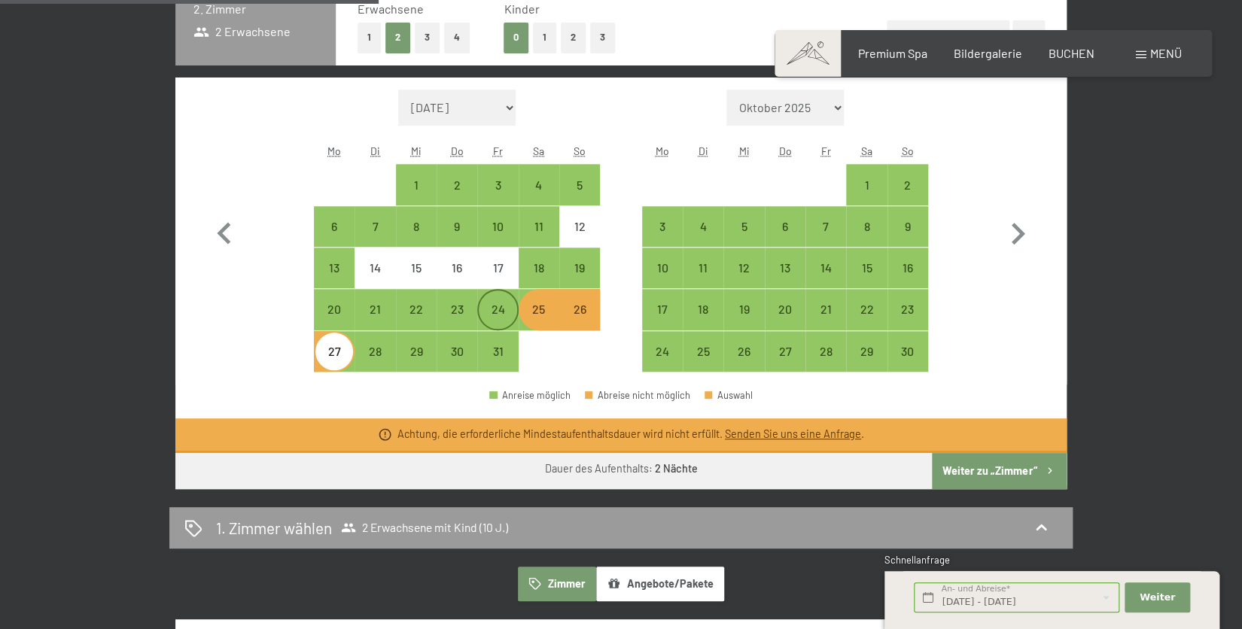
click at [504, 310] on div "24" at bounding box center [498, 322] width 38 height 38
select select "2025-10-01"
select select "2025-11-01"
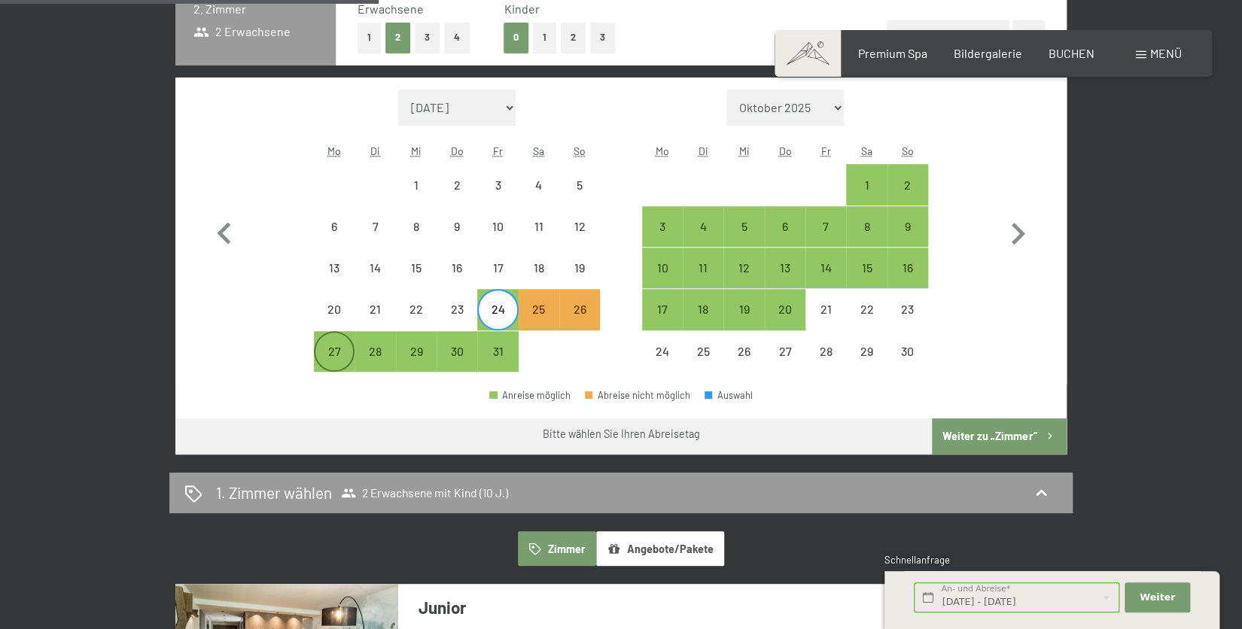
click at [333, 349] on div "27" at bounding box center [334, 364] width 38 height 38
select select "2025-10-01"
select select "2025-11-01"
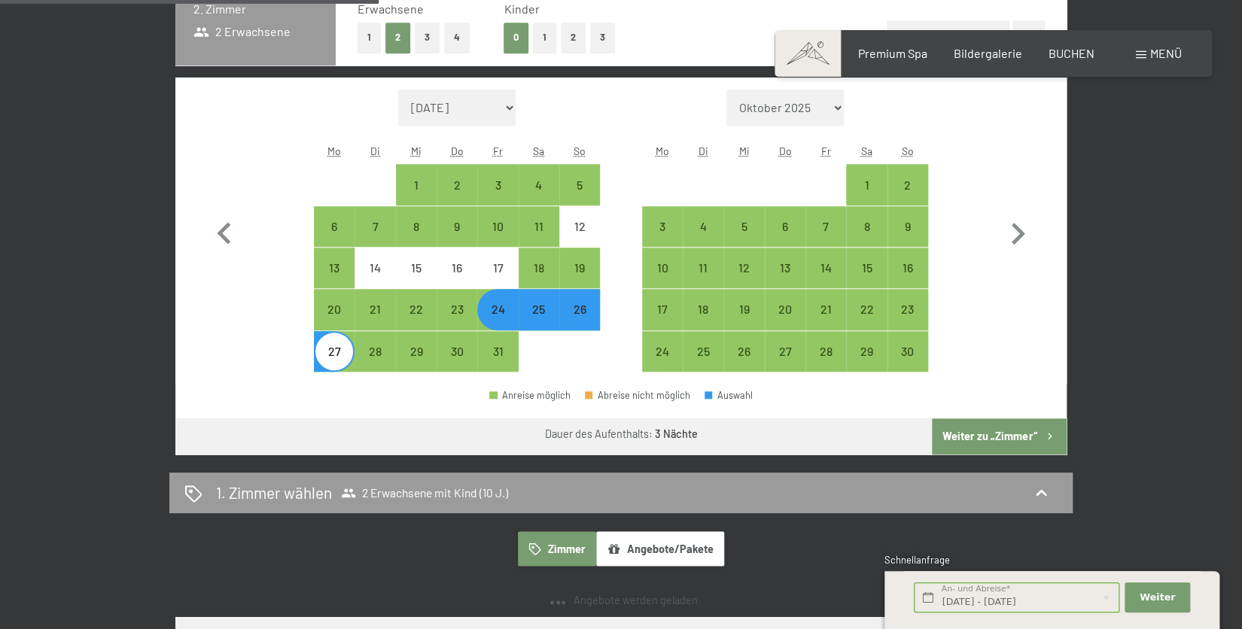
select select "2025-10-01"
select select "2025-11-01"
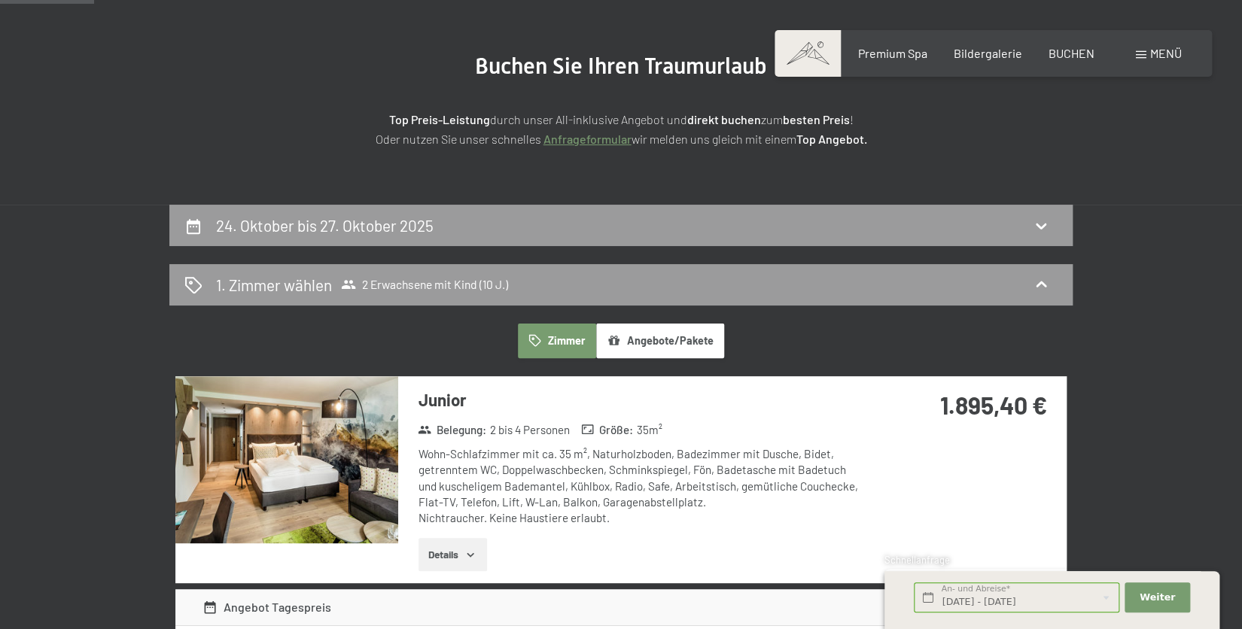
scroll to position [130, 0]
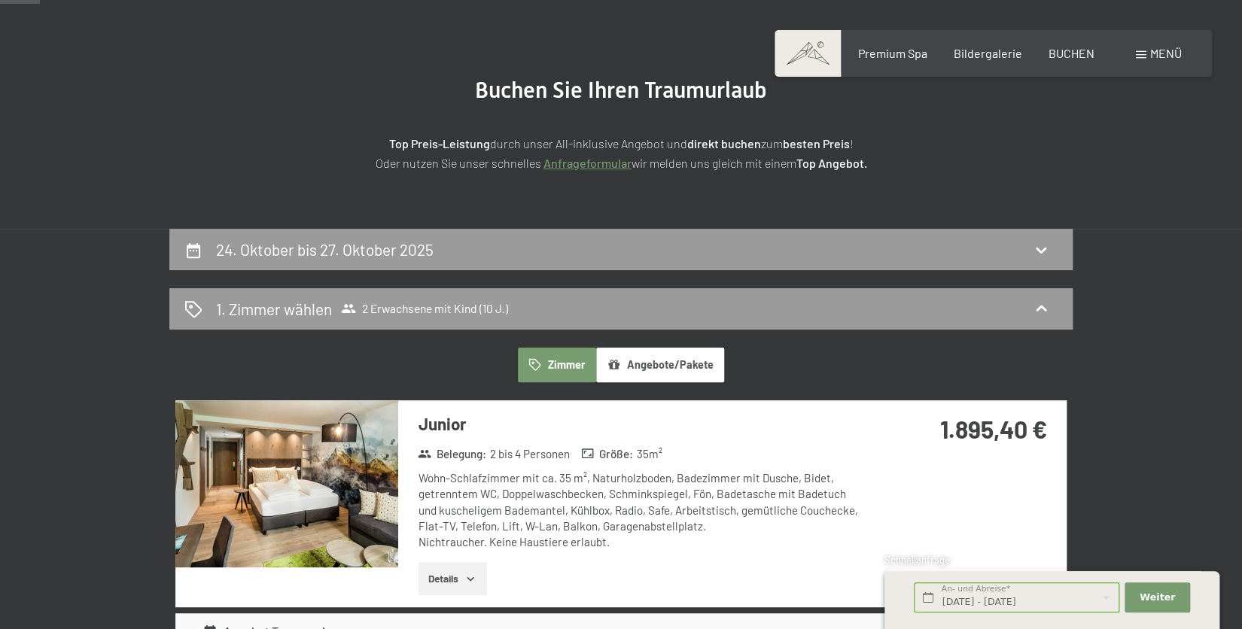
click at [440, 573] on button "Details" at bounding box center [452, 578] width 68 height 33
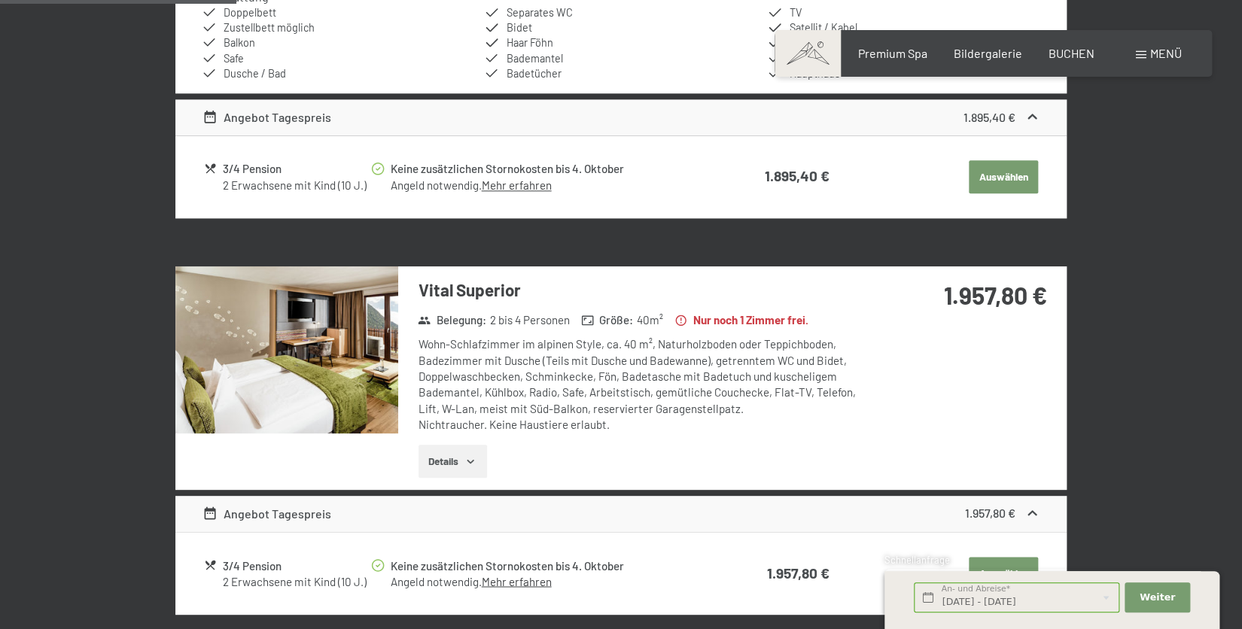
scroll to position [916, 0]
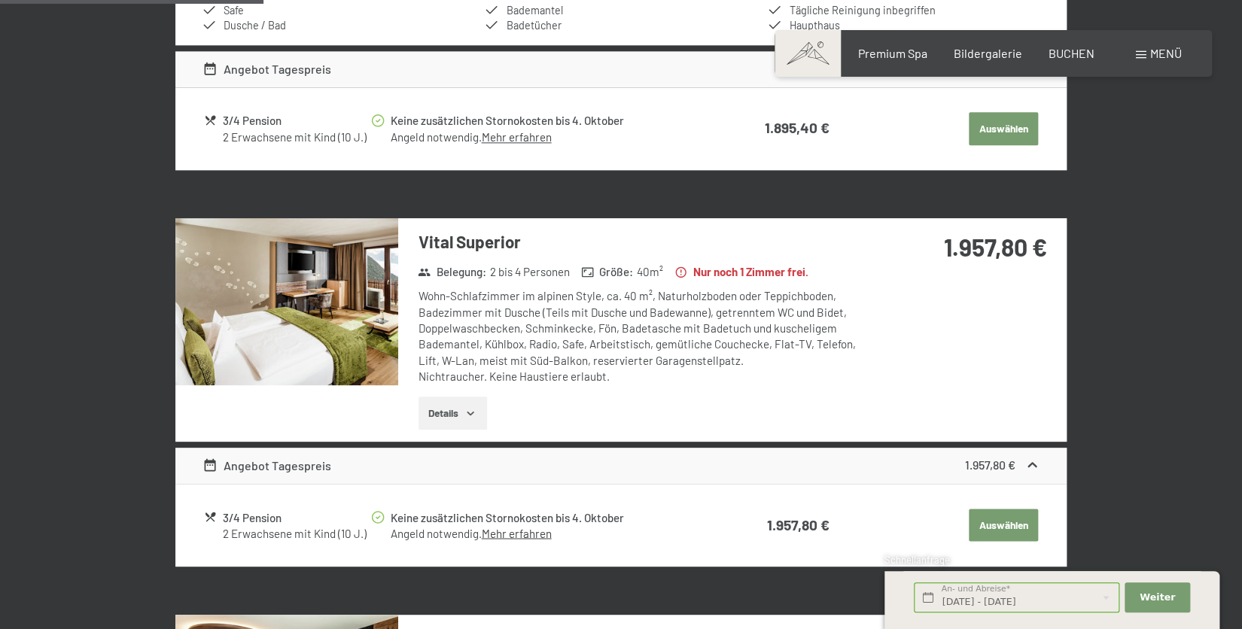
click at [460, 411] on button "Details" at bounding box center [452, 413] width 68 height 33
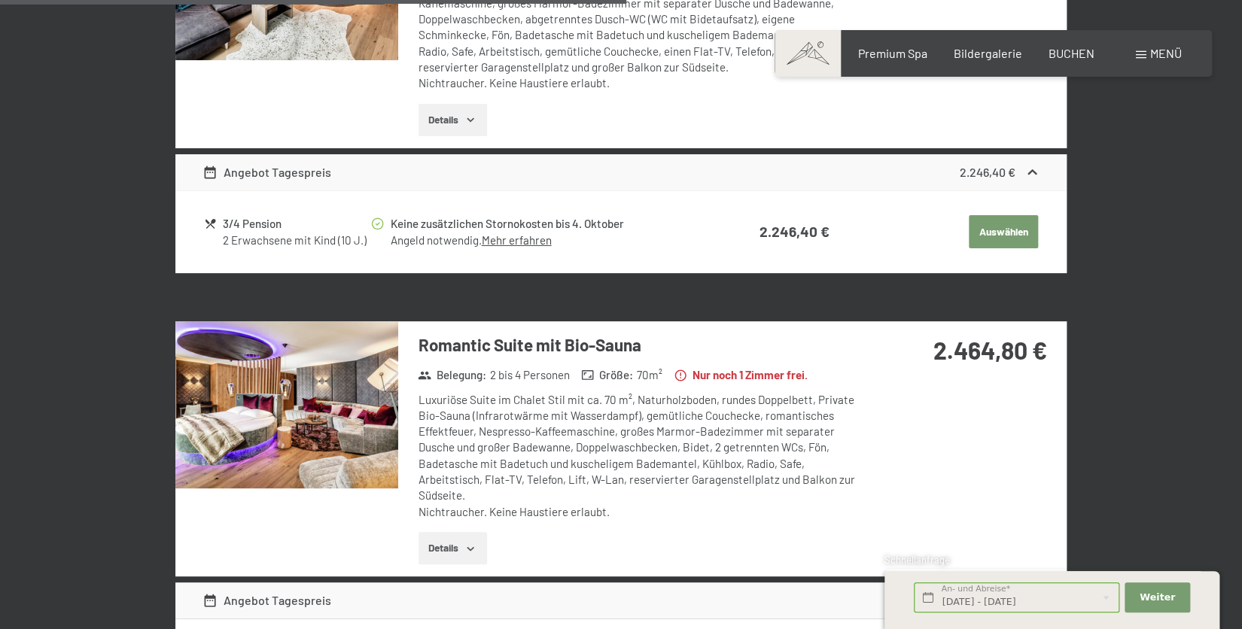
scroll to position [2290, 0]
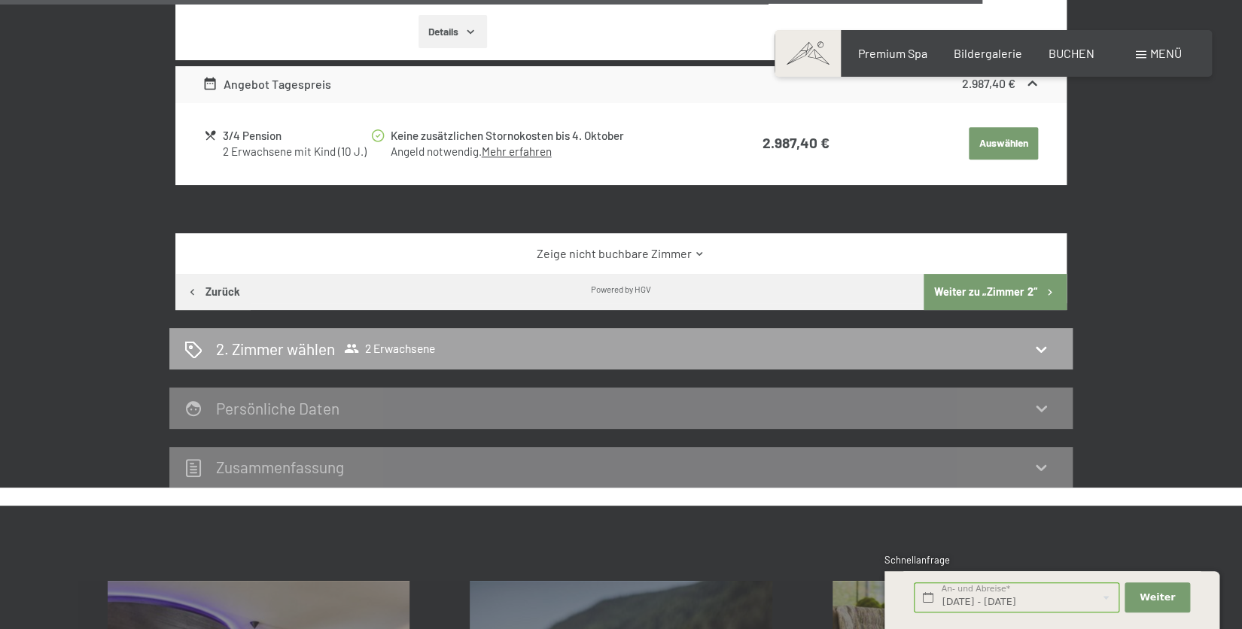
click at [311, 352] on h2 "2. Zimmer wählen" at bounding box center [275, 349] width 119 height 22
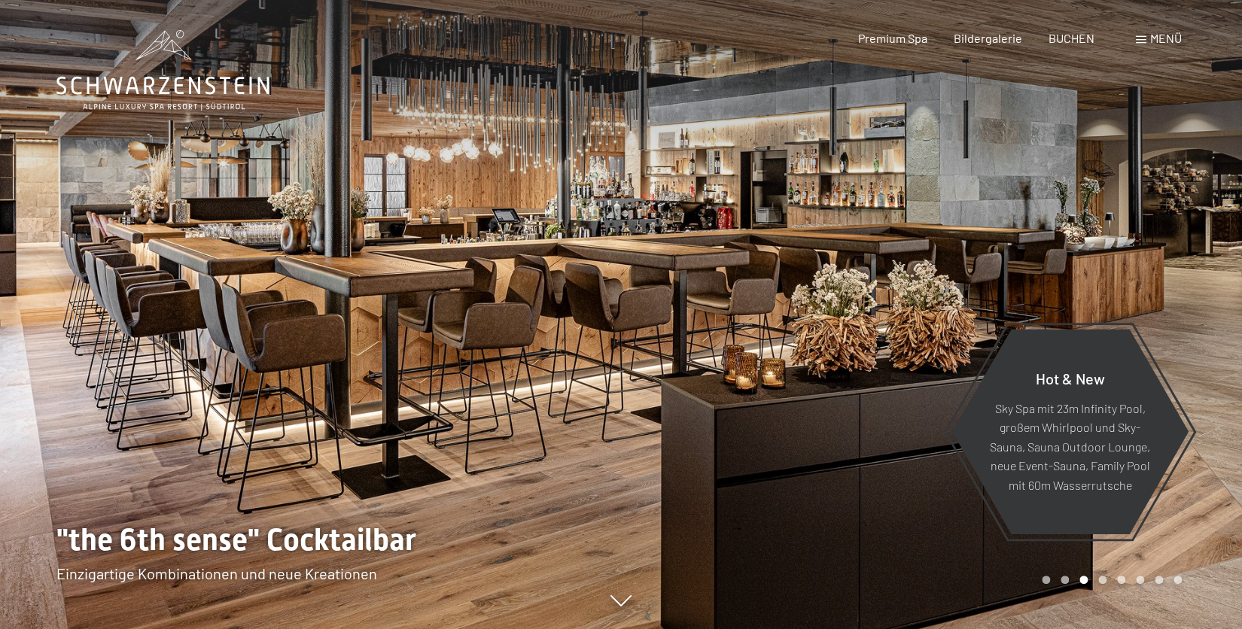
click at [1140, 36] on span at bounding box center [1141, 40] width 11 height 8
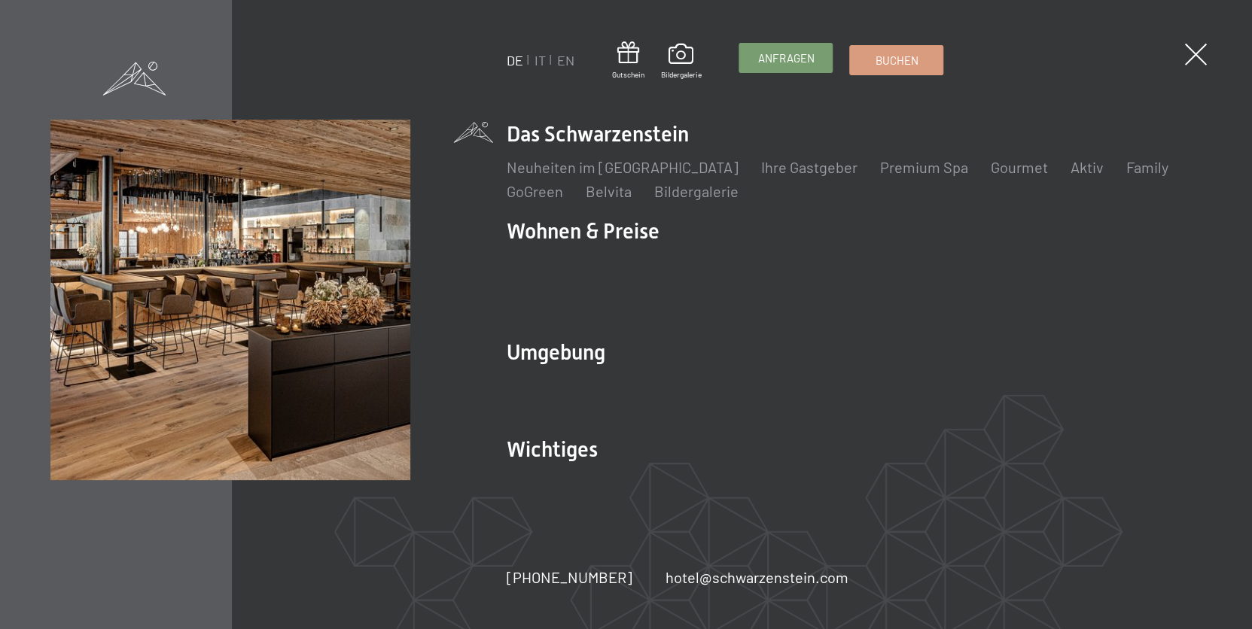
click at [779, 65] on span "Anfragen" at bounding box center [785, 58] width 56 height 16
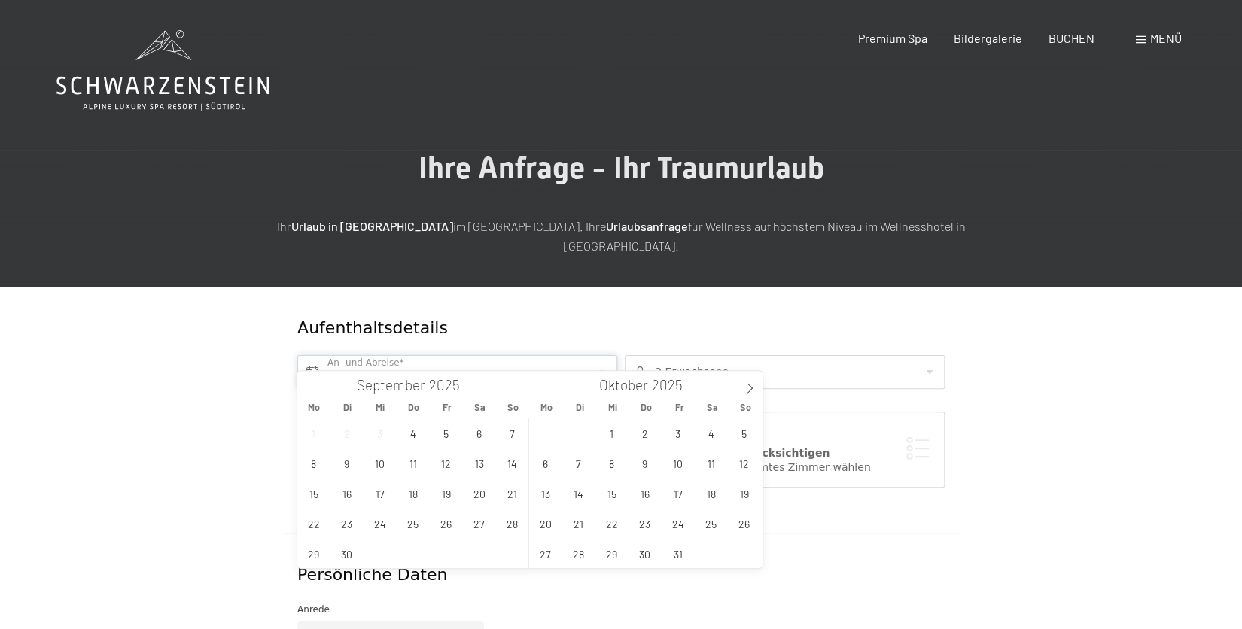
click at [385, 355] on input "text" at bounding box center [457, 372] width 320 height 34
click at [474, 525] on span "27" at bounding box center [478, 523] width 29 height 29
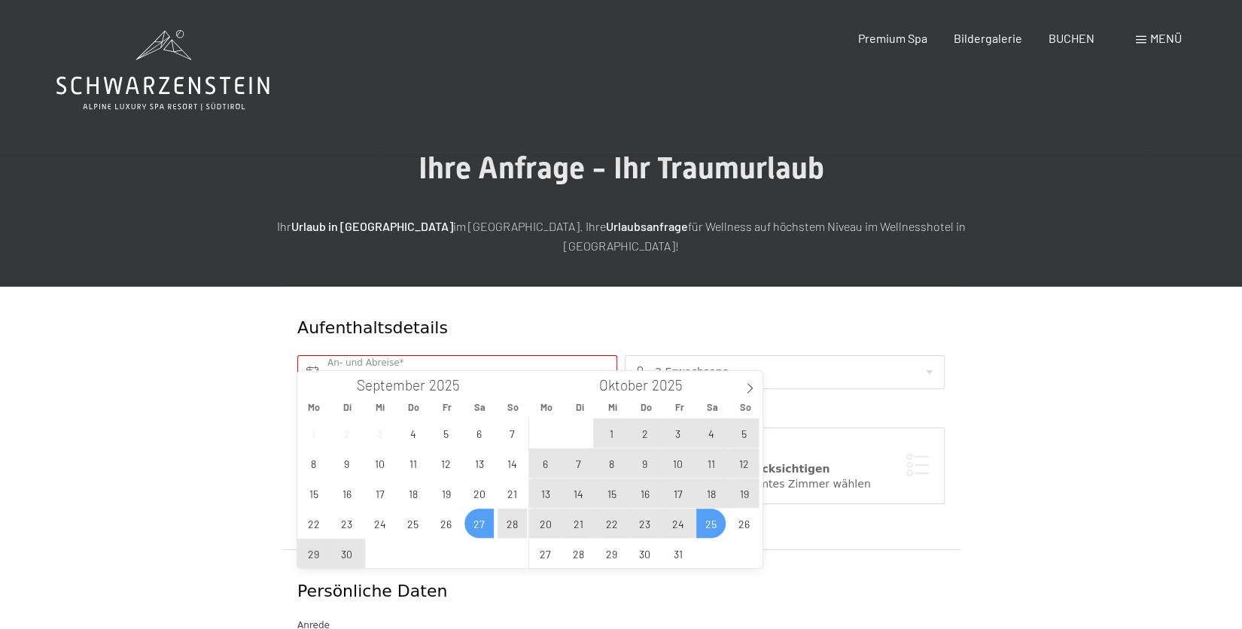
click at [708, 521] on span "25" at bounding box center [710, 523] width 29 height 29
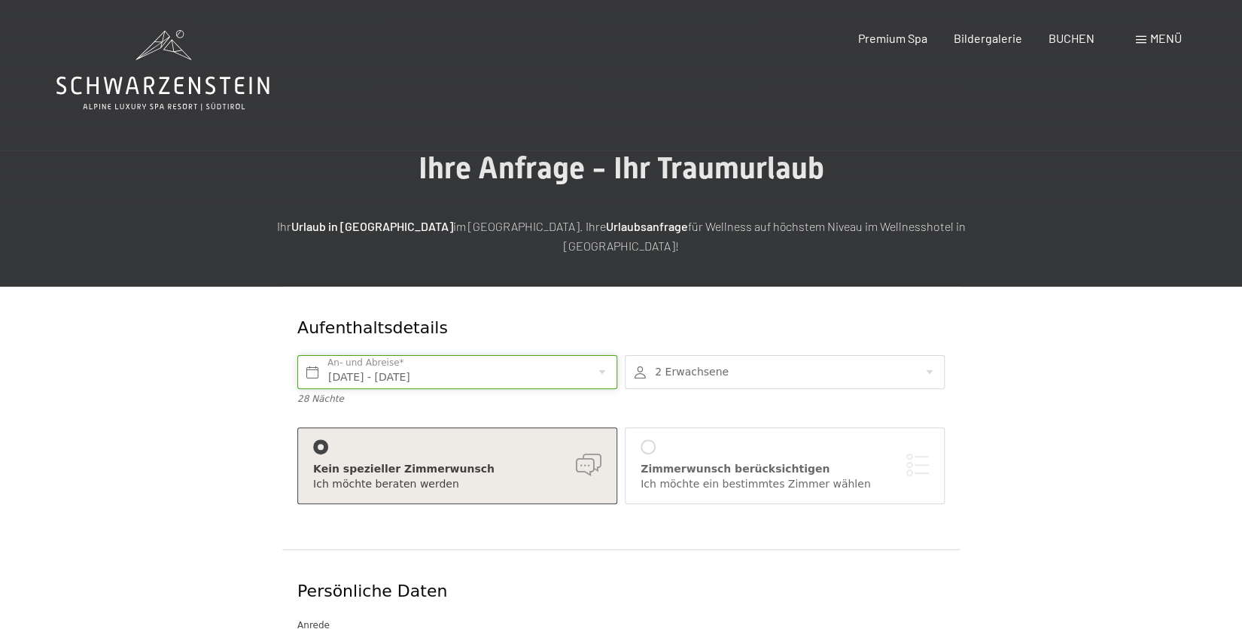
click at [434, 358] on input "Sa. 27.09.2025 - Sa. 25.10.2025" at bounding box center [457, 372] width 320 height 34
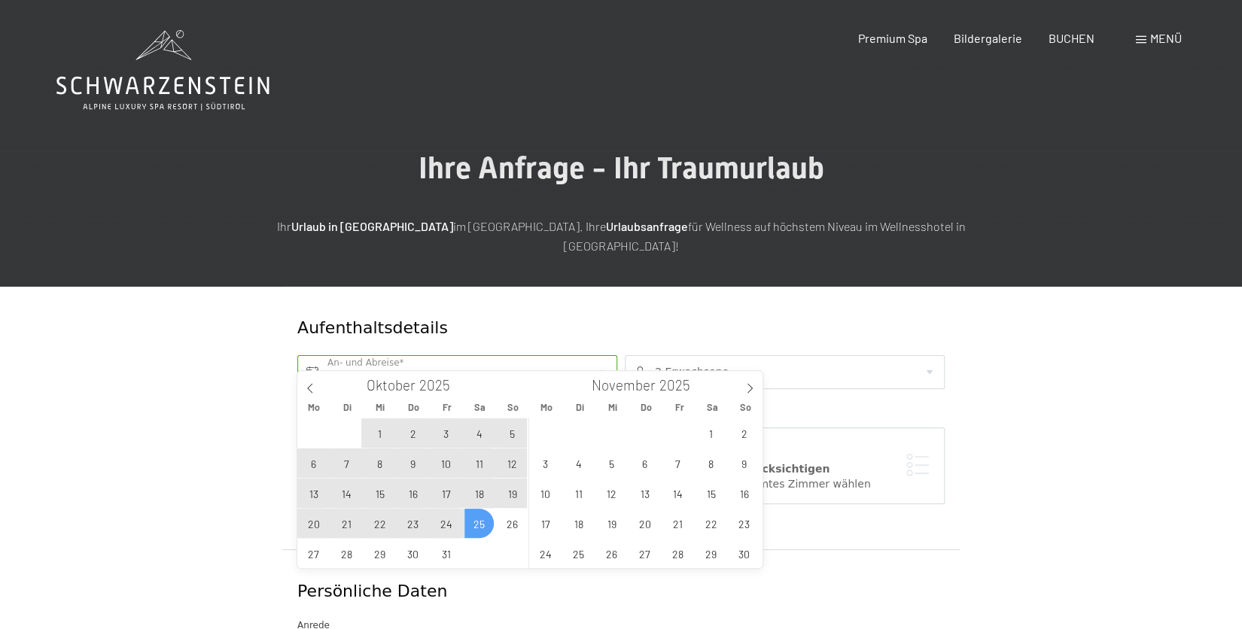
click at [473, 522] on span "25" at bounding box center [478, 523] width 29 height 29
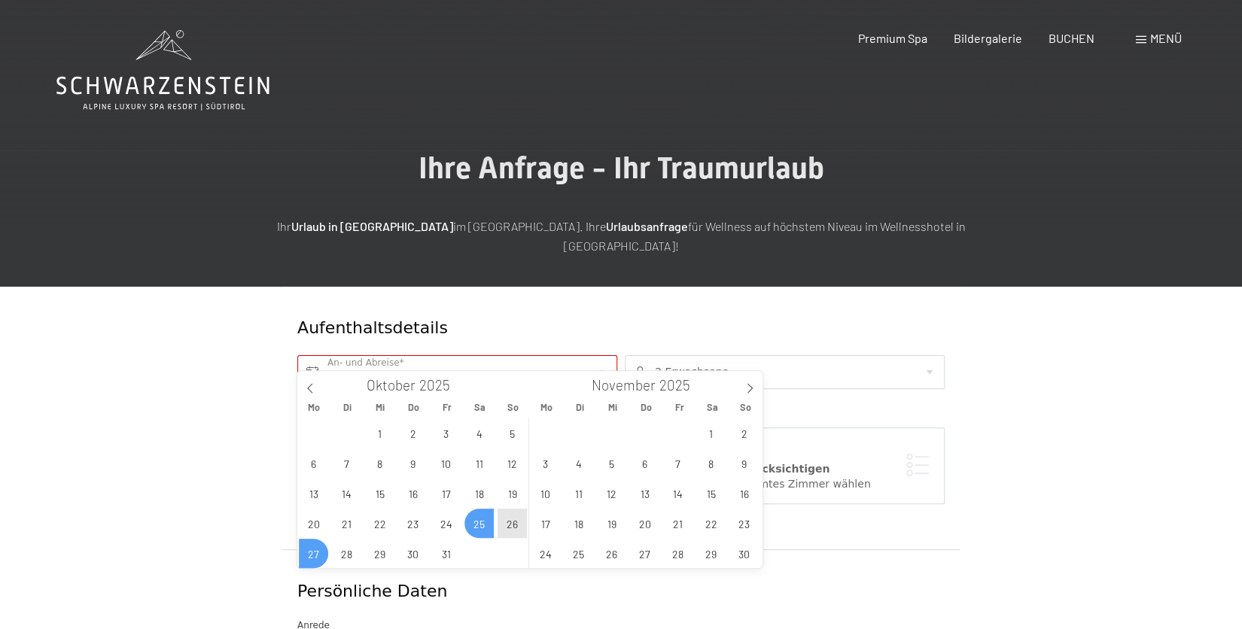
click at [308, 551] on span "27" at bounding box center [313, 553] width 29 height 29
type input "Sa. 25.10.2025 - Mo. 27.10.2025"
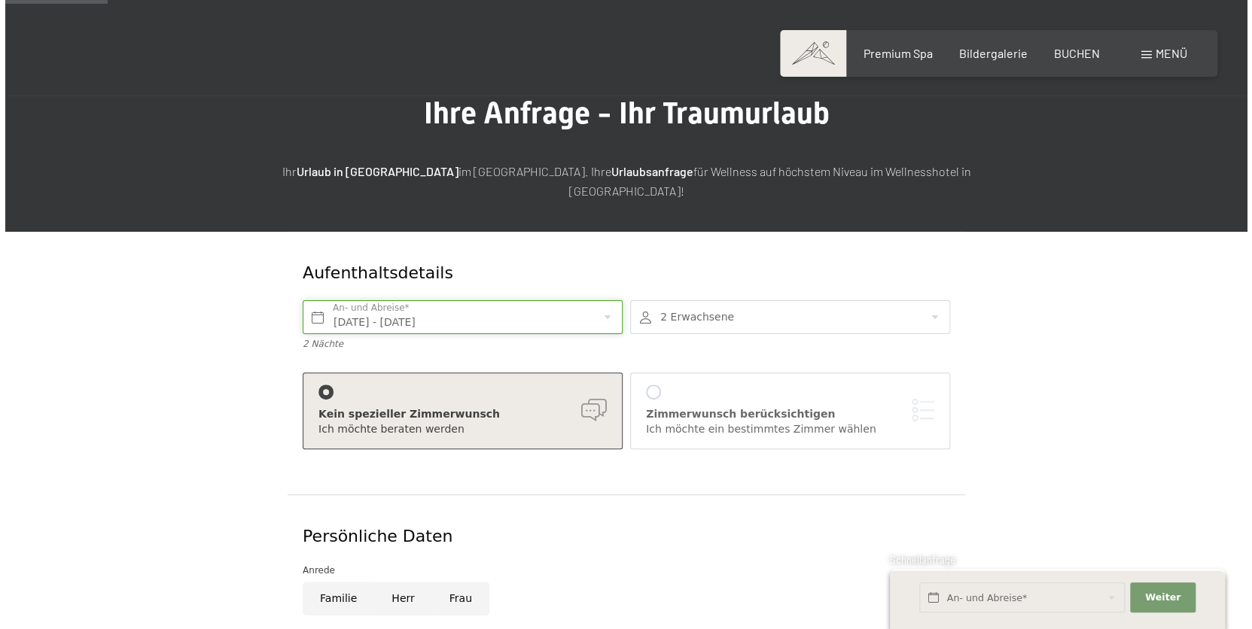
scroll to position [130, 0]
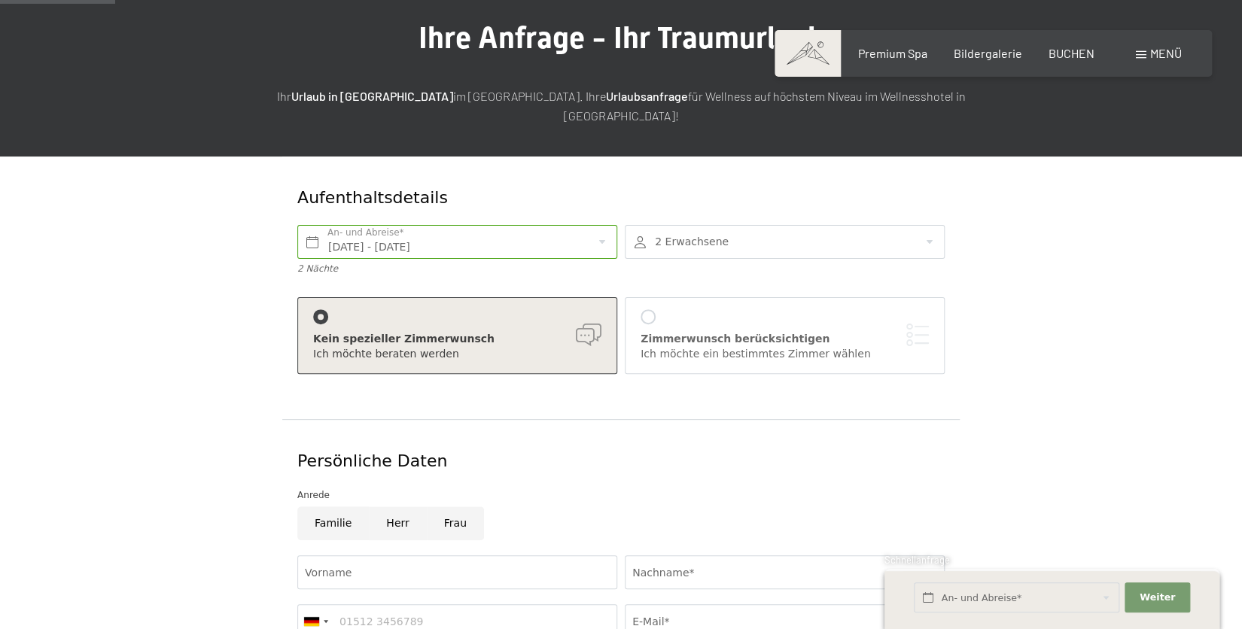
click at [647, 309] on div at bounding box center [648, 316] width 15 height 15
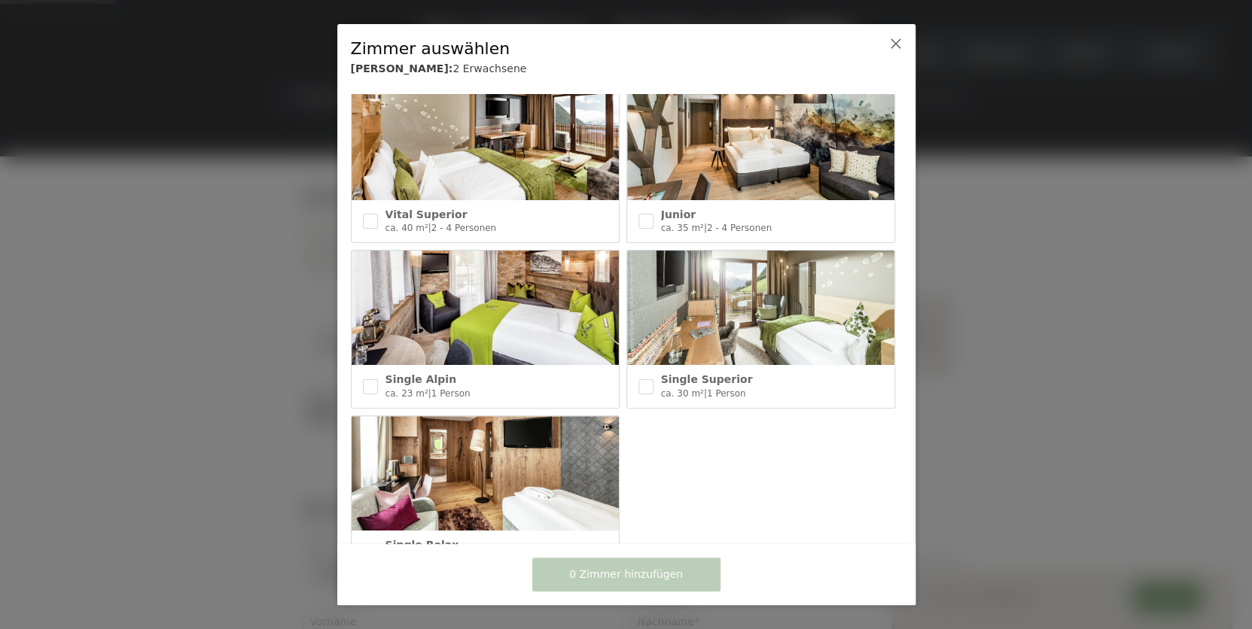
scroll to position [720, 0]
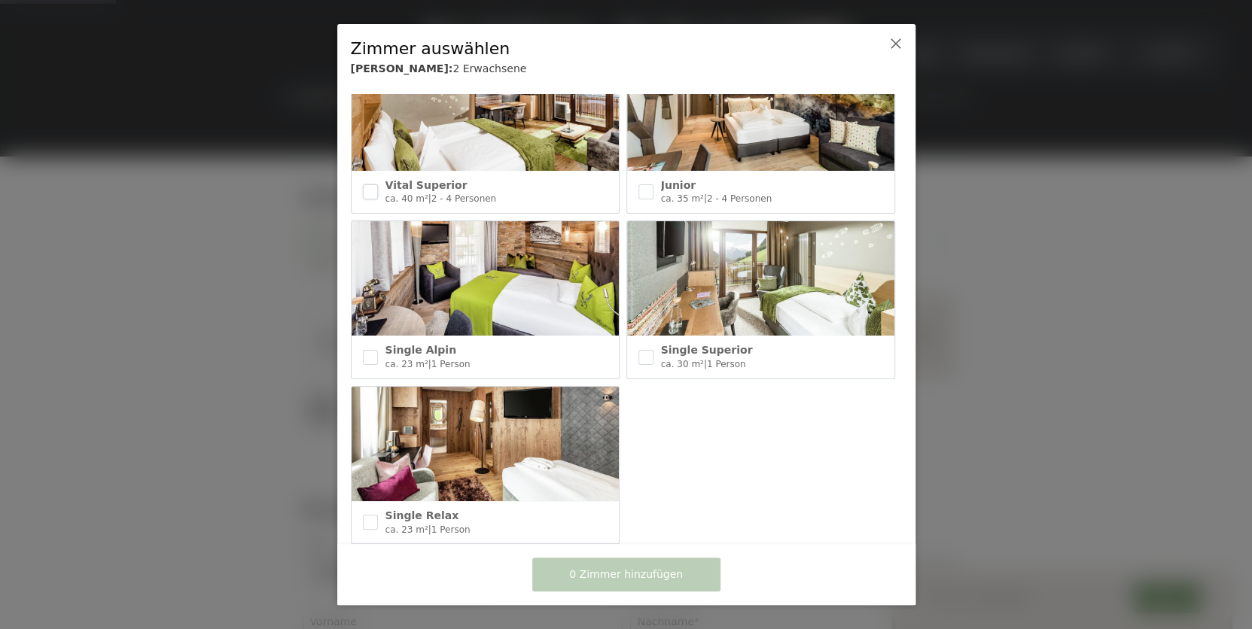
click at [371, 184] on input "checkbox" at bounding box center [370, 191] width 15 height 15
checkbox input "true"
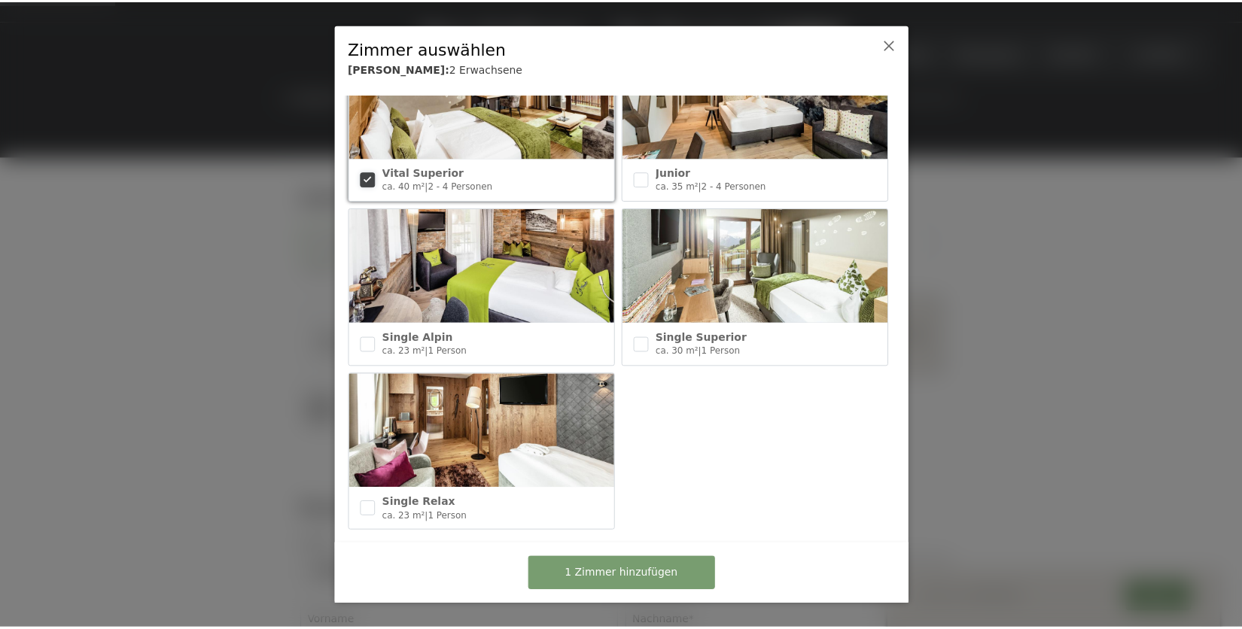
scroll to position [735, 0]
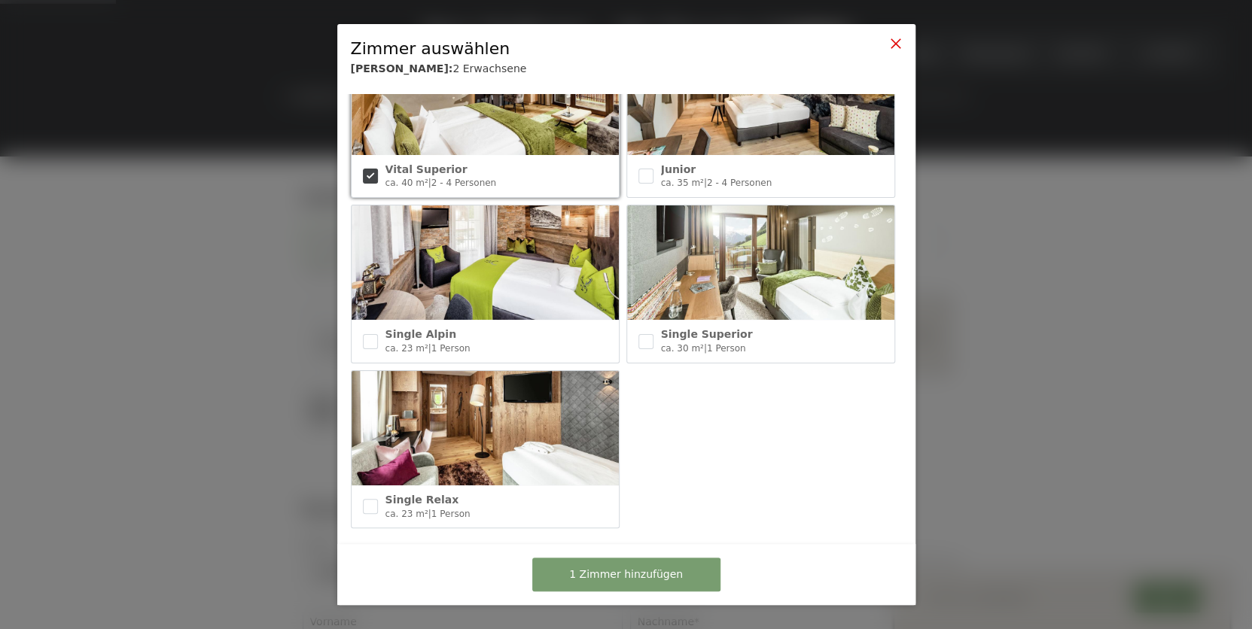
click at [895, 45] on icon at bounding box center [895, 44] width 12 height 12
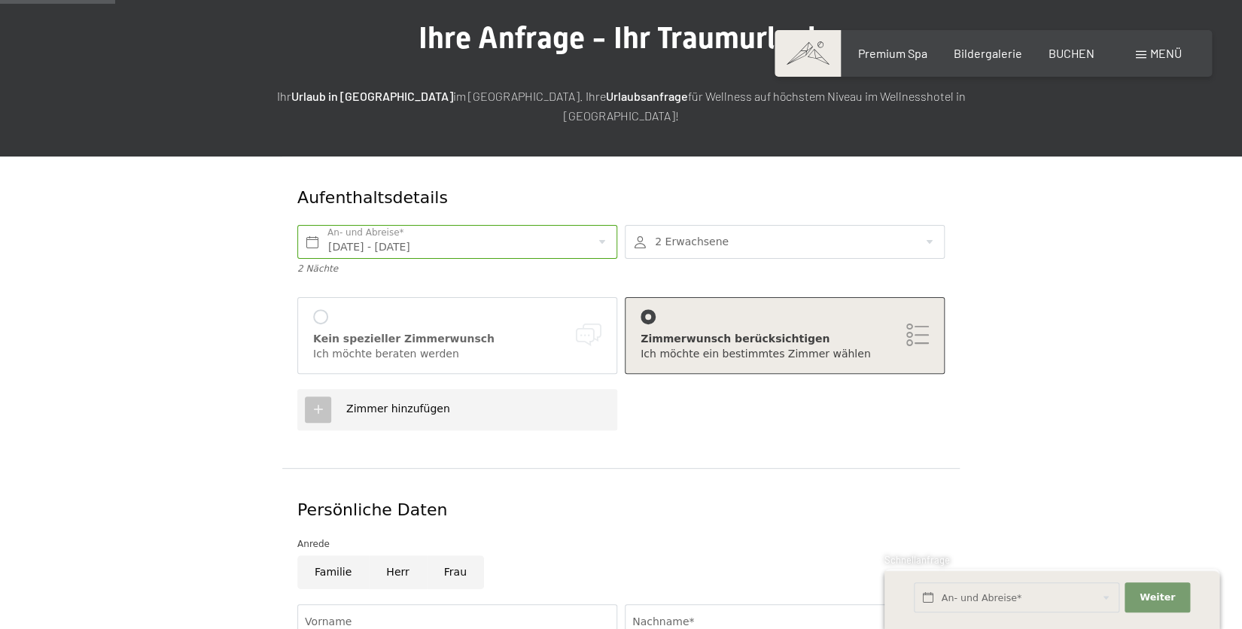
click at [933, 225] on div at bounding box center [785, 242] width 320 height 34
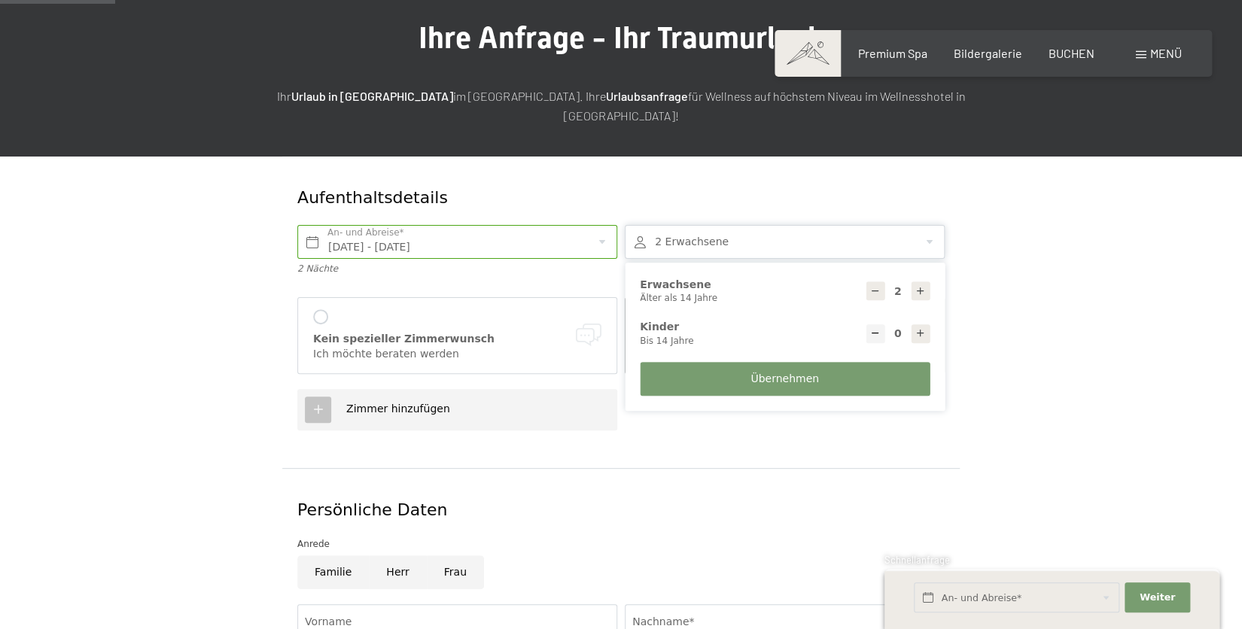
click at [921, 328] on icon at bounding box center [920, 333] width 11 height 11
type input "1"
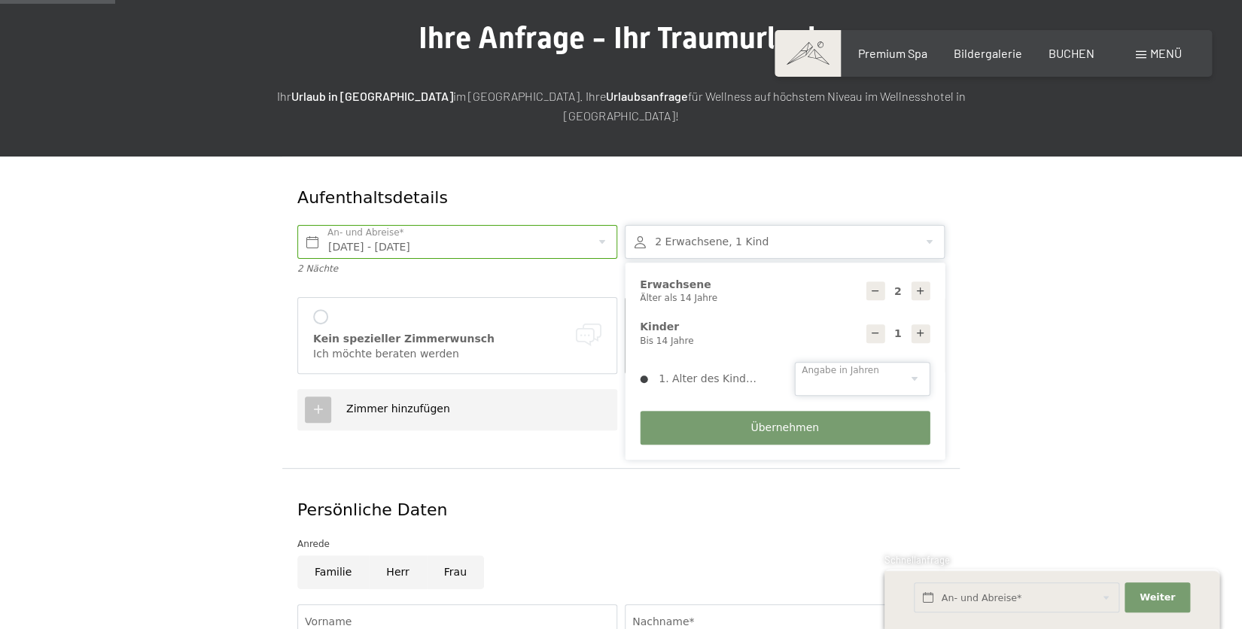
click at [829, 362] on select "0 1 2 3 4 5 6 7 8 9 10 11 12 13 14" at bounding box center [861, 379] width 135 height 34
select select "10"
click at [794, 362] on select "0 1 2 3 4 5 6 7 8 9 10 11 12 13 14" at bounding box center [861, 379] width 135 height 34
click at [761, 421] on span "Übernehmen" at bounding box center [784, 428] width 68 height 15
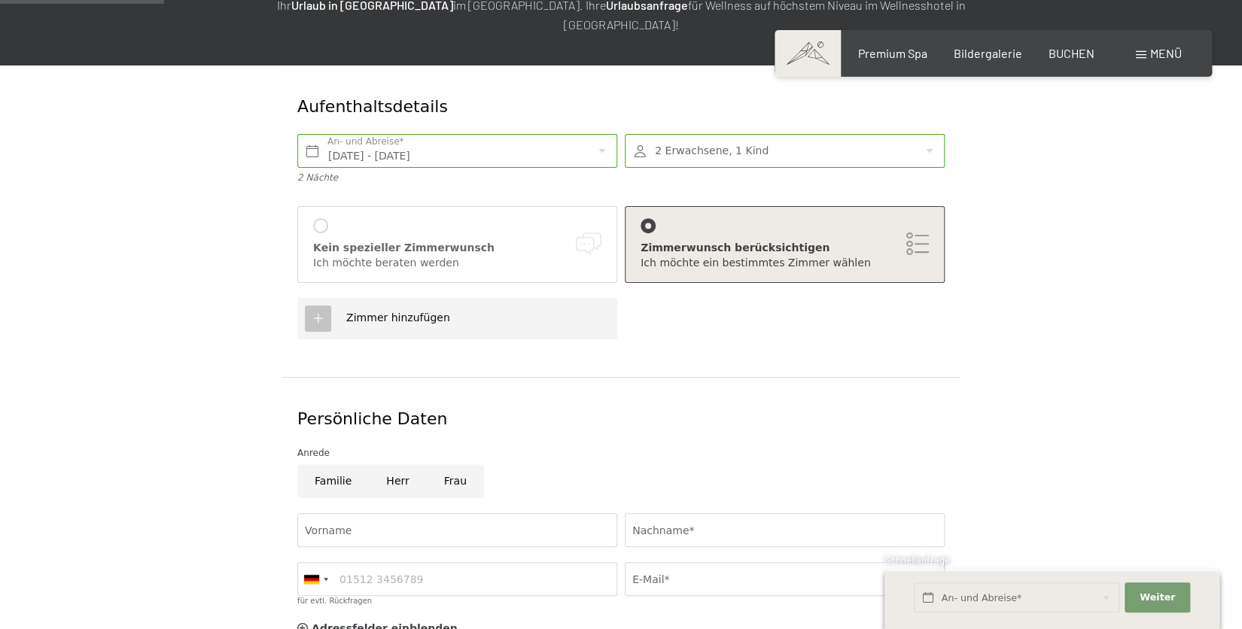
scroll to position [261, 0]
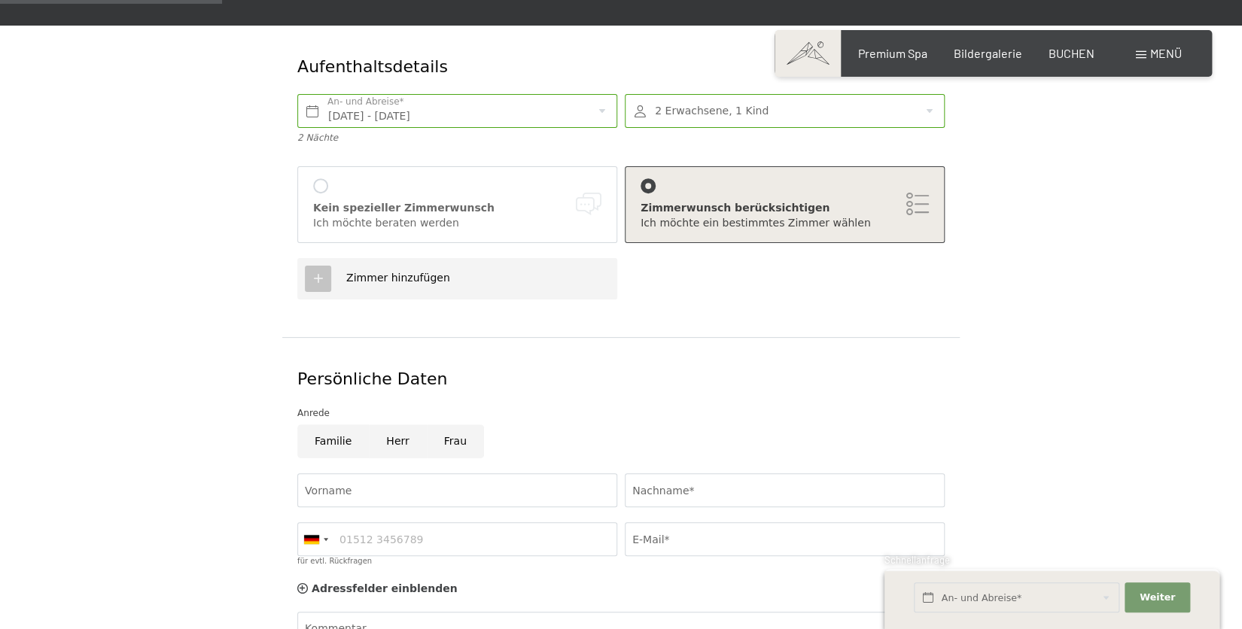
click at [336, 271] on div "Zimmer hinzufügen" at bounding box center [390, 278] width 119 height 15
checkbox input "false"
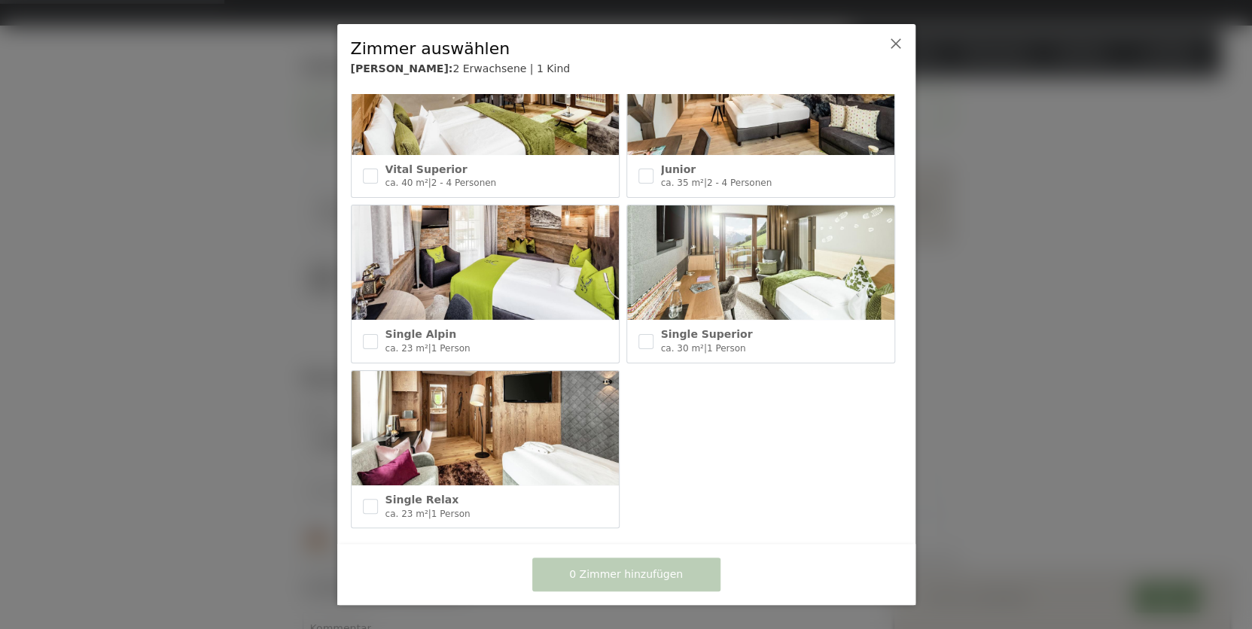
click at [895, 44] on icon at bounding box center [895, 44] width 12 height 12
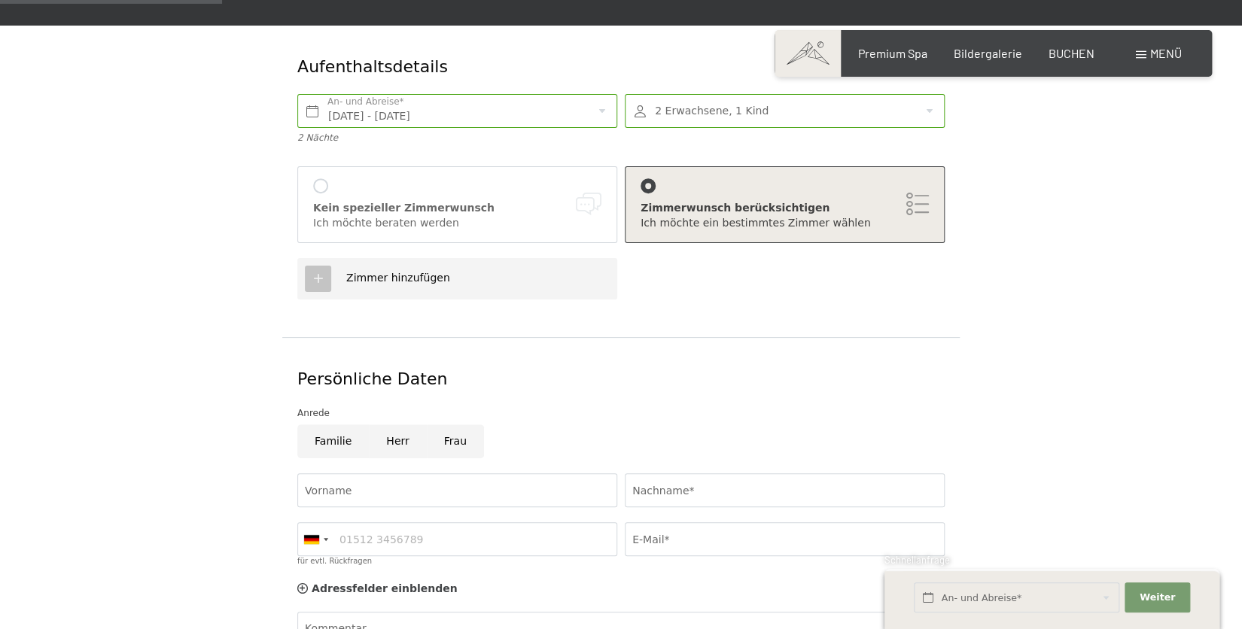
click at [318, 272] on icon at bounding box center [319, 279] width 14 height 14
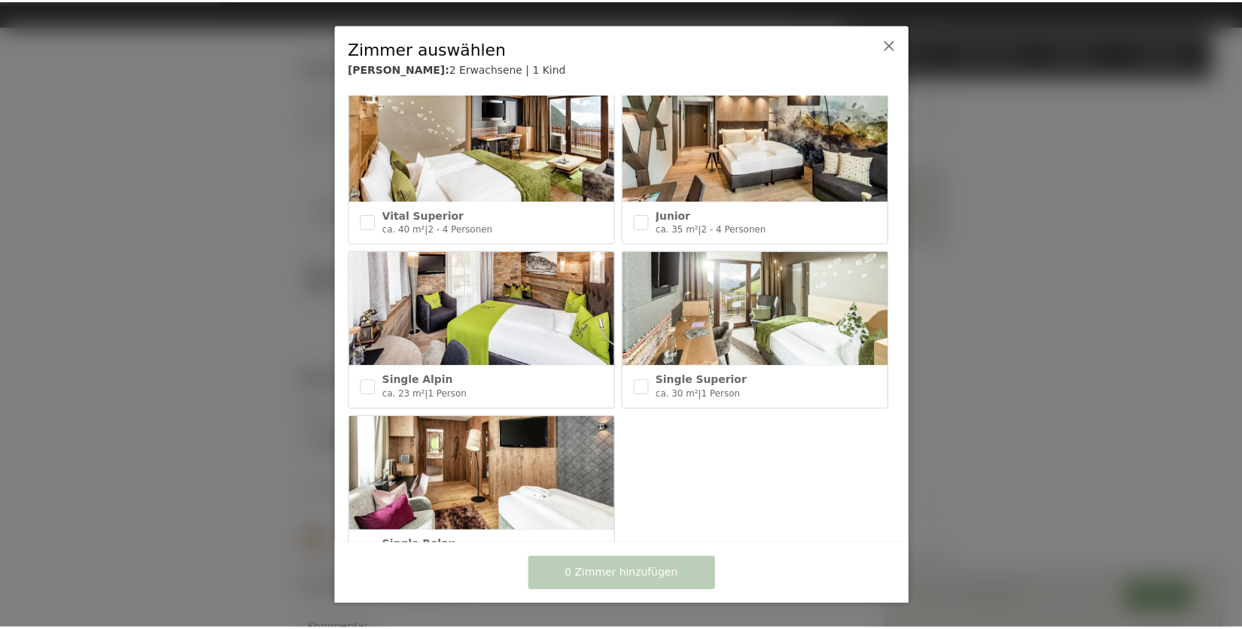
scroll to position [670, 0]
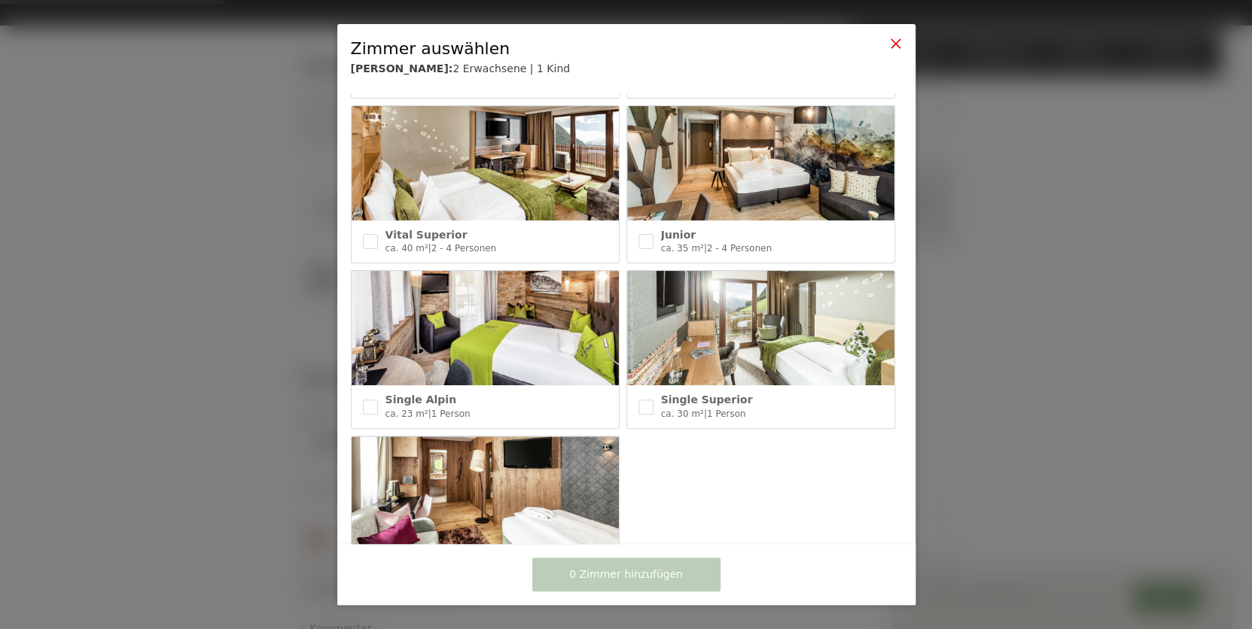
click at [898, 38] on icon at bounding box center [895, 44] width 12 height 12
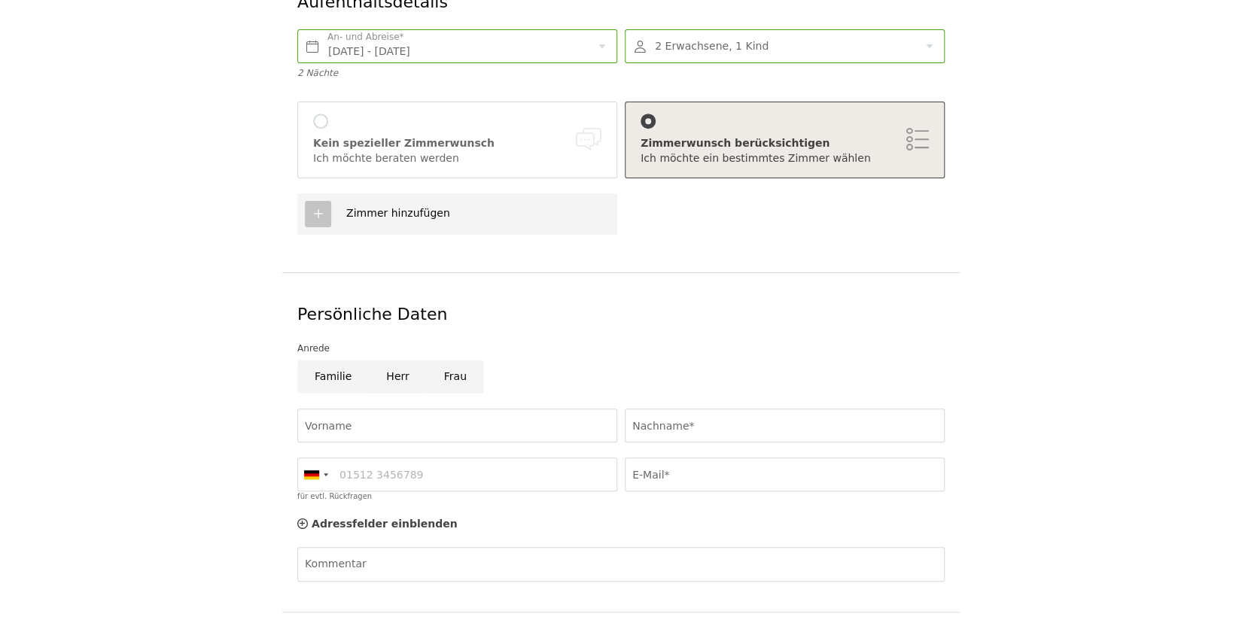
scroll to position [0, 0]
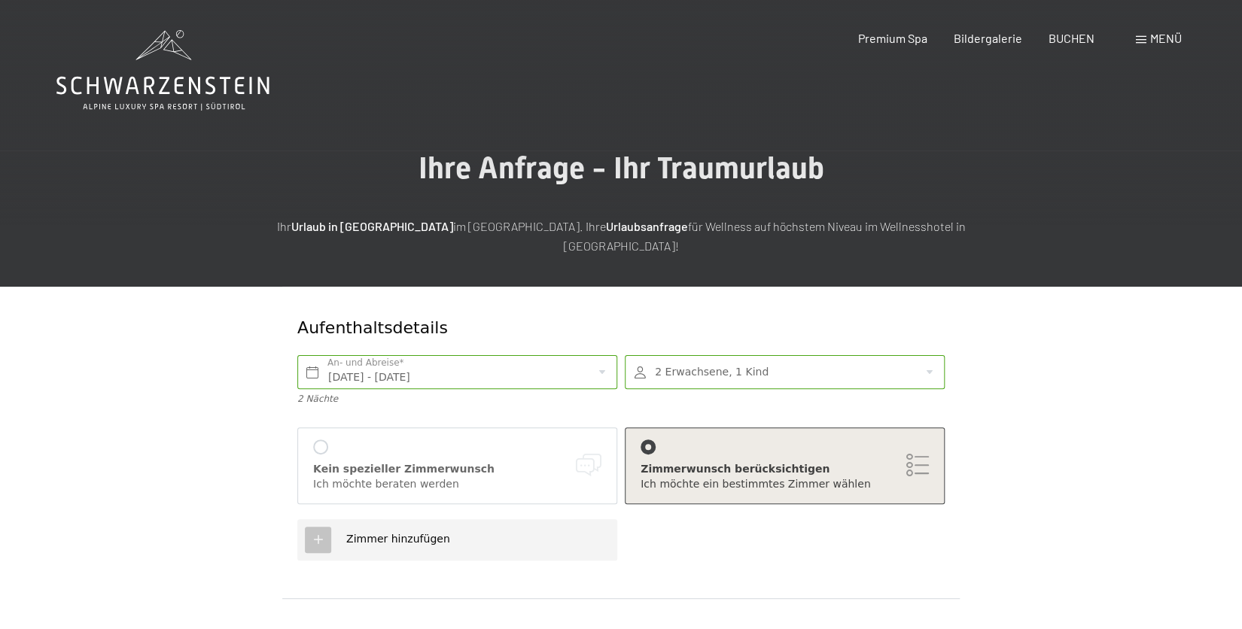
click at [319, 440] on div at bounding box center [320, 447] width 15 height 15
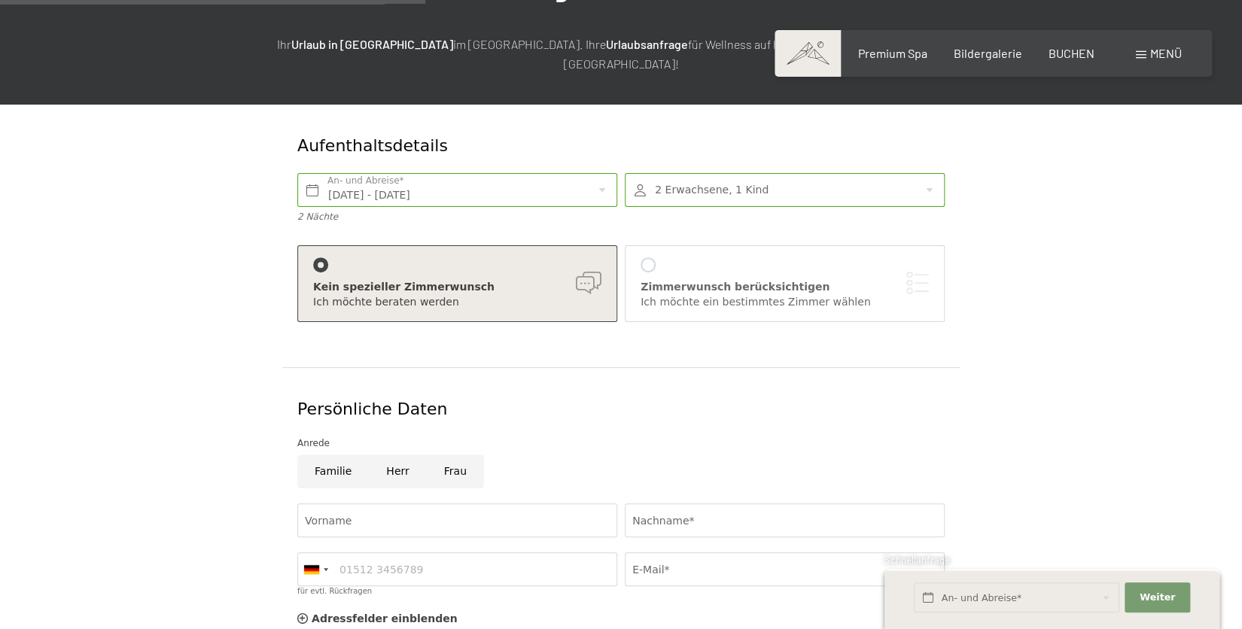
scroll to position [523, 0]
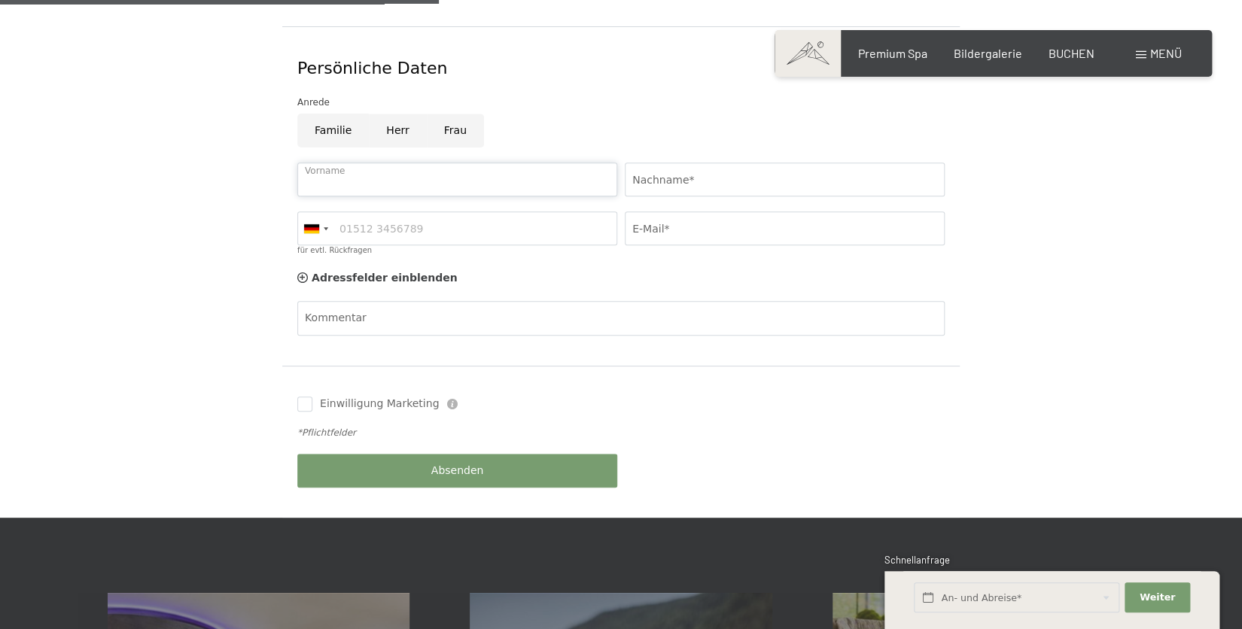
click at [342, 163] on input "Vorname" at bounding box center [457, 180] width 320 height 34
type input "Ingrid"
type input "Eberharter"
type input "052822349"
type input "info@zapfenhof.at"
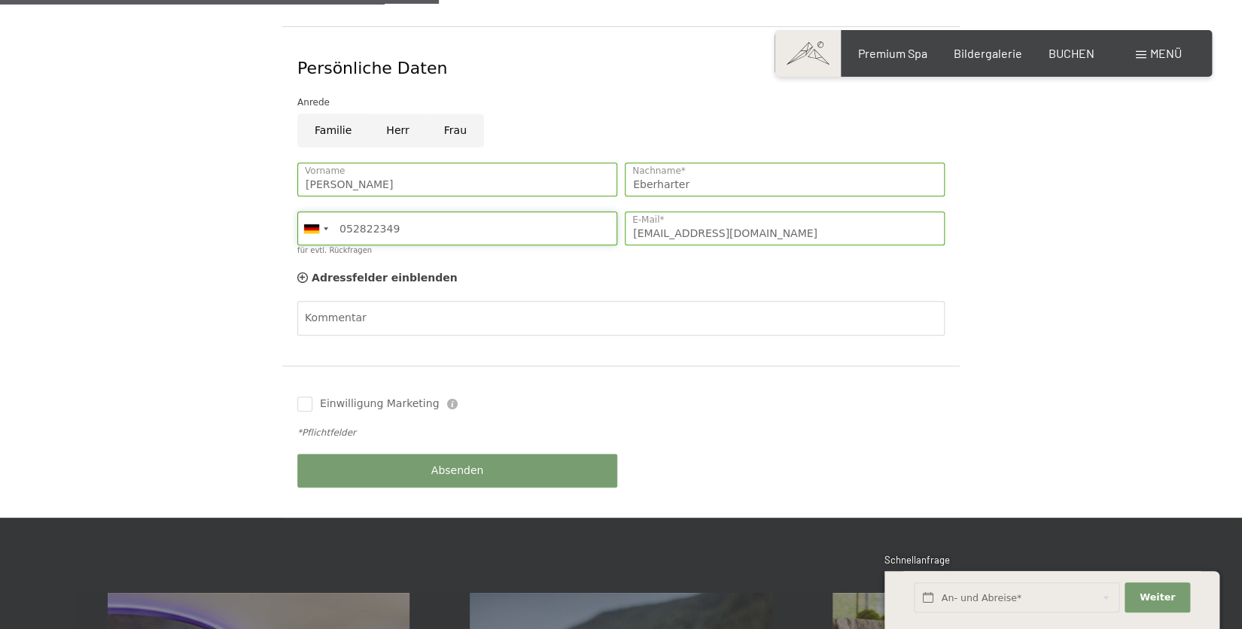
click at [404, 212] on input "052822349" at bounding box center [457, 229] width 320 height 34
type input "0"
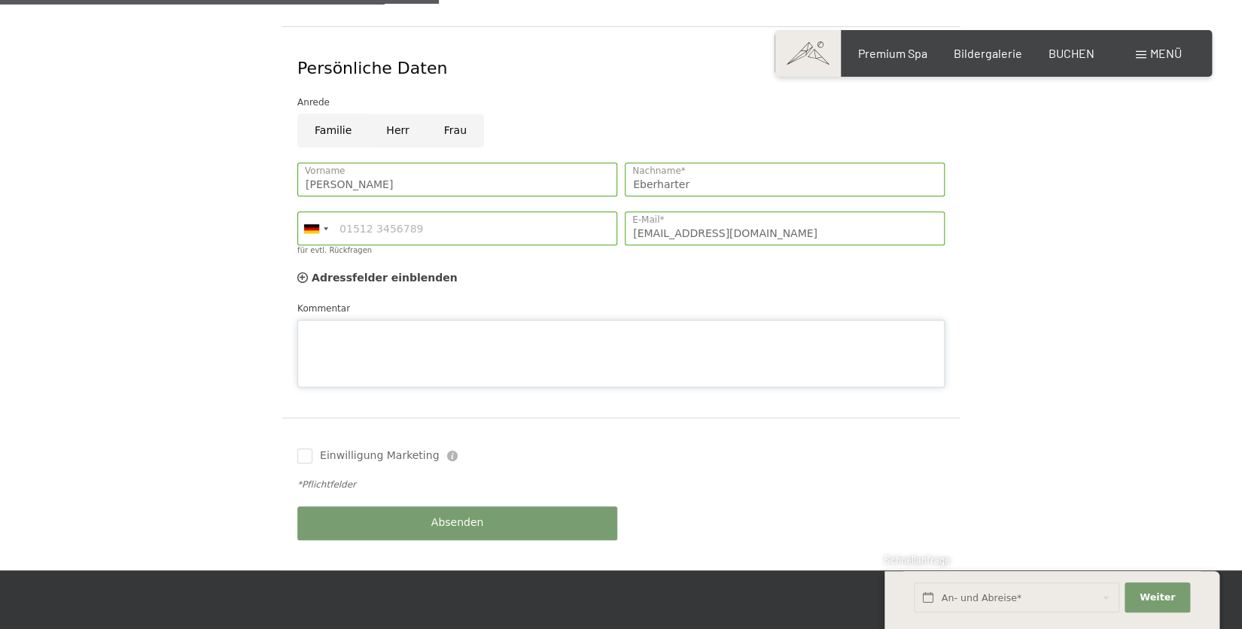
click at [332, 301] on div "Kommentar" at bounding box center [620, 344] width 647 height 87
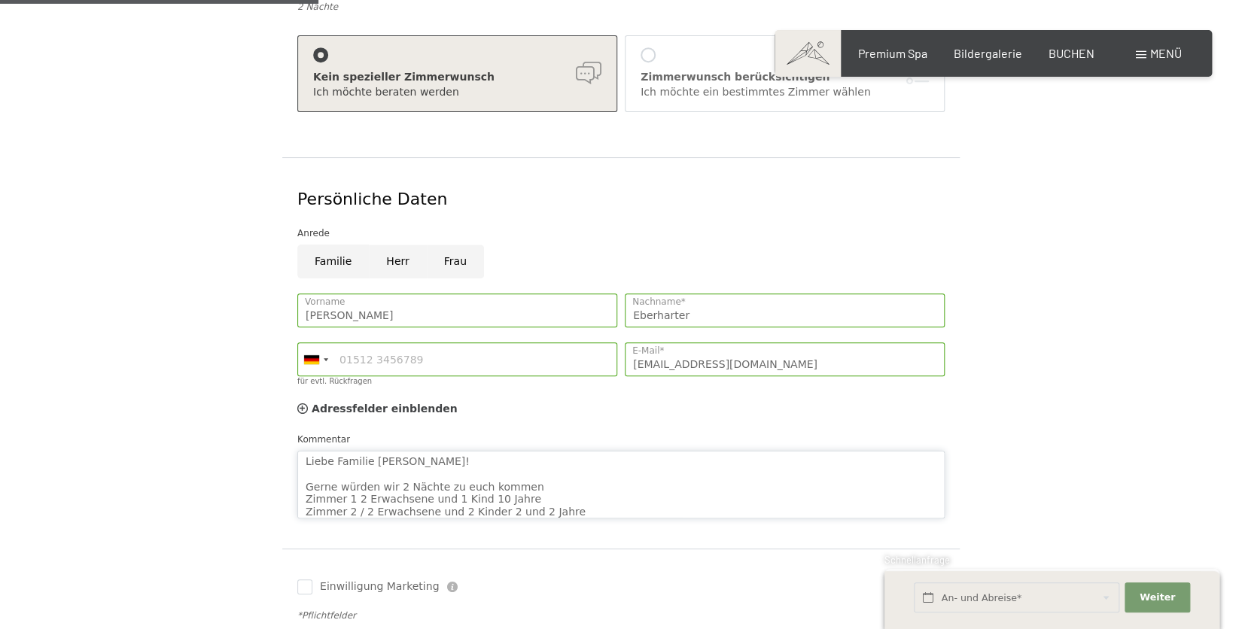
scroll to position [41, 0]
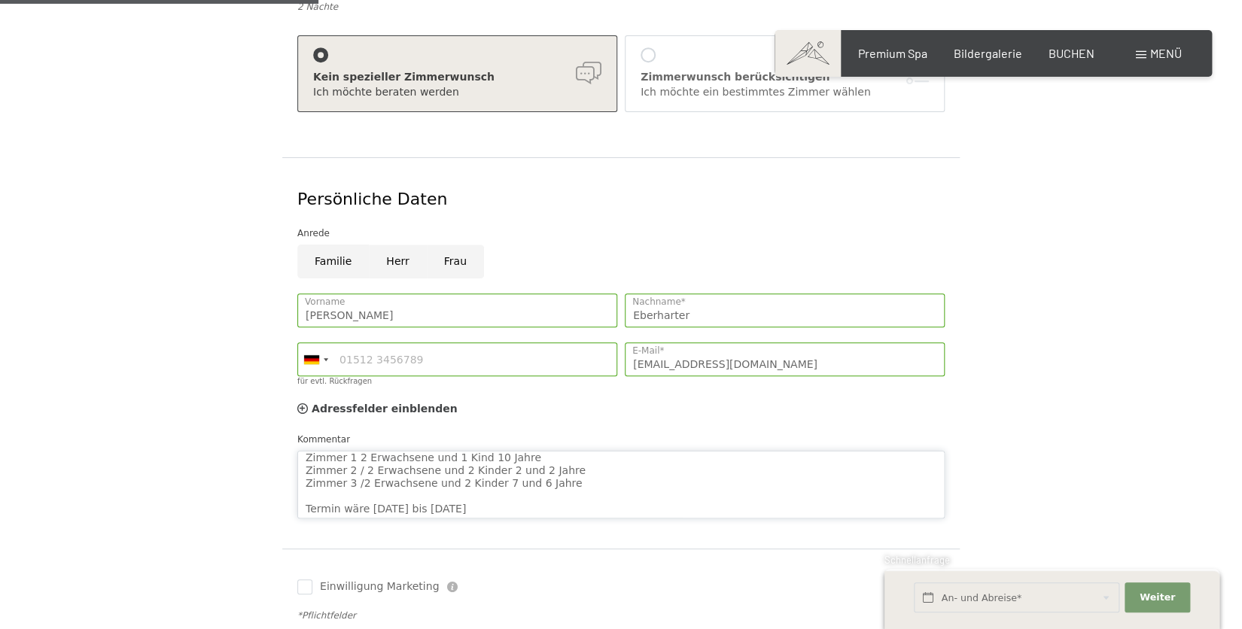
click at [355, 451] on textarea "Liebe Familie Zimmerhofer! Gerne würden wir 2 Nächte zu euch kommen Zimmer 1 2 …" at bounding box center [620, 485] width 647 height 68
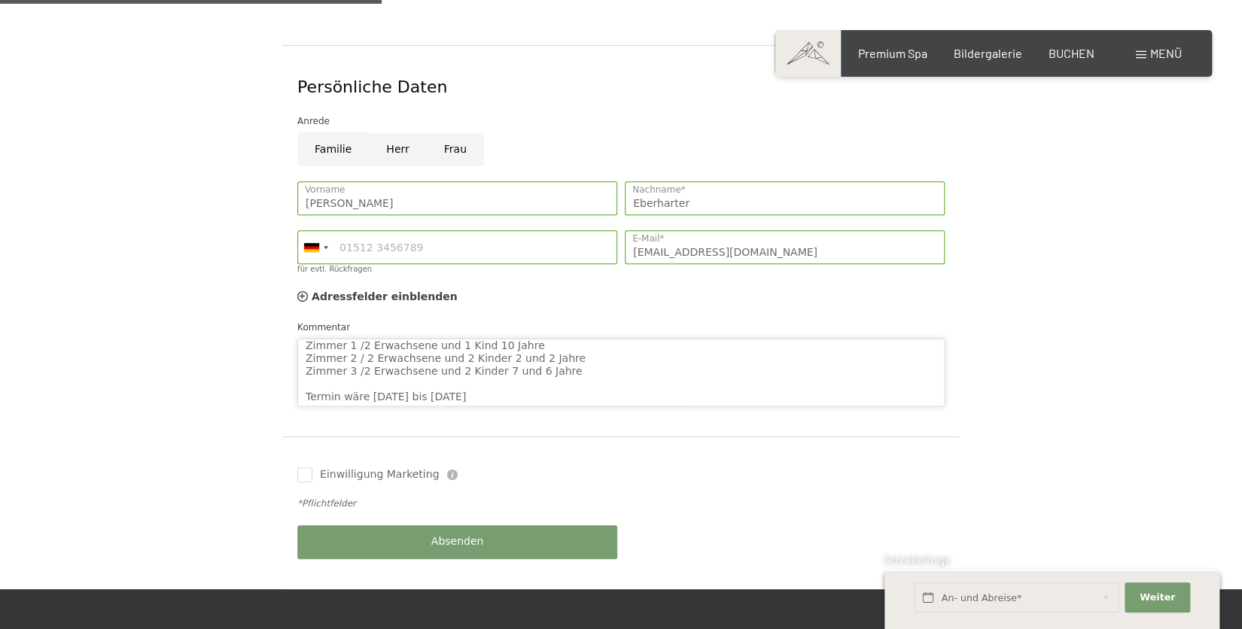
scroll to position [523, 0]
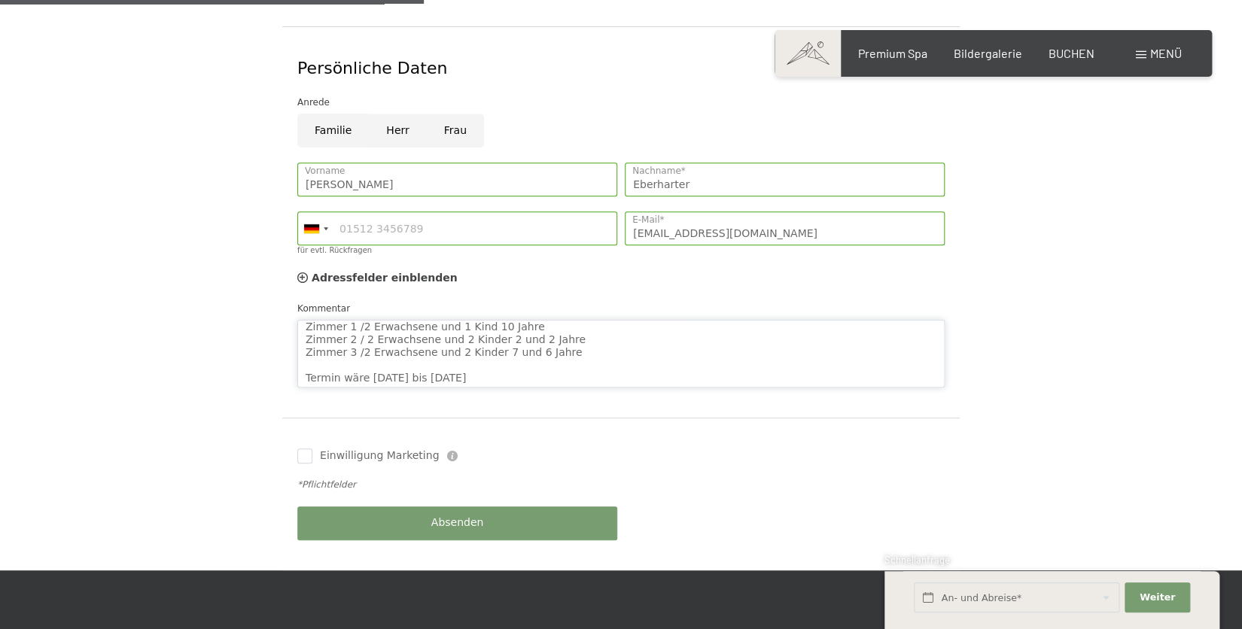
type textarea "Liebe Familie Zimmerhofer! Gerne würden wir 2 Nächte zu euch kommen Zimmer 1 /2…"
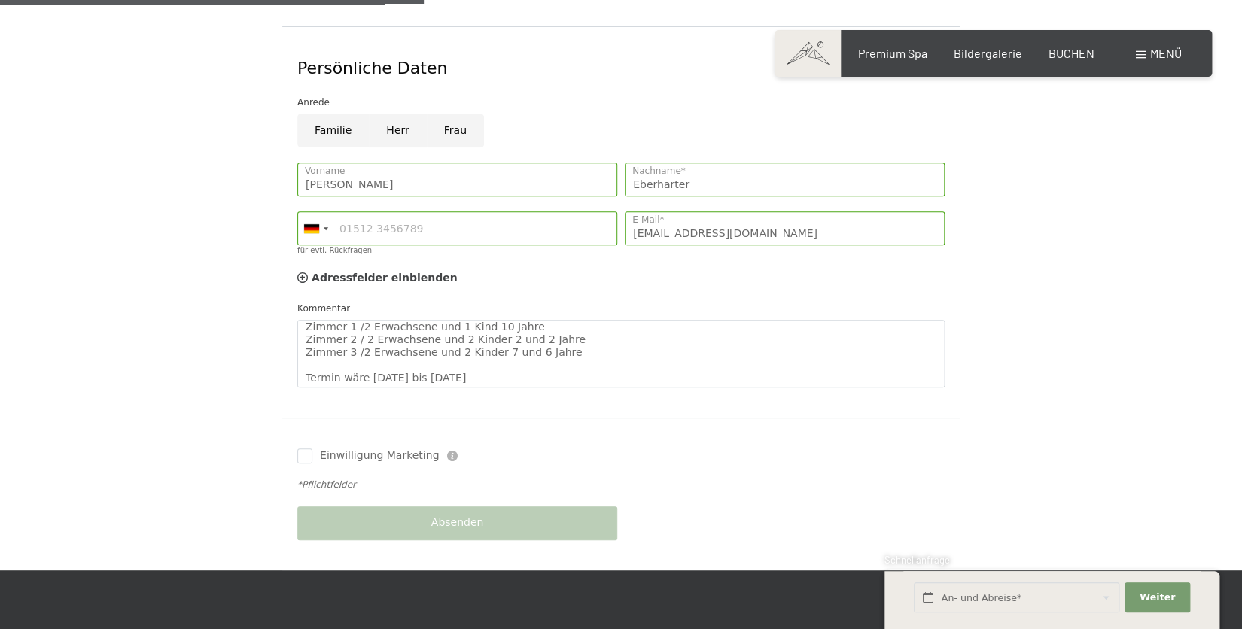
click at [480, 356] on span "Einwilligung Marketing*" at bounding box center [538, 358] width 124 height 15
click at [469, 356] on input "Einwilligung Marketing*" at bounding box center [461, 358] width 15 height 15
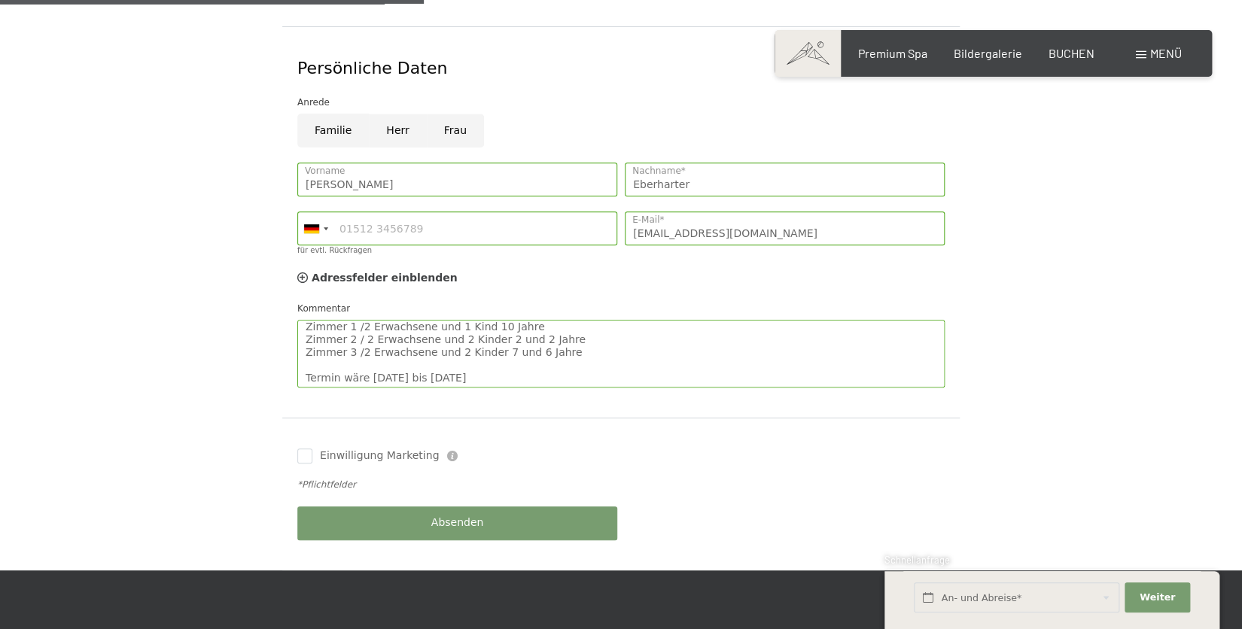
click at [482, 356] on span "Einwilligung Marketing*" at bounding box center [538, 358] width 124 height 15
click at [469, 356] on input "Einwilligung Marketing*" at bounding box center [461, 358] width 15 height 15
click at [477, 355] on span "Einwilligung Marketing*" at bounding box center [538, 358] width 124 height 15
click at [469, 355] on input "Einwilligung Marketing*" at bounding box center [461, 358] width 15 height 15
click at [507, 343] on textarea "Liebe Familie Zimmerhofer! Gerne würden wir 2 Nächte zu euch kommen Zimmer 1 /2…" at bounding box center [620, 354] width 647 height 68
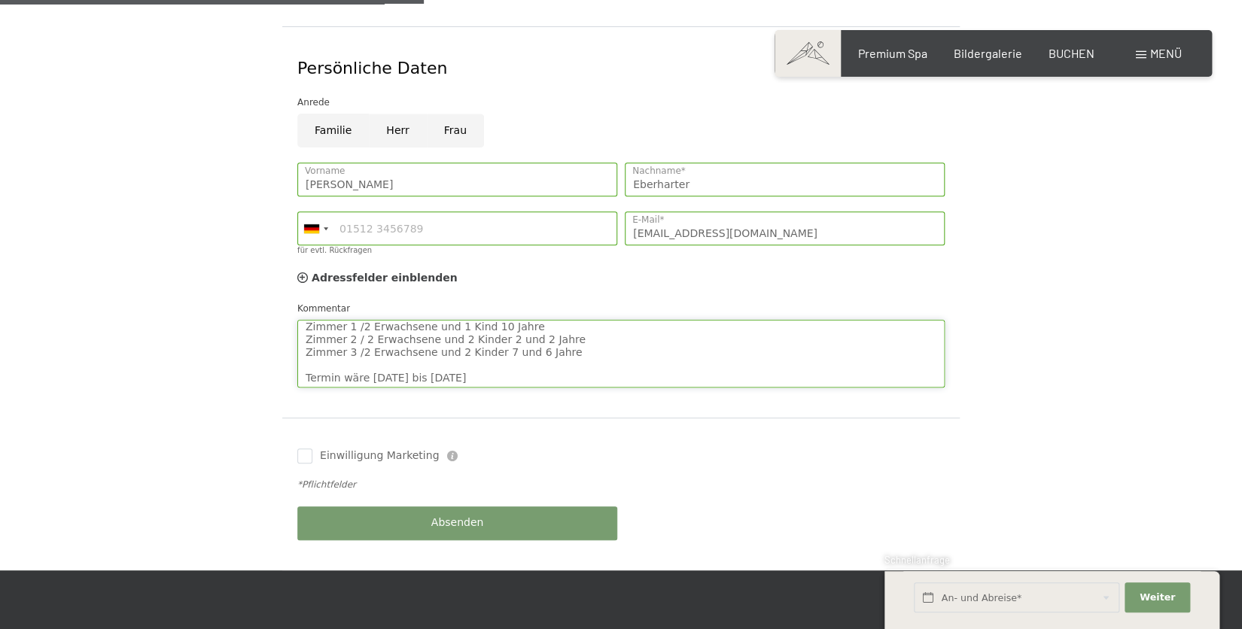
drag, startPoint x: 507, startPoint y: 343, endPoint x: 482, endPoint y: 356, distance: 28.6
click at [507, 346] on textarea "Liebe Familie Zimmerhofer! Gerne würden wir 2 Nächte zu euch kommen Zimmer 1 /2…" at bounding box center [620, 354] width 647 height 68
click at [480, 358] on span "Einwilligung Marketing*" at bounding box center [538, 358] width 124 height 15
click at [469, 358] on input "Einwilligung Marketing*" at bounding box center [461, 358] width 15 height 15
click at [471, 356] on label "Einwilligung Marketing*" at bounding box center [535, 358] width 132 height 15
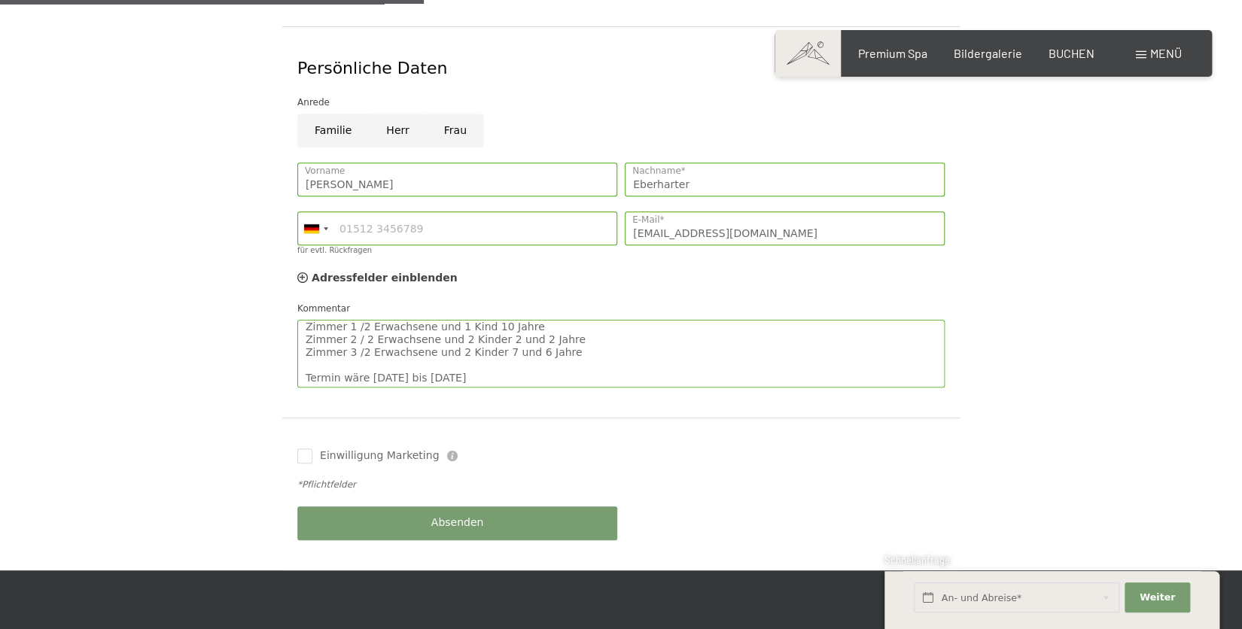
click at [469, 356] on input "Einwilligung Marketing*" at bounding box center [461, 358] width 15 height 15
click at [473, 360] on label "Einwilligung Marketing*" at bounding box center [535, 358] width 132 height 15
click at [469, 360] on input "Einwilligung Marketing*" at bounding box center [461, 358] width 15 height 15
click at [469, 358] on label "Einwilligung Marketing*" at bounding box center [535, 358] width 132 height 15
click at [468, 358] on input "Einwilligung Marketing*" at bounding box center [461, 358] width 15 height 15
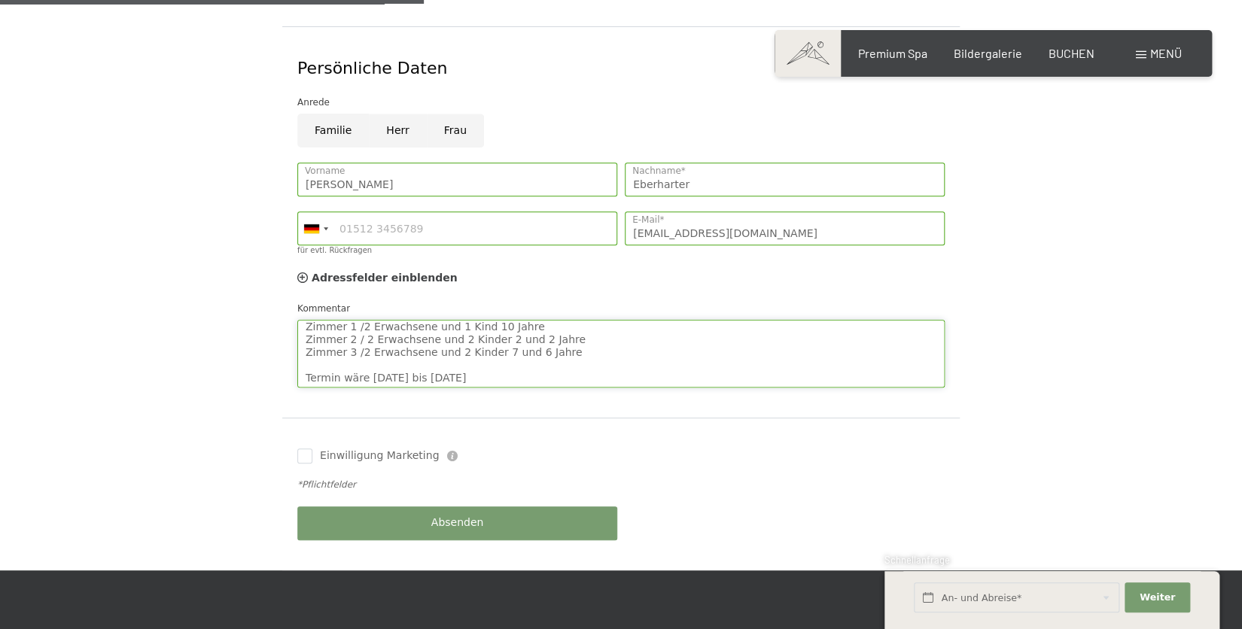
click at [464, 324] on textarea "Liebe Familie Zimmerhofer! Gerne würden wir 2 Nächte zu euch kommen Zimmer 1 /2…" at bounding box center [620, 354] width 647 height 68
click at [491, 352] on span "Einwilligung Marketing*" at bounding box center [538, 358] width 124 height 15
click at [469, 352] on input "Einwilligung Marketing*" at bounding box center [461, 358] width 15 height 15
checkbox input "false"
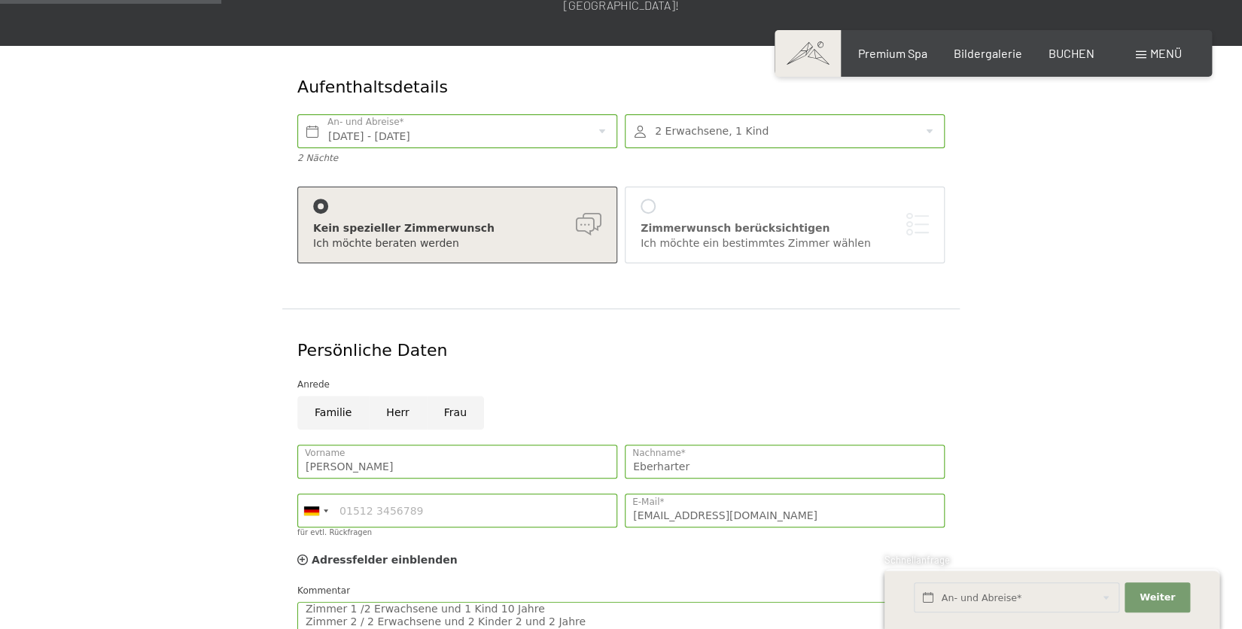
scroll to position [275, 0]
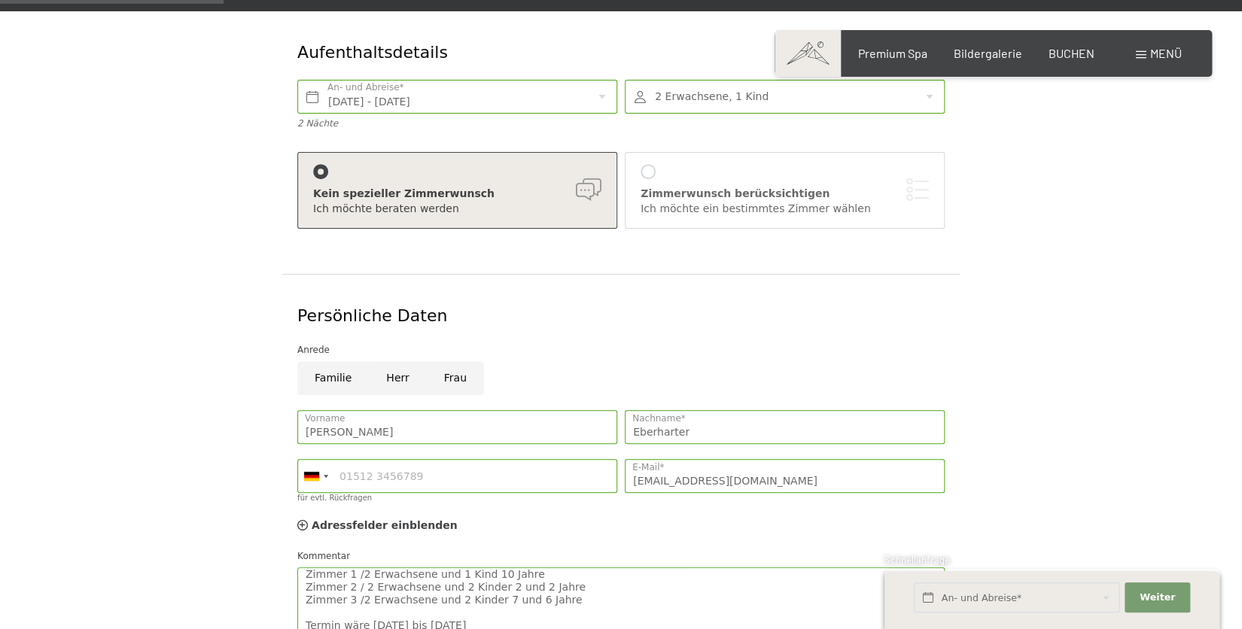
click at [642, 164] on div at bounding box center [648, 171] width 15 height 15
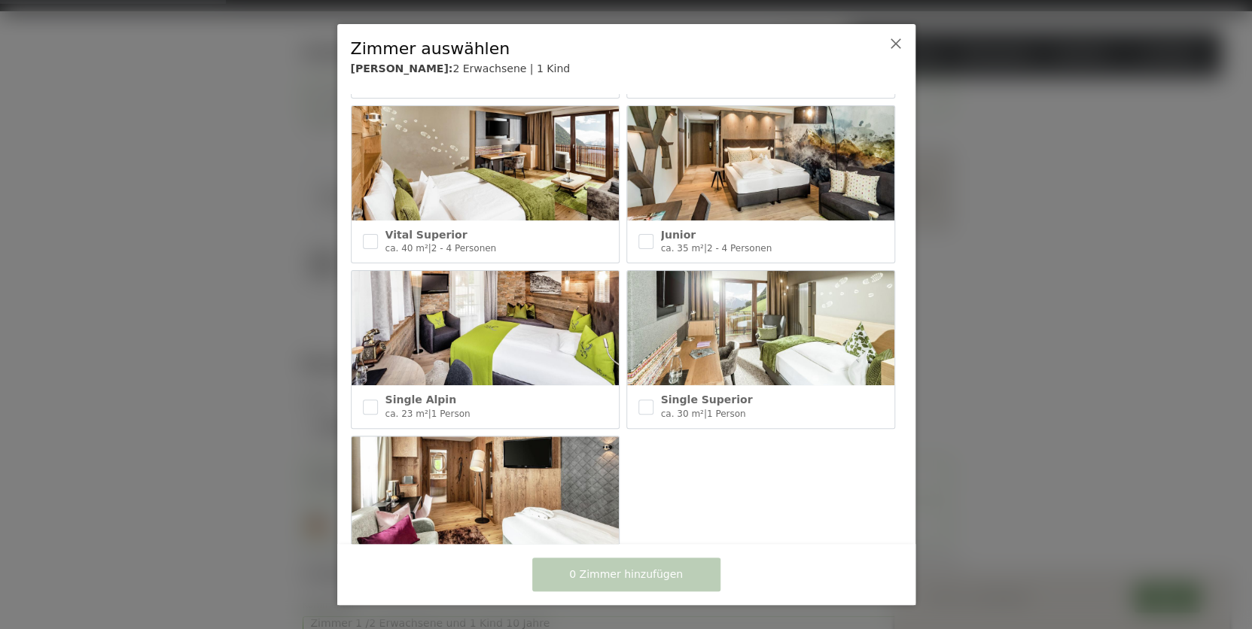
click at [513, 148] on img at bounding box center [485, 163] width 267 height 114
checkbox input "true"
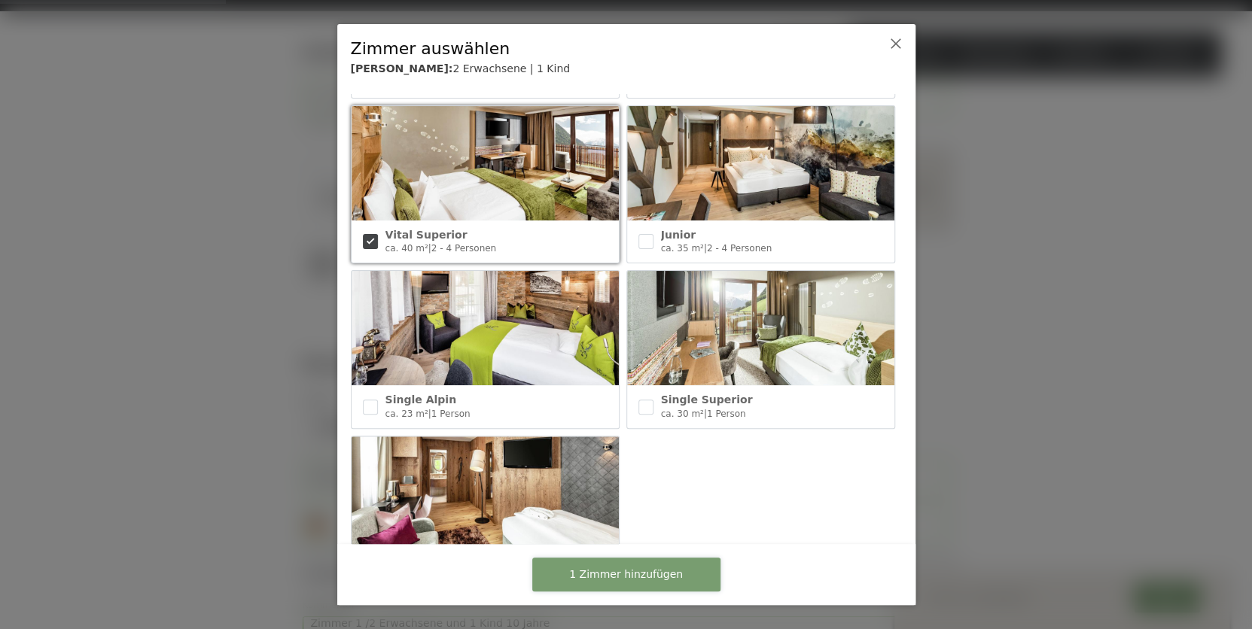
click at [680, 577] on button "1 Zimmer hinzufügen" at bounding box center [626, 575] width 188 height 34
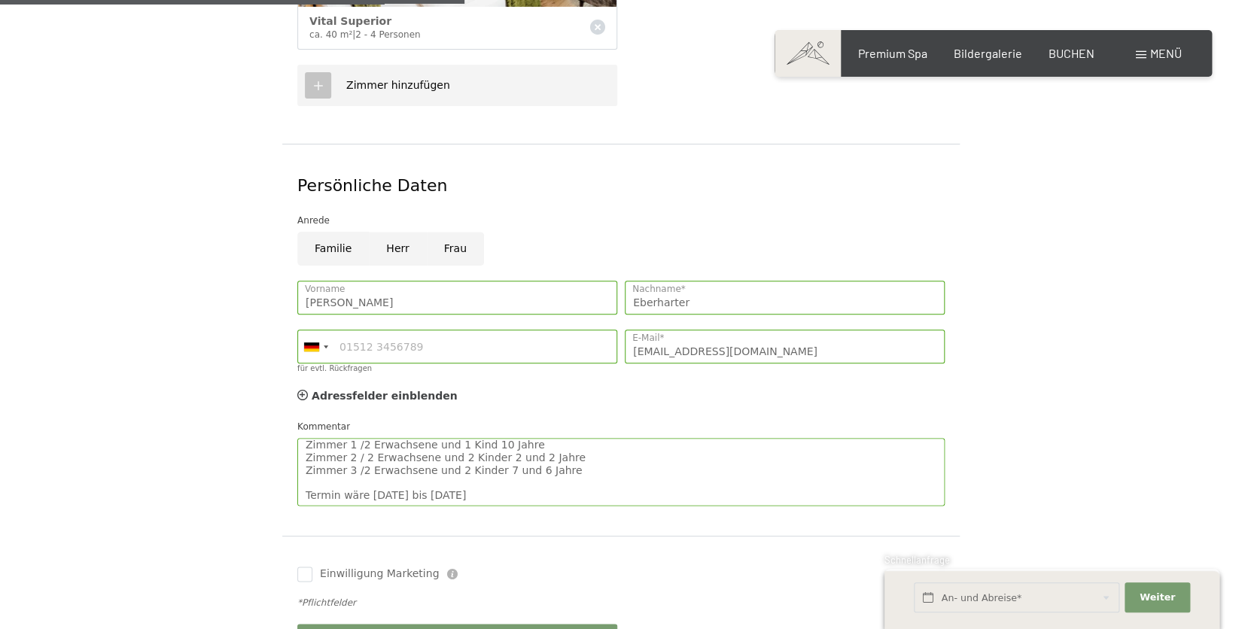
scroll to position [734, 0]
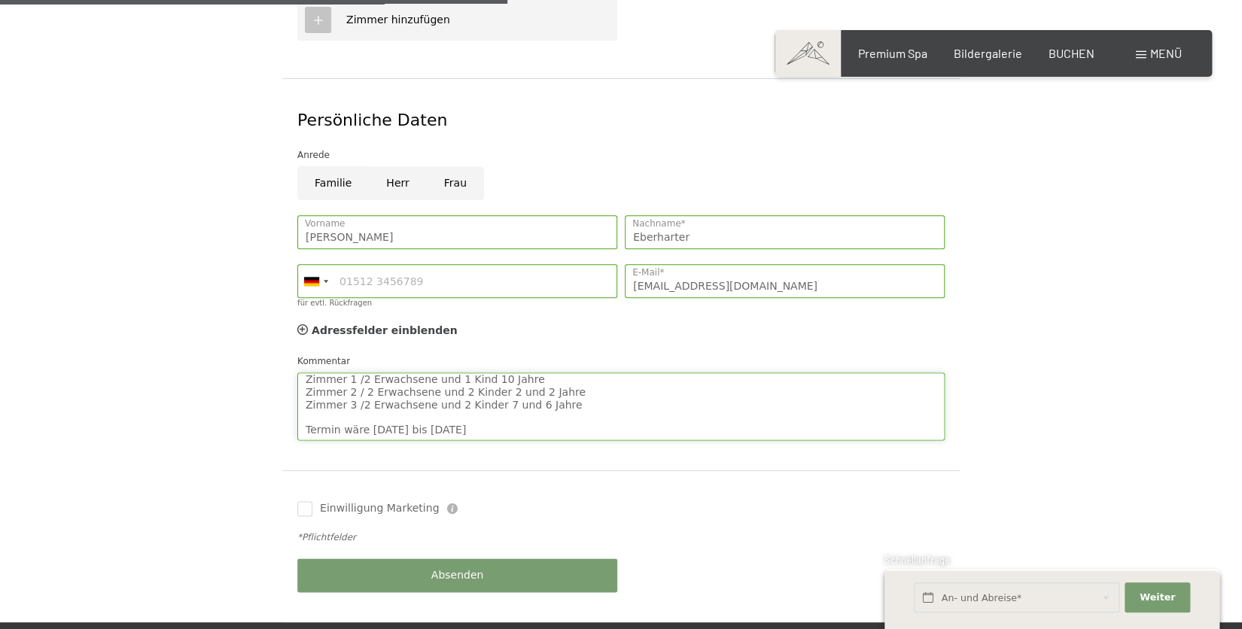
drag, startPoint x: 493, startPoint y: 416, endPoint x: 481, endPoint y: 409, distance: 13.8
click at [488, 412] on textarea "Liebe Familie Zimmerhofer! Gerne würden wir 2 Nächte zu euch kommen Zimmer 1 /2…" at bounding box center [620, 407] width 647 height 68
type textarea "Liebe Familie Zimmerhofer! Gerne würden wir 2 Nächte zu euch kommen Zimmer 1 /2…"
drag, startPoint x: 304, startPoint y: 486, endPoint x: 312, endPoint y: 492, distance: 9.2
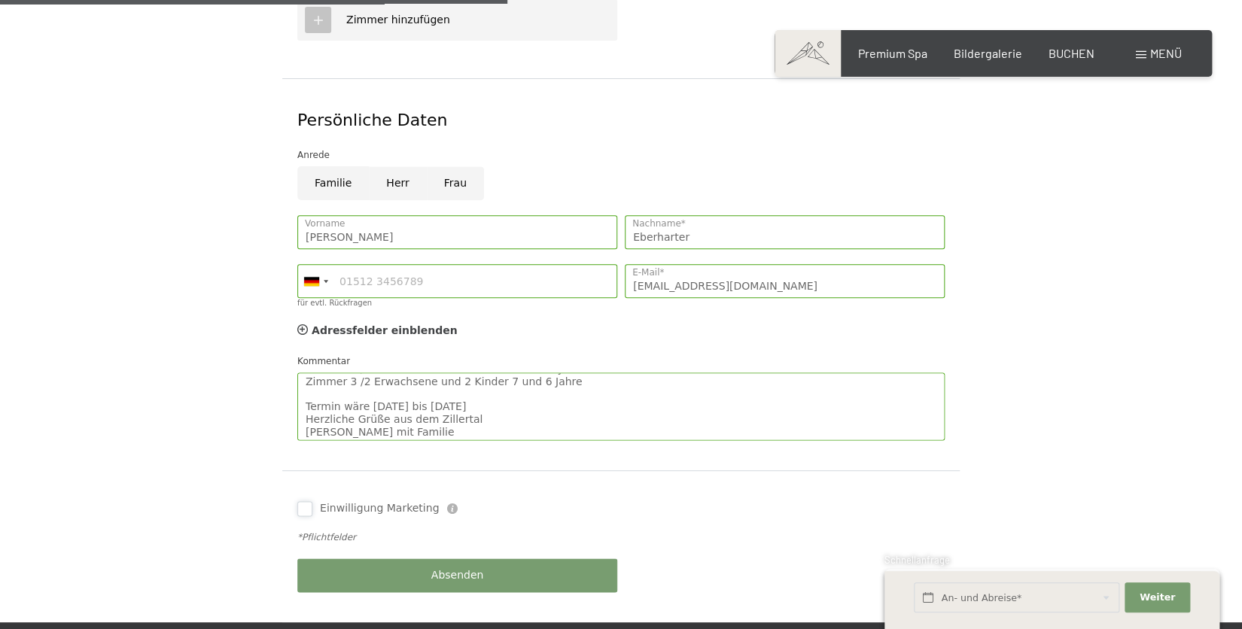
click at [305, 501] on input "Einwilligung Marketing" at bounding box center [304, 508] width 15 height 15
checkbox input "true"
click at [457, 568] on span "Absenden" at bounding box center [457, 575] width 53 height 15
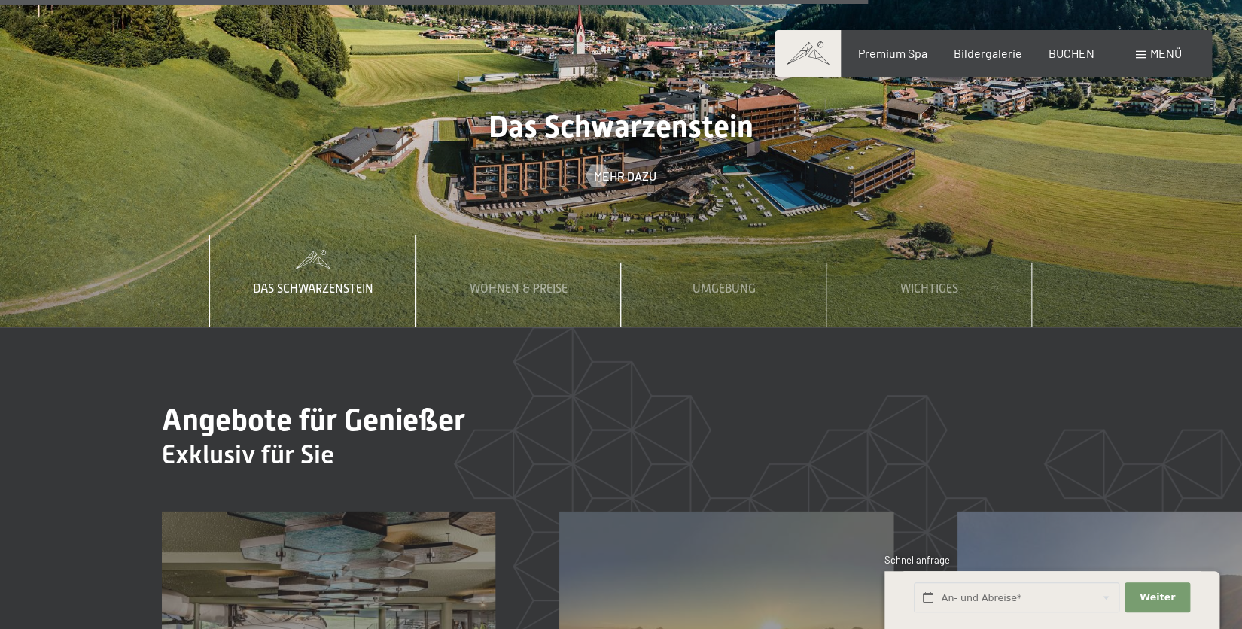
scroll to position [5034, 0]
click at [549, 282] on span "Wohnen & Preise" at bounding box center [519, 289] width 98 height 14
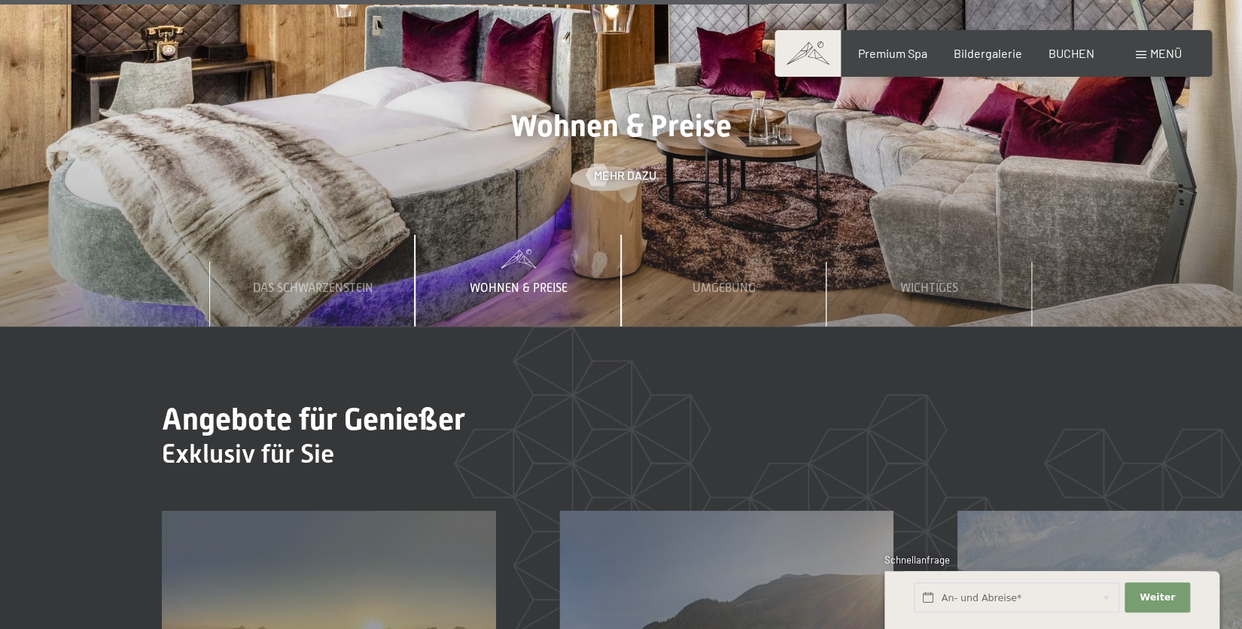
click at [534, 282] on span "Wohnen & Preise" at bounding box center [519, 289] width 98 height 14
click at [546, 282] on span "Wohnen & Preise" at bounding box center [519, 289] width 98 height 14
click at [498, 282] on span "Wohnen & Preise" at bounding box center [519, 289] width 98 height 14
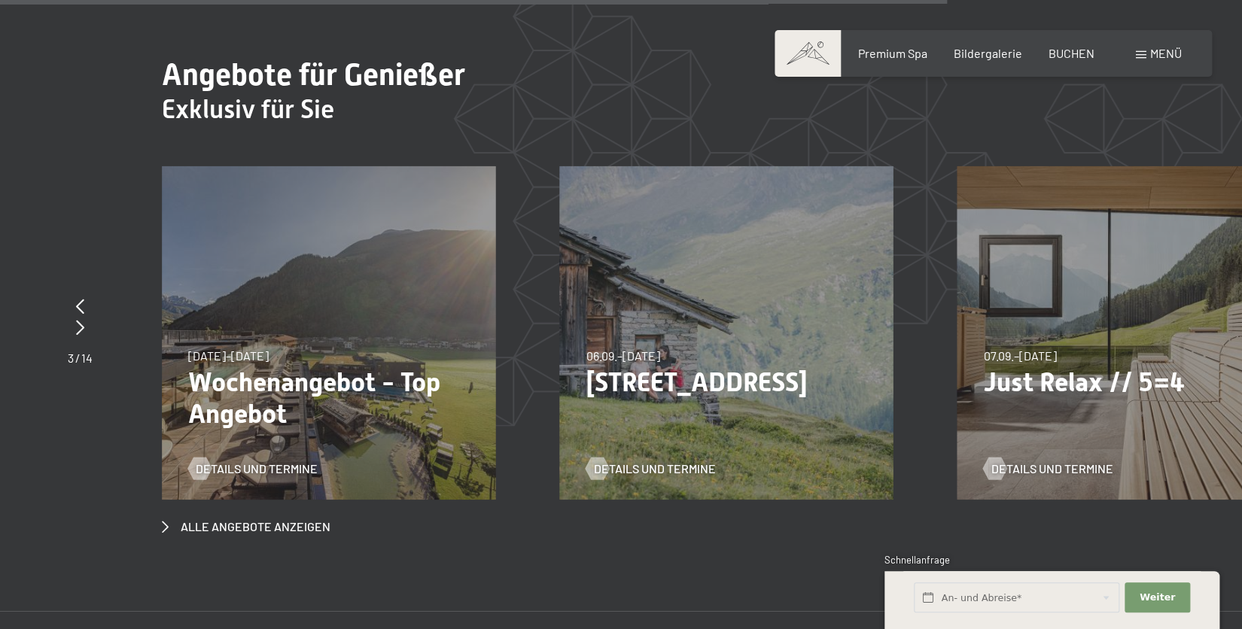
scroll to position [5361, 0]
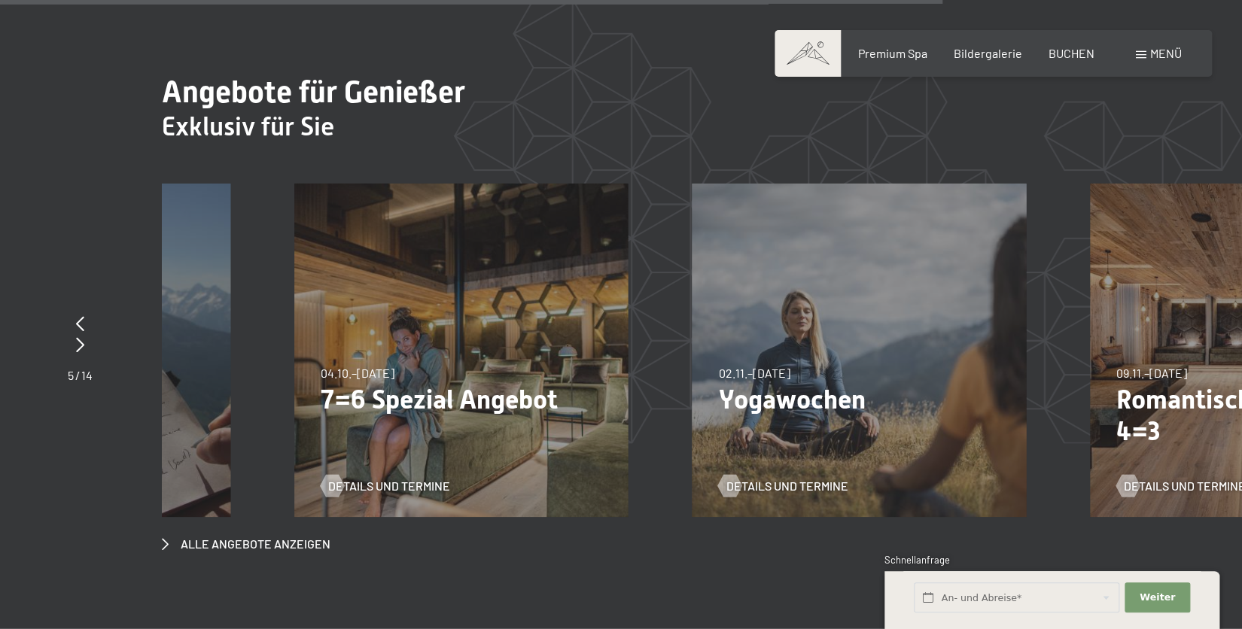
drag, startPoint x: 1060, startPoint y: 295, endPoint x: 431, endPoint y: 292, distance: 628.5
click at [433, 292] on div "04.10.–[DATE] 01.11.–[DATE] 10.01.–[DATE] 07.03.–[DATE] 16.05.–[DATE] 06.06.–[D…" at bounding box center [460, 350] width 333 height 333
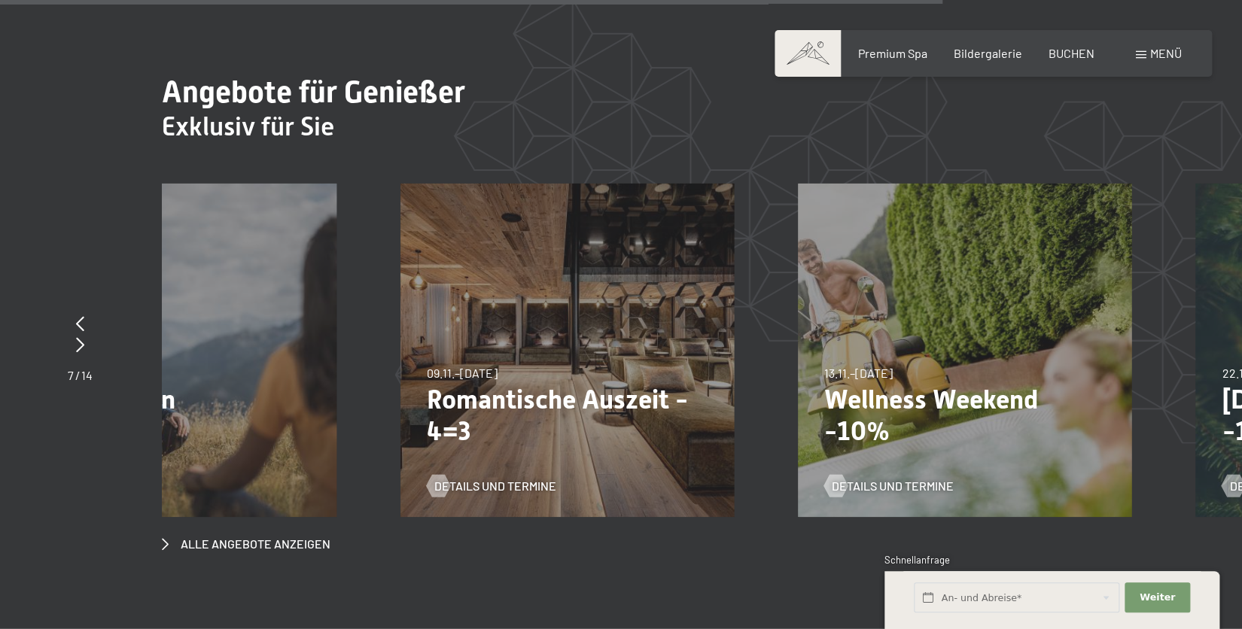
drag, startPoint x: 1059, startPoint y: 320, endPoint x: 525, endPoint y: 313, distance: 533.7
click at [528, 313] on div "09.11.–[DATE] 08.12.–[DATE] 11.01.–[DATE] 08.03.–[DATE] 29.03.–[DATE] 06.04.–[D…" at bounding box center [566, 350] width 333 height 333
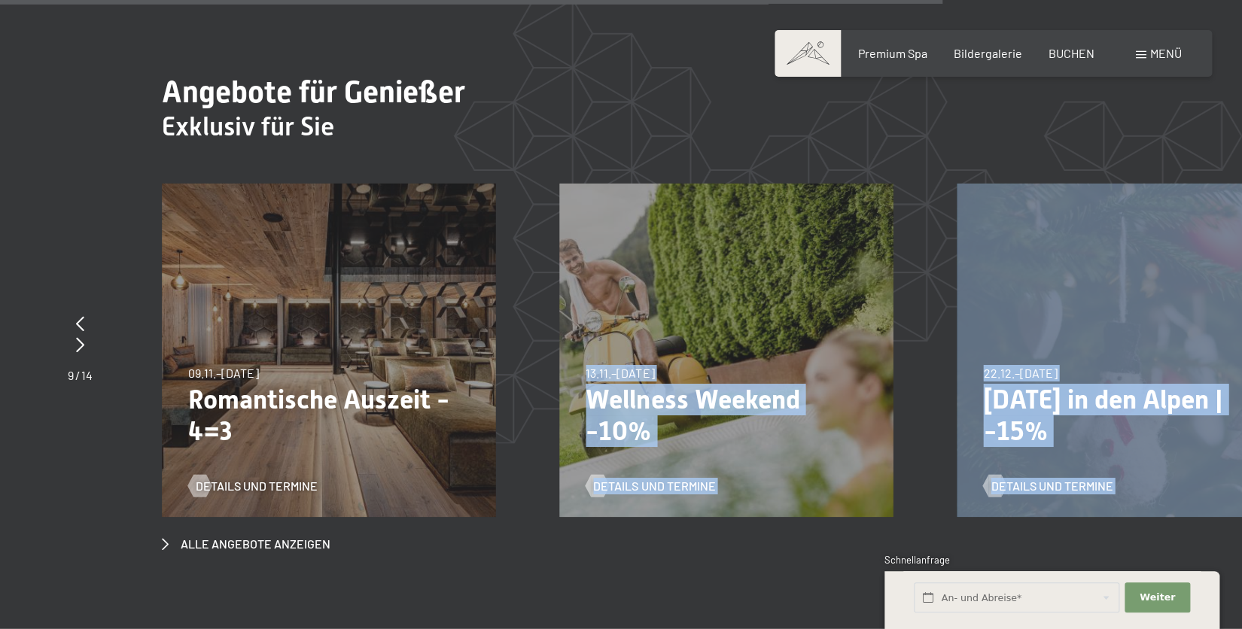
drag, startPoint x: 1140, startPoint y: 318, endPoint x: 890, endPoint y: 327, distance: 250.0
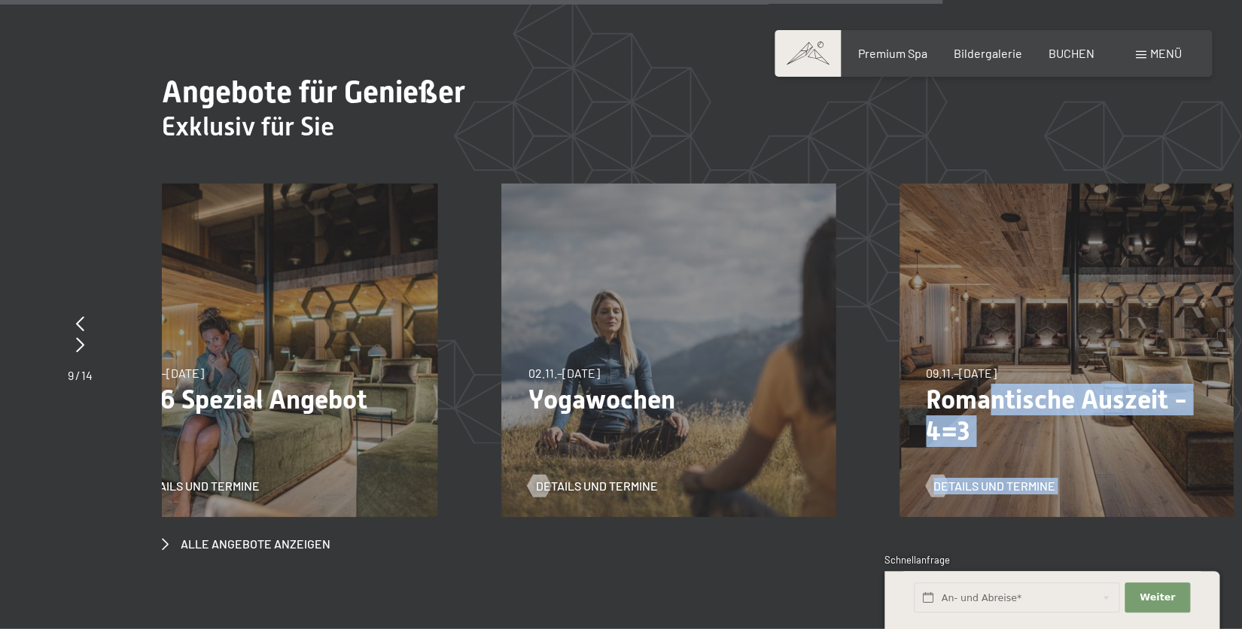
drag, startPoint x: 288, startPoint y: 294, endPoint x: 1047, endPoint y: 348, distance: 761.3
click at [1047, 348] on div "09.11.–[DATE] 08.12.–[DATE] 11.01.–[DATE] 08.03.–[DATE] 29.03.–[DATE] 06.04.–[D…" at bounding box center [1065, 350] width 333 height 333
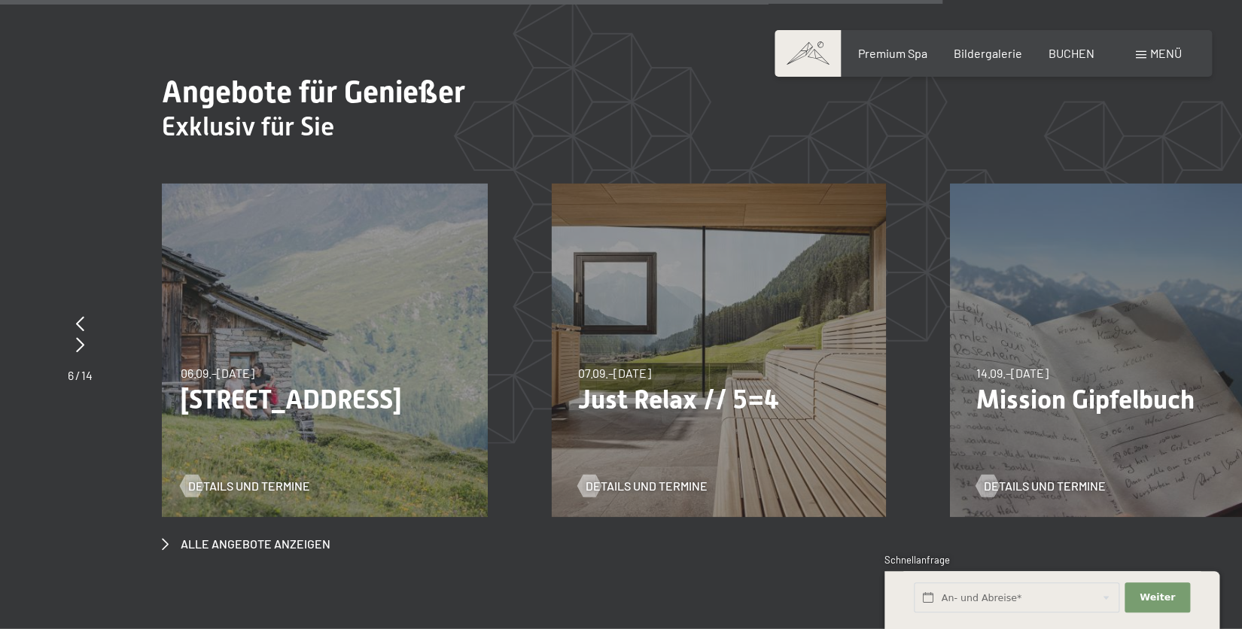
drag, startPoint x: 226, startPoint y: 300, endPoint x: 969, endPoint y: 301, distance: 743.7
click at [973, 303] on div "14.09.–[DATE] 14.09.–[DATE] Mission Gipfelbuch Details und Termine" at bounding box center [1115, 350] width 333 height 333
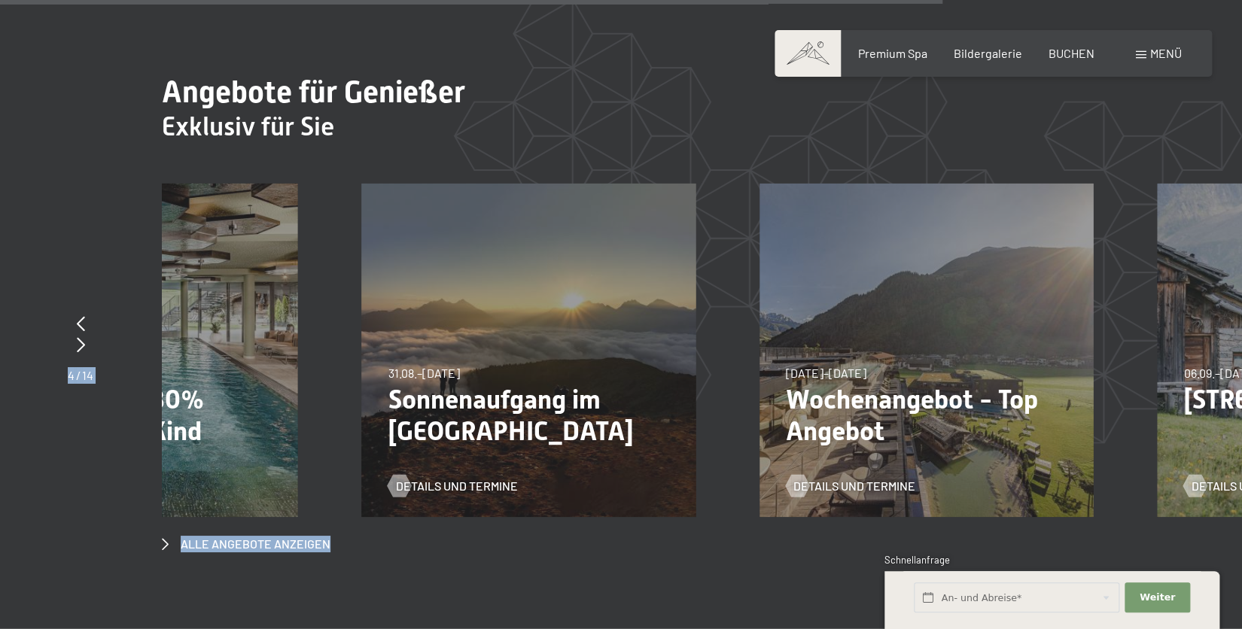
drag, startPoint x: 263, startPoint y: 268, endPoint x: 1234, endPoint y: 268, distance: 971.7
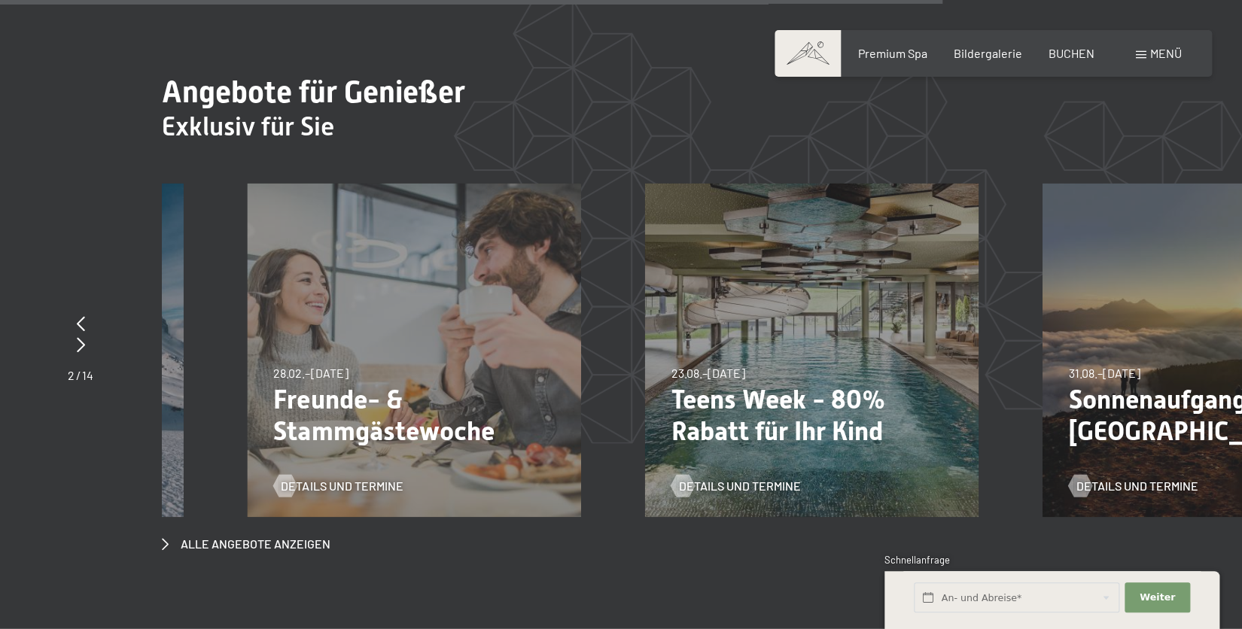
drag, startPoint x: 221, startPoint y: 296, endPoint x: 1059, endPoint y: 285, distance: 838.6
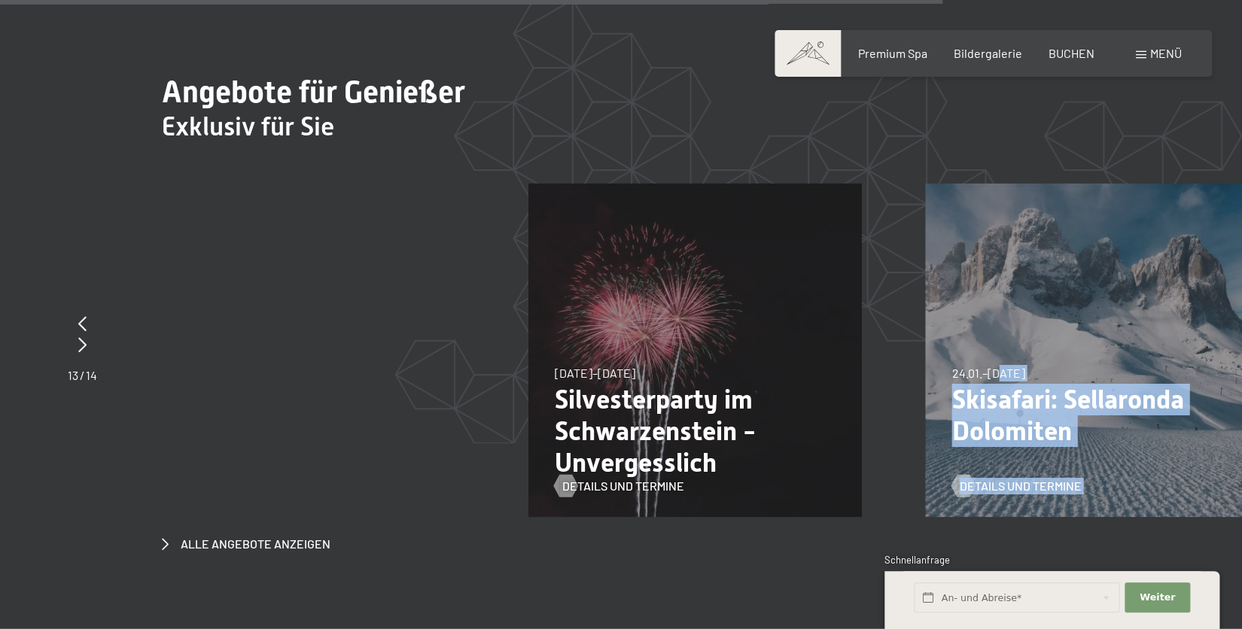
drag, startPoint x: 232, startPoint y: 327, endPoint x: 1052, endPoint y: 309, distance: 819.9
click at [1045, 311] on div "24.01.–[DATE] 24.01.–[DATE] Skisafari: Sellaronda Dolomiten Details und Termine" at bounding box center [1092, 350] width 333 height 333
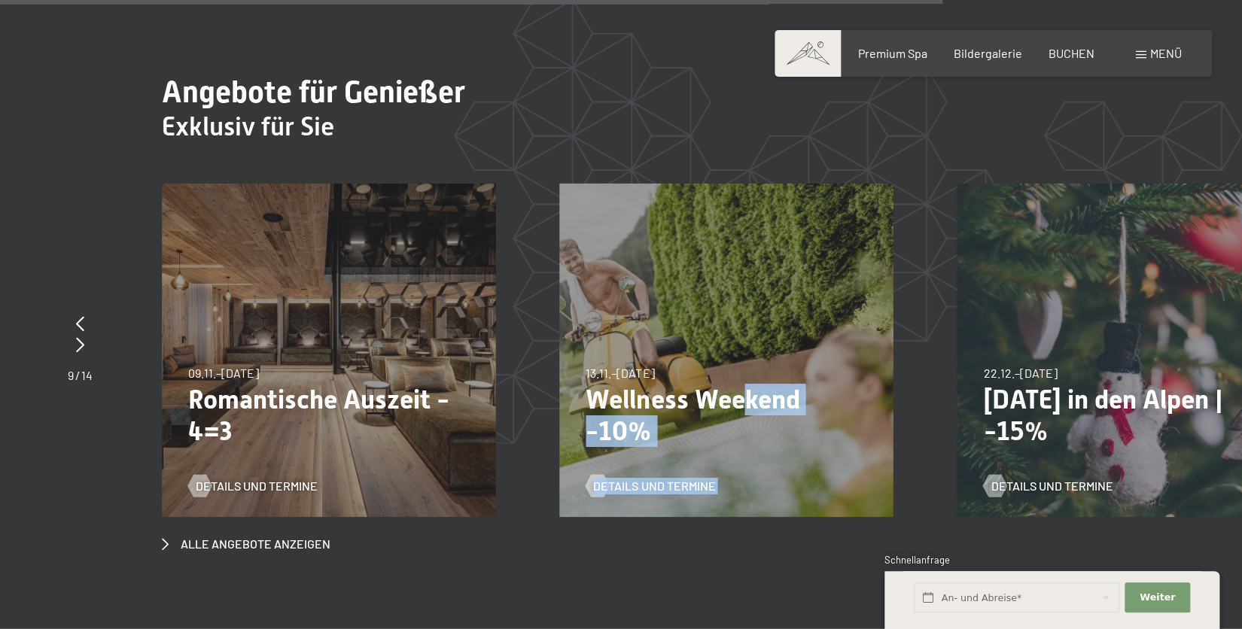
drag, startPoint x: 185, startPoint y: 360, endPoint x: 747, endPoint y: 343, distance: 562.5
click at [747, 343] on div "13.11.–[DATE] 11.12.–[DATE] 15.01.–[DATE] 12.03.–[DATE] 13.11.–[DATE] Wellness …" at bounding box center [725, 350] width 333 height 333
